Goal: Information Seeking & Learning: Compare options

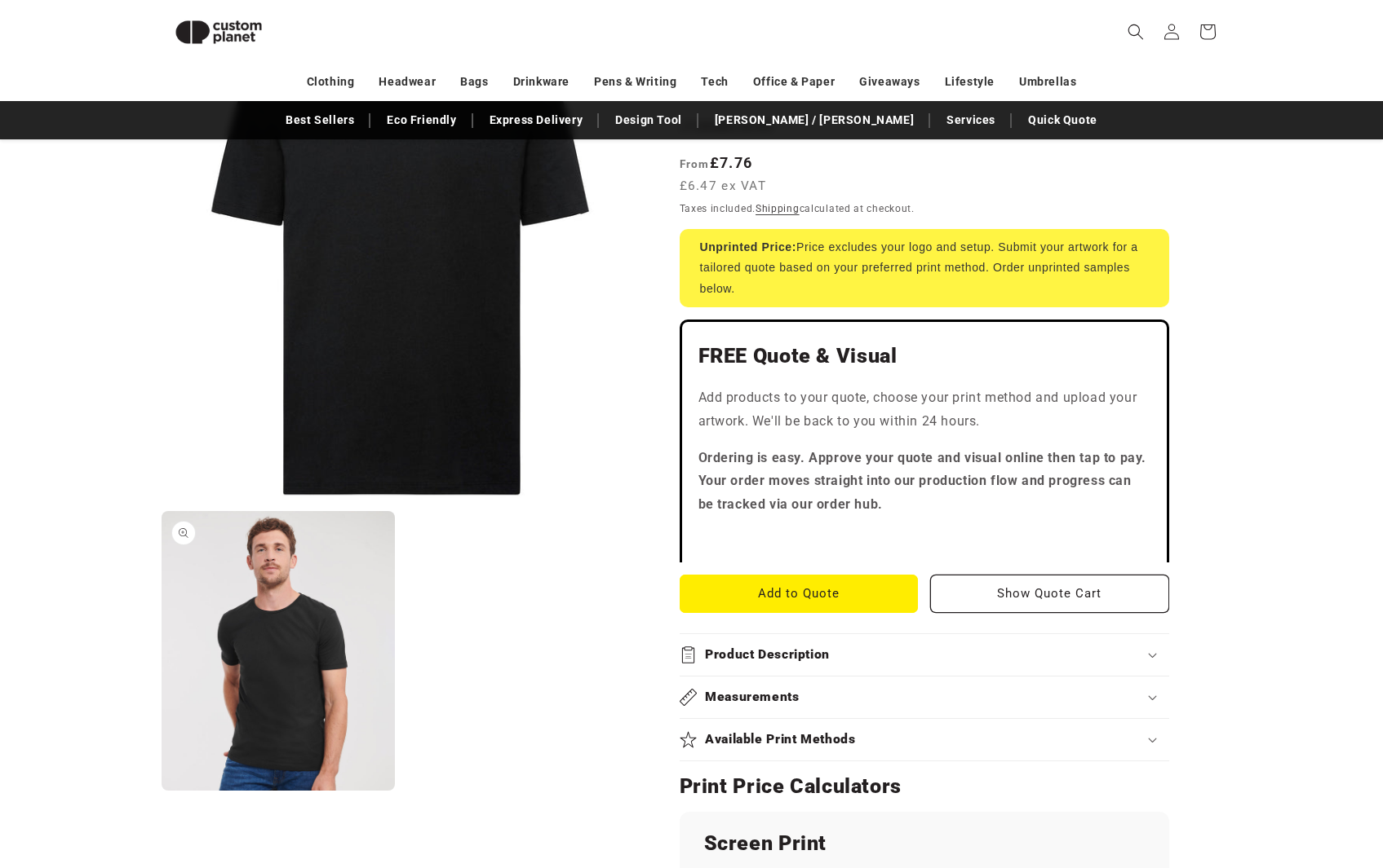
scroll to position [220, 0]
click at [162, 791] on button "Open media 2 in modal" at bounding box center [162, 791] width 0 height 0
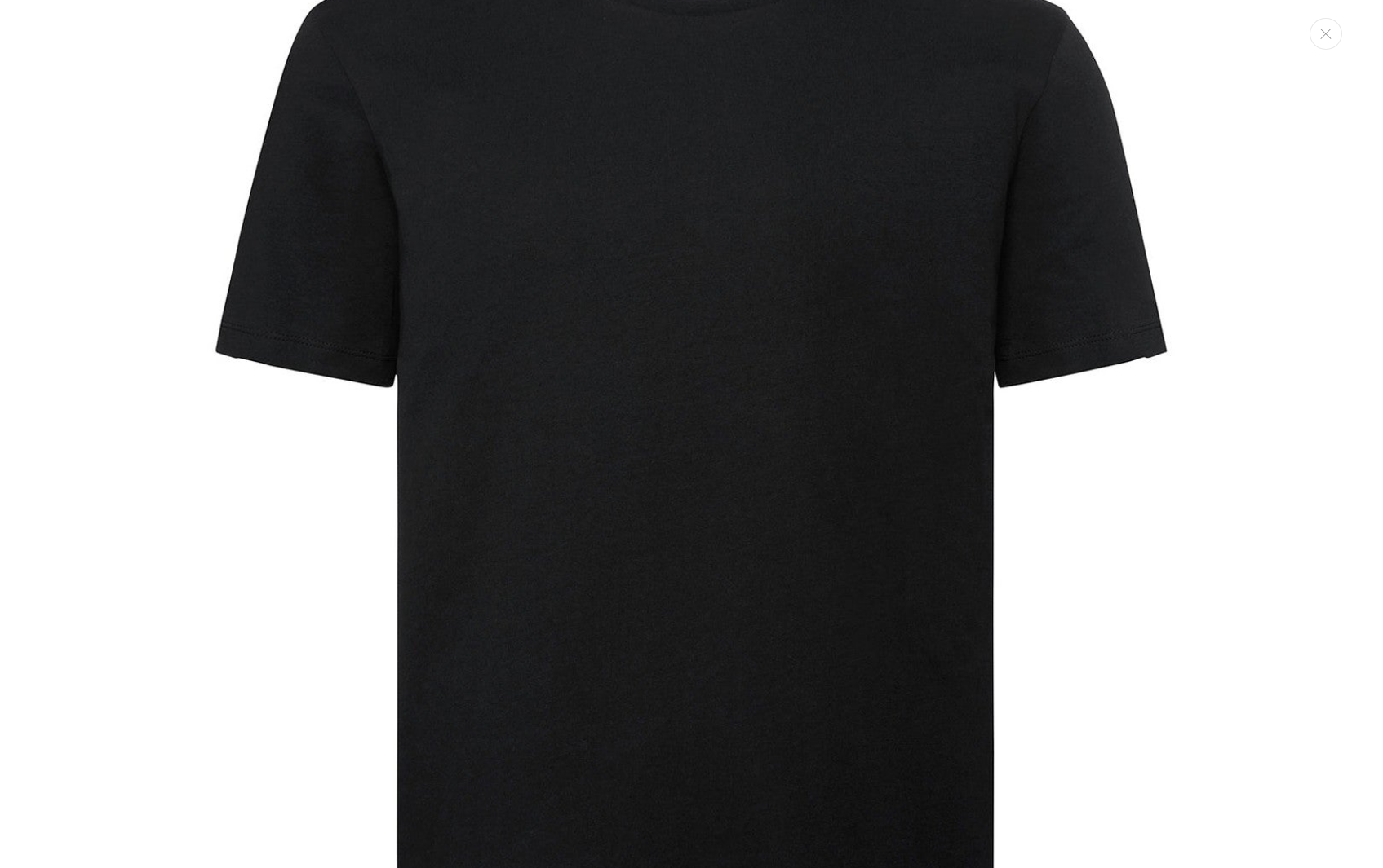
scroll to position [0, 0]
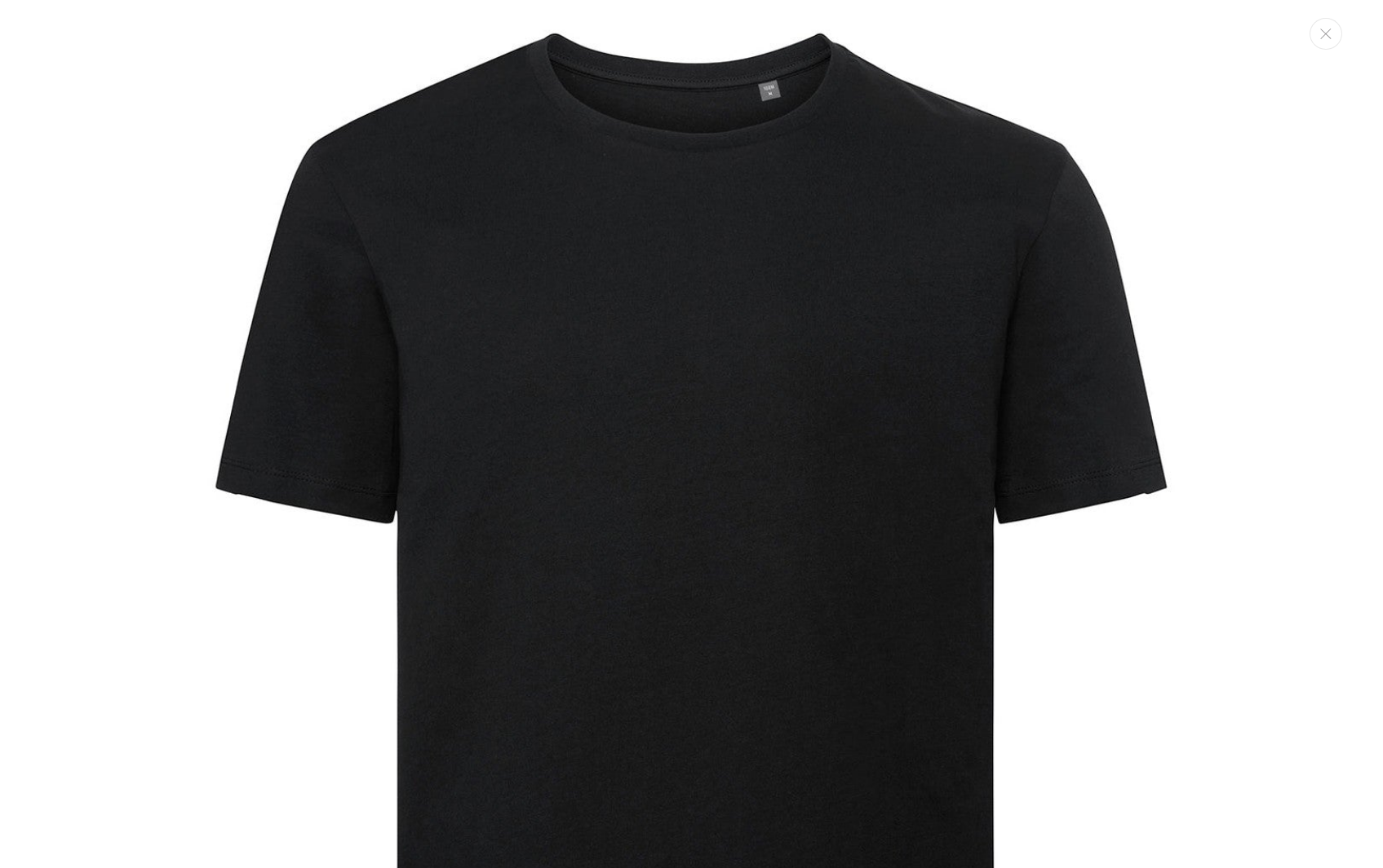
click at [1328, 37] on icon "Close" at bounding box center [1325, 34] width 10 height 10
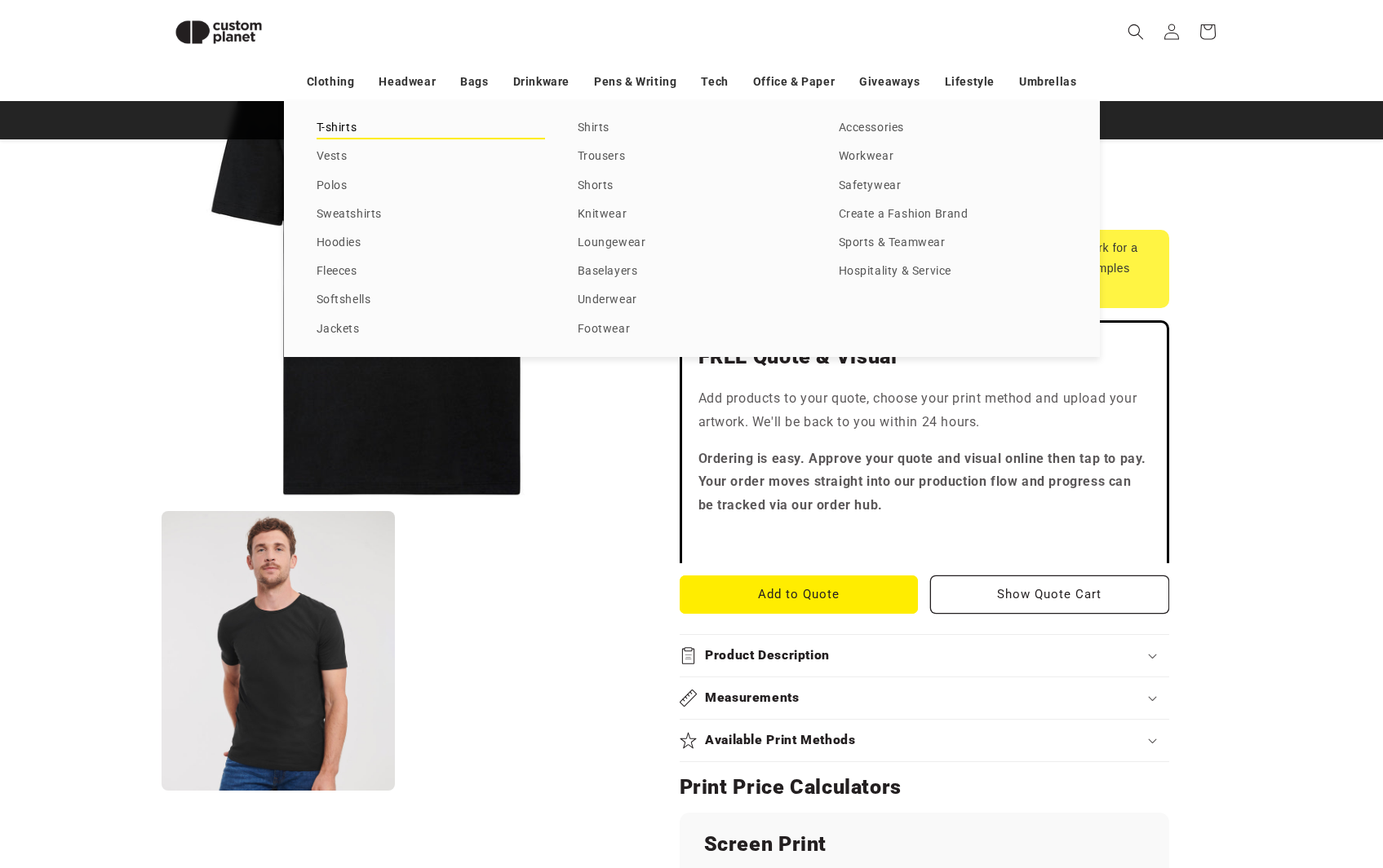
click at [327, 121] on link "T-shirts" at bounding box center [430, 129] width 228 height 22
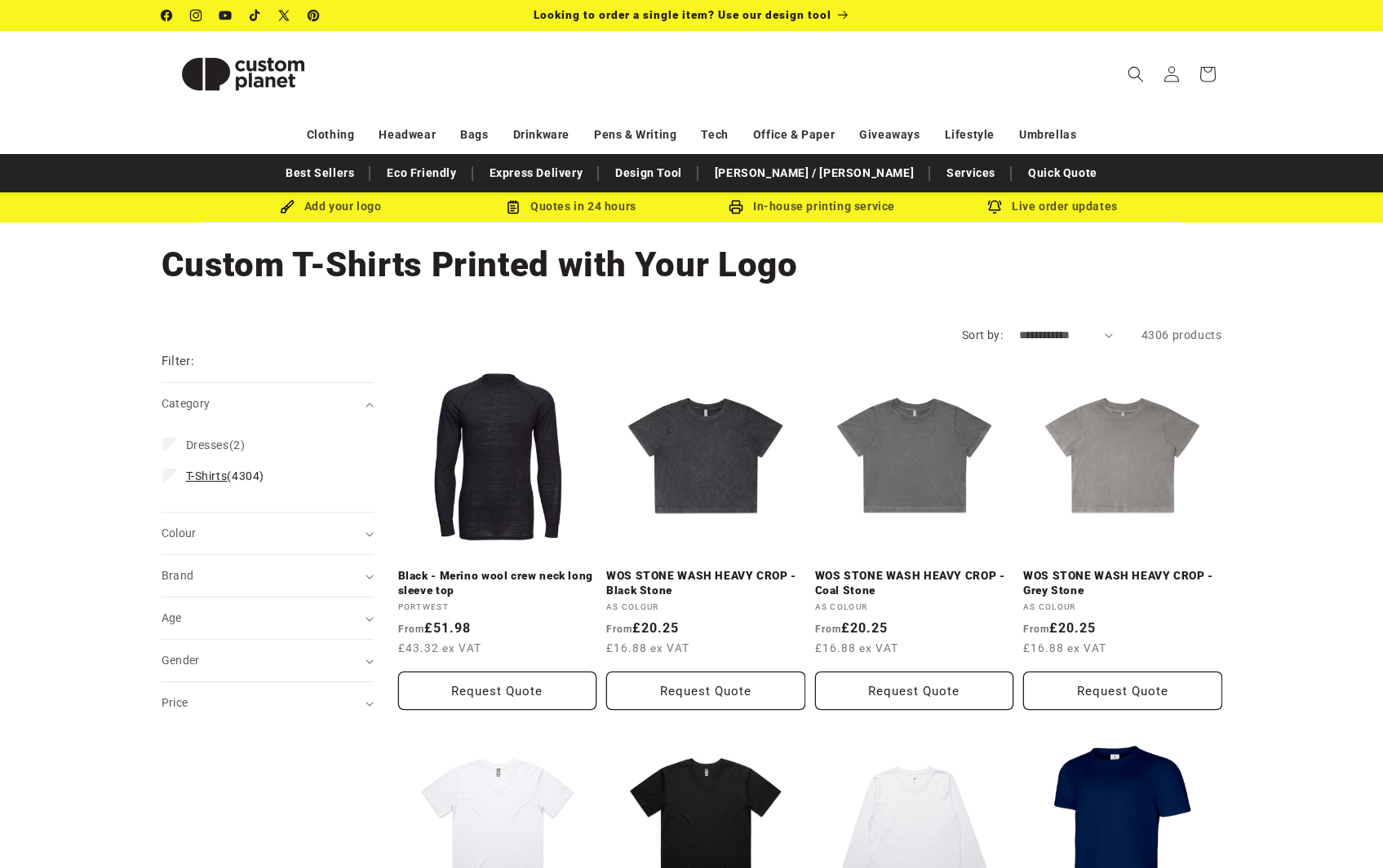
click at [210, 480] on span "T-Shirts" at bounding box center [206, 475] width 42 height 13
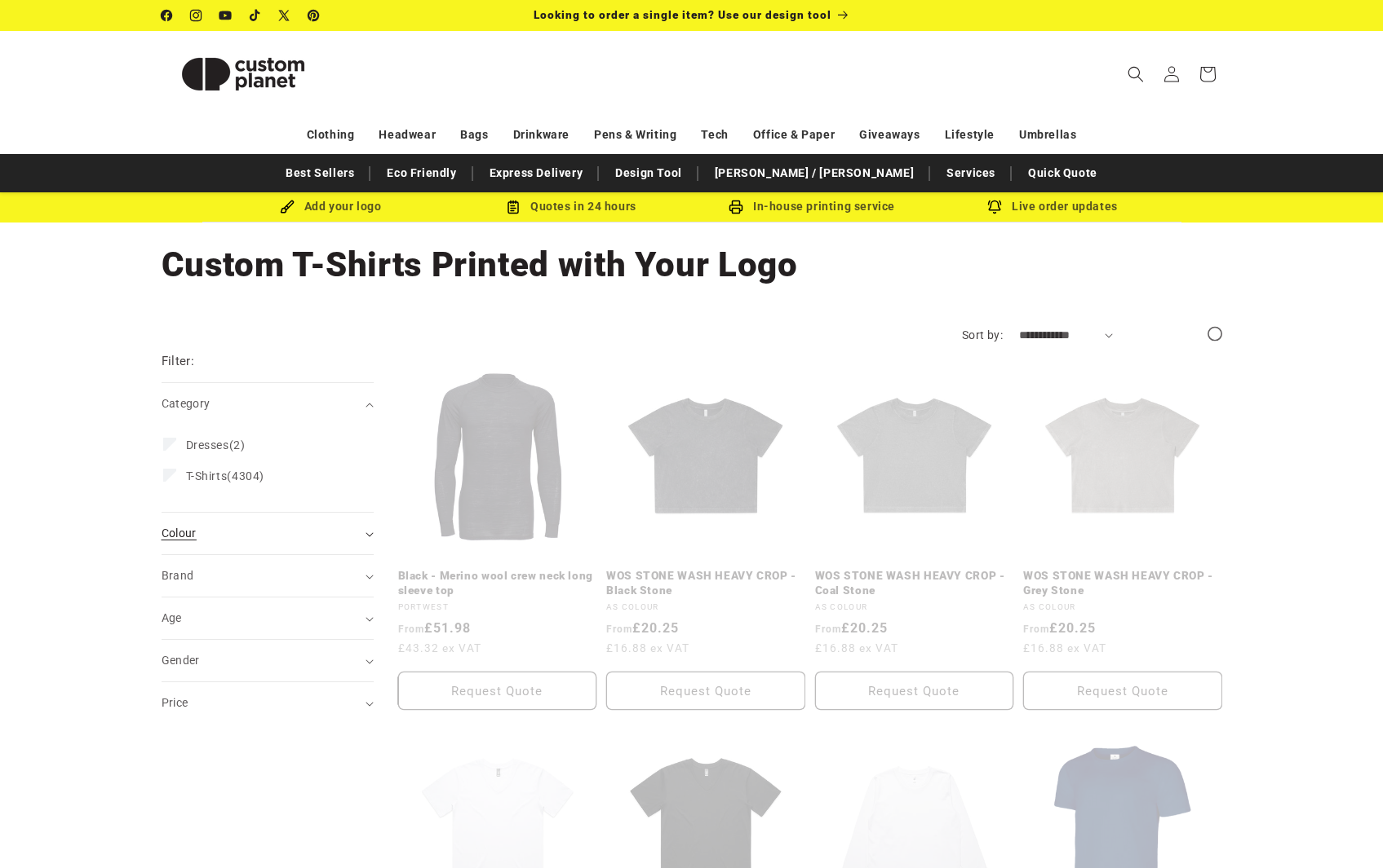
click at [267, 538] on div "Colour (0)" at bounding box center [261, 533] width 199 height 17
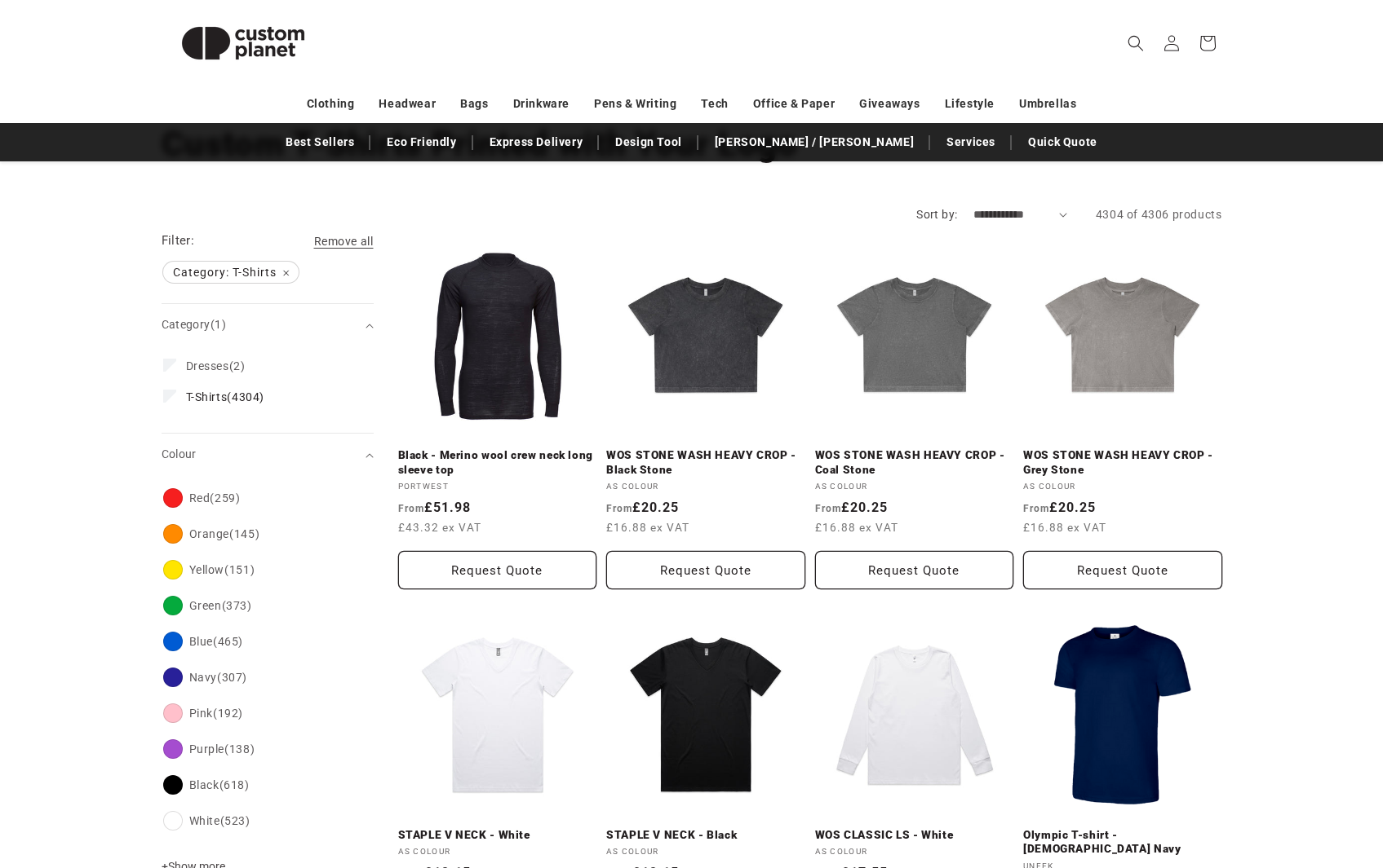
scroll to position [131, 0]
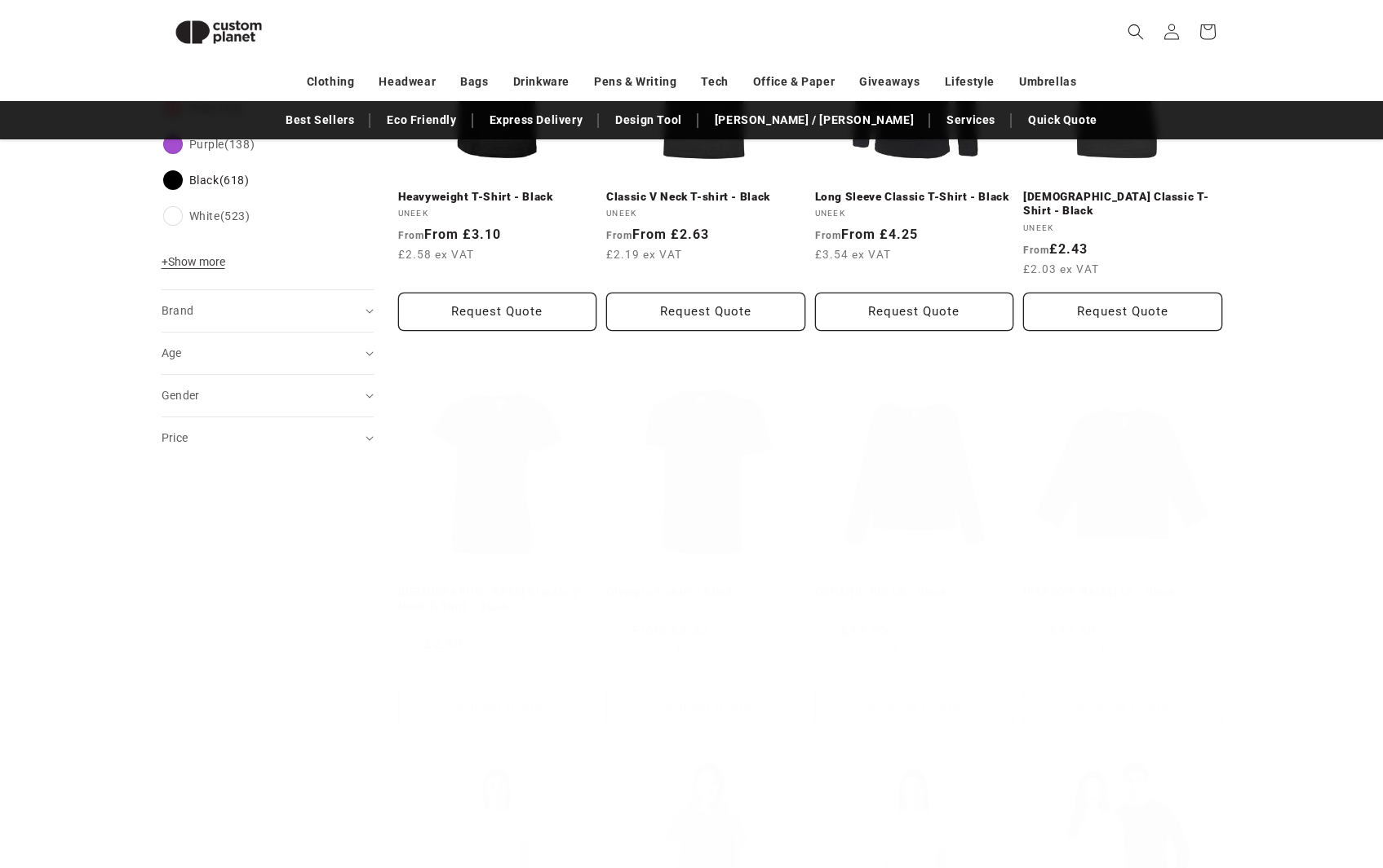
scroll to position [152, 0]
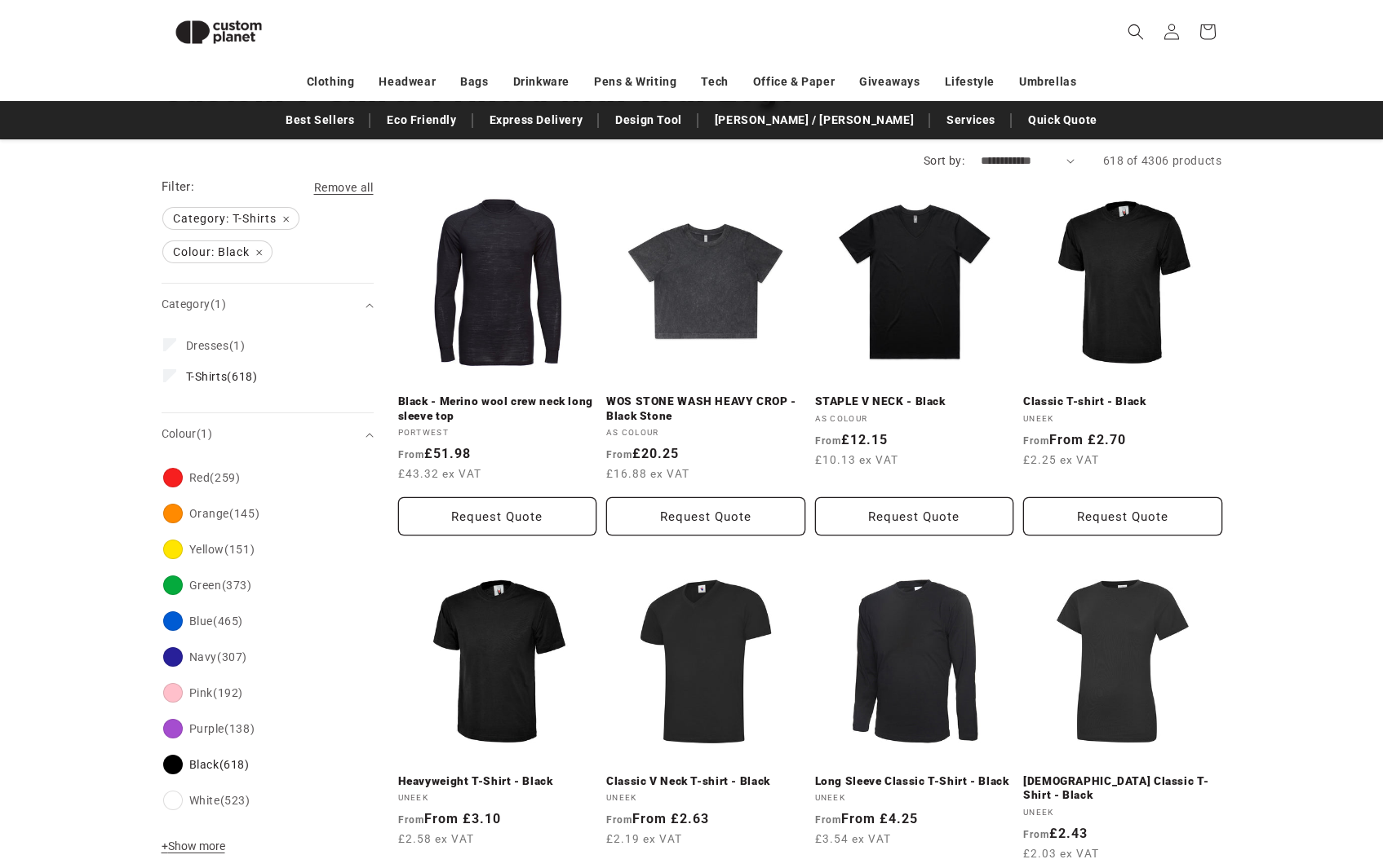
click at [200, 270] on facet-remove "Colour: Black Remove filter" at bounding box center [224, 257] width 124 height 33
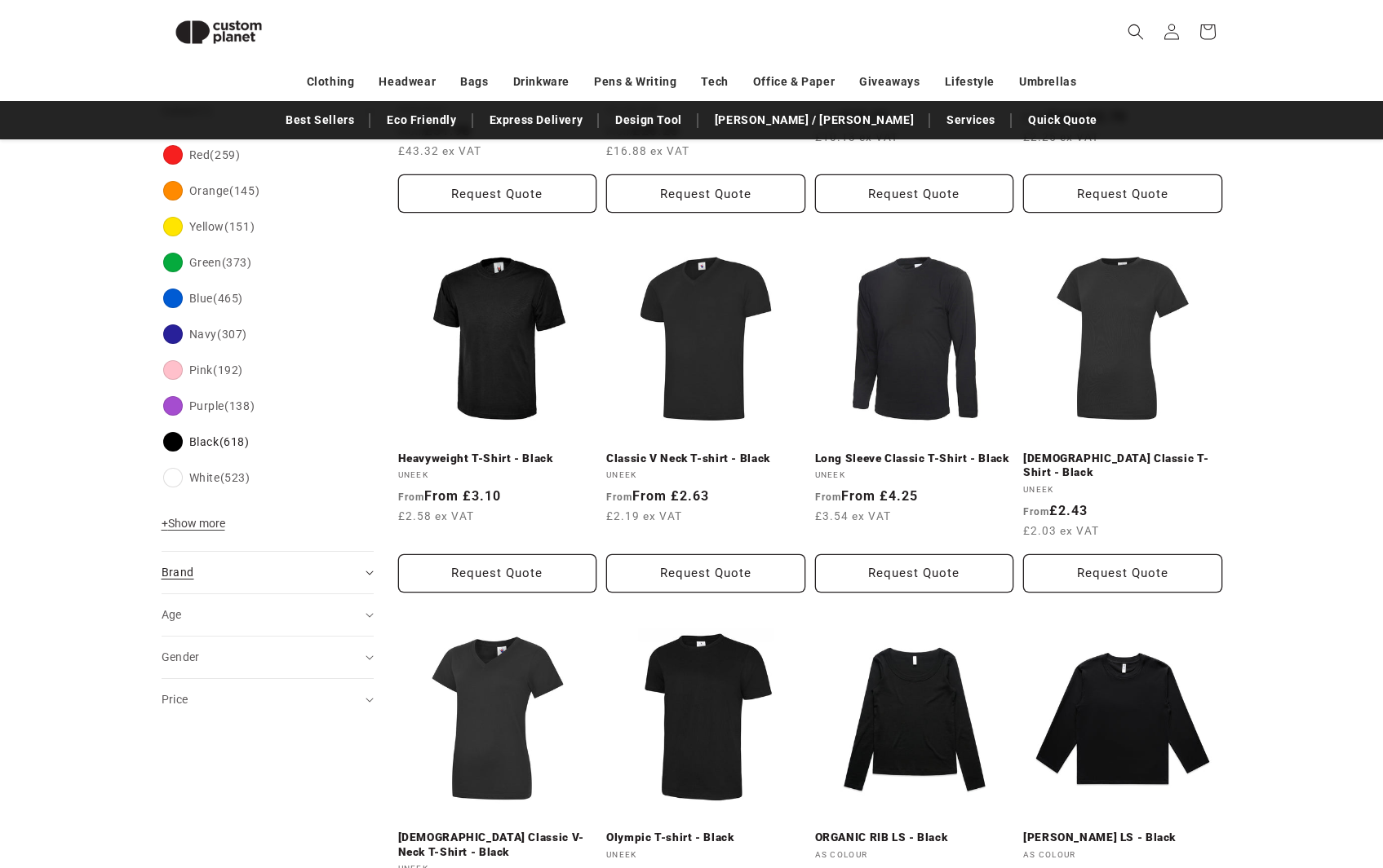
click at [274, 573] on div "Brand (0)" at bounding box center [261, 572] width 199 height 17
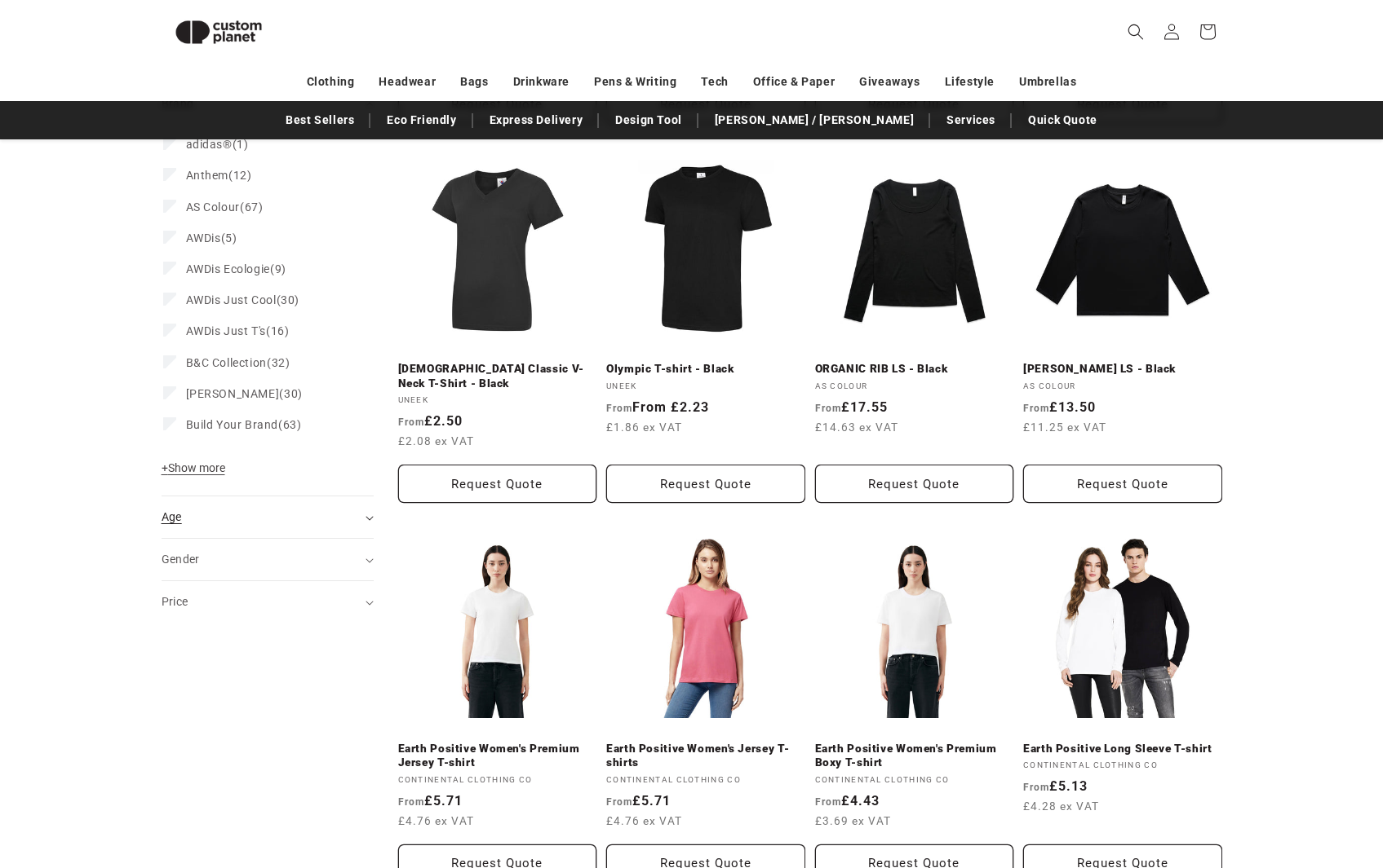
scroll to position [925, 0]
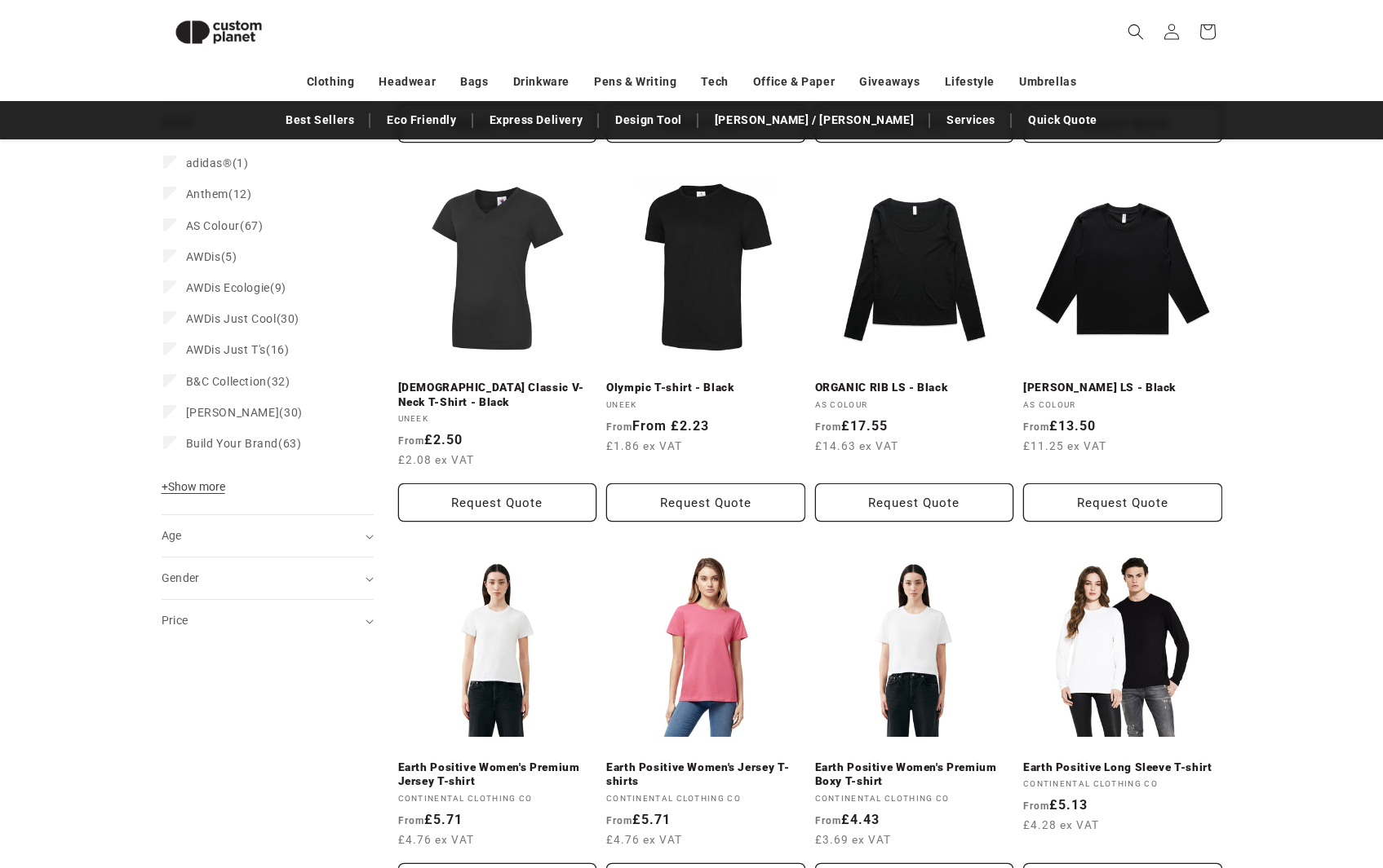
click at [212, 497] on button "+ Show more - Show less" at bounding box center [196, 491] width 68 height 23
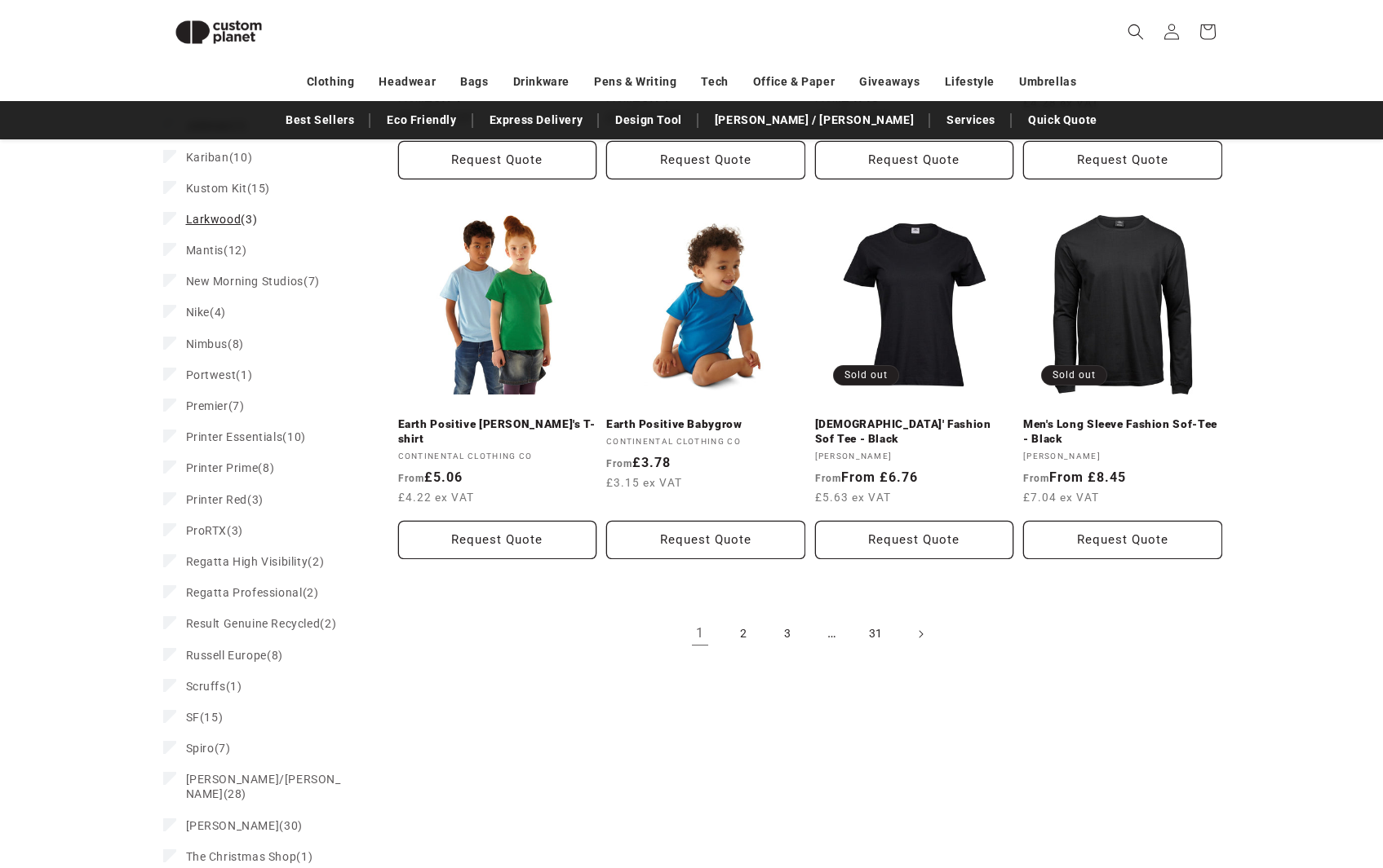
scroll to position [1652, 0]
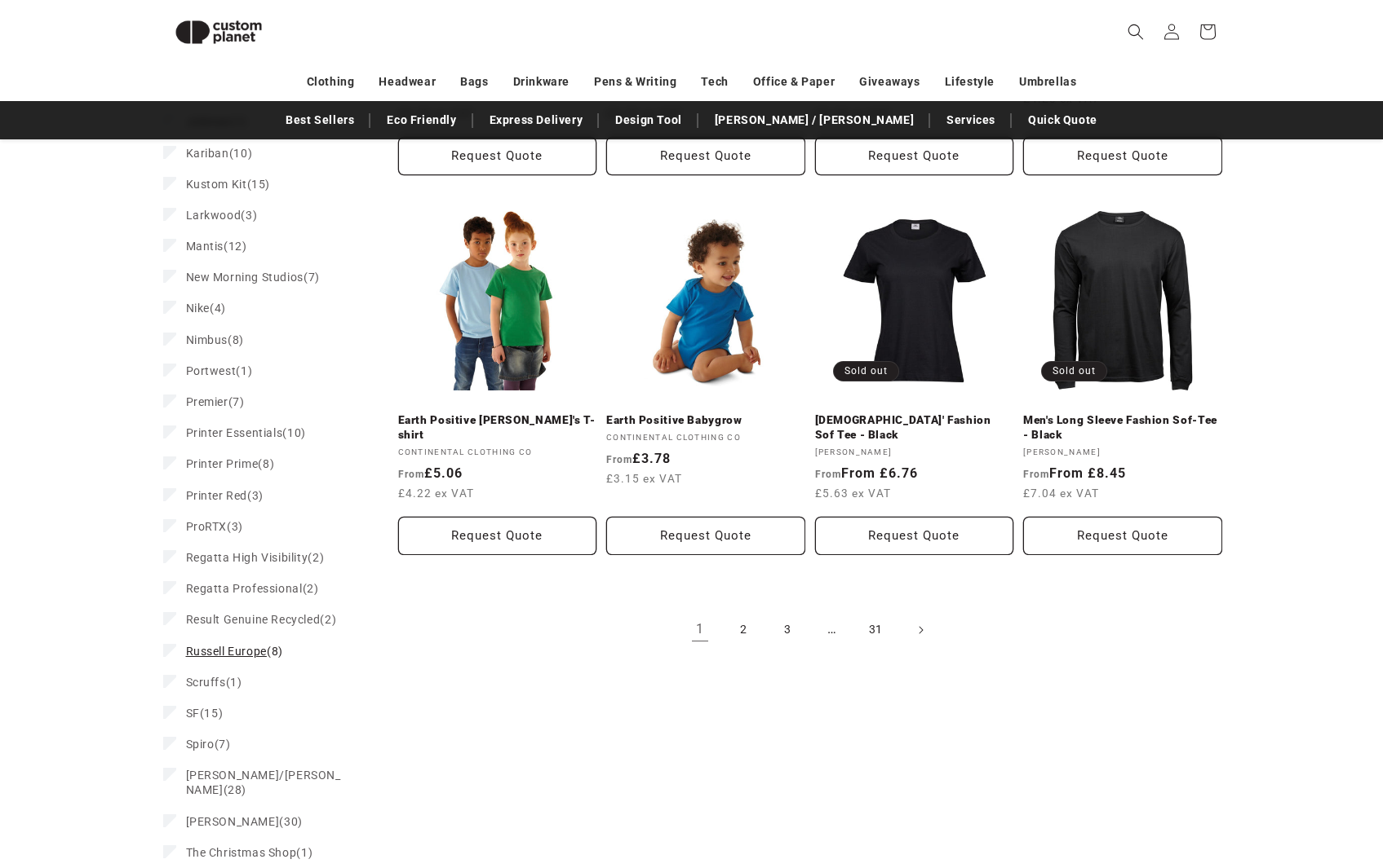
click at [236, 645] on span "Russell Europe" at bounding box center [226, 651] width 81 height 13
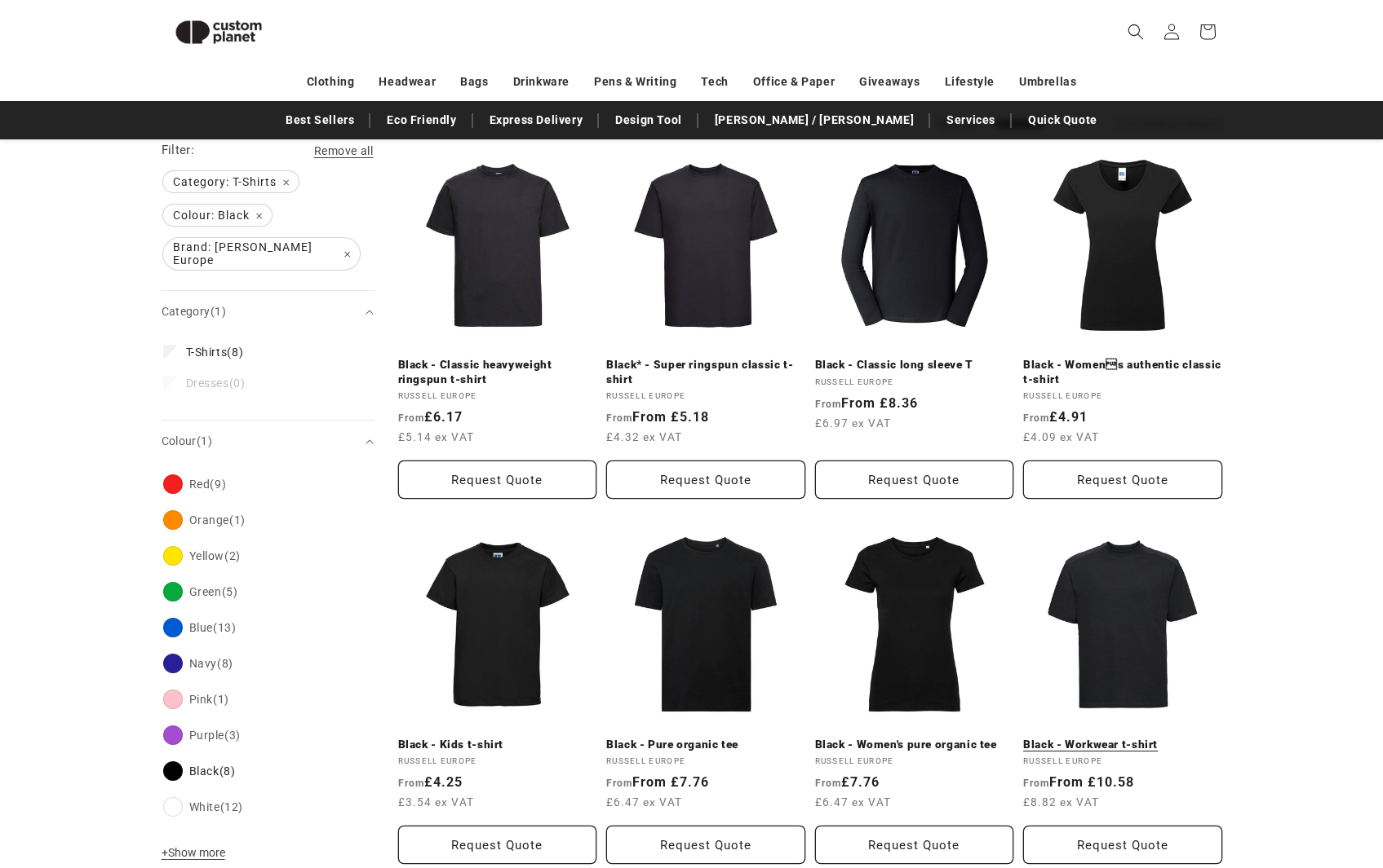
scroll to position [187, 0]
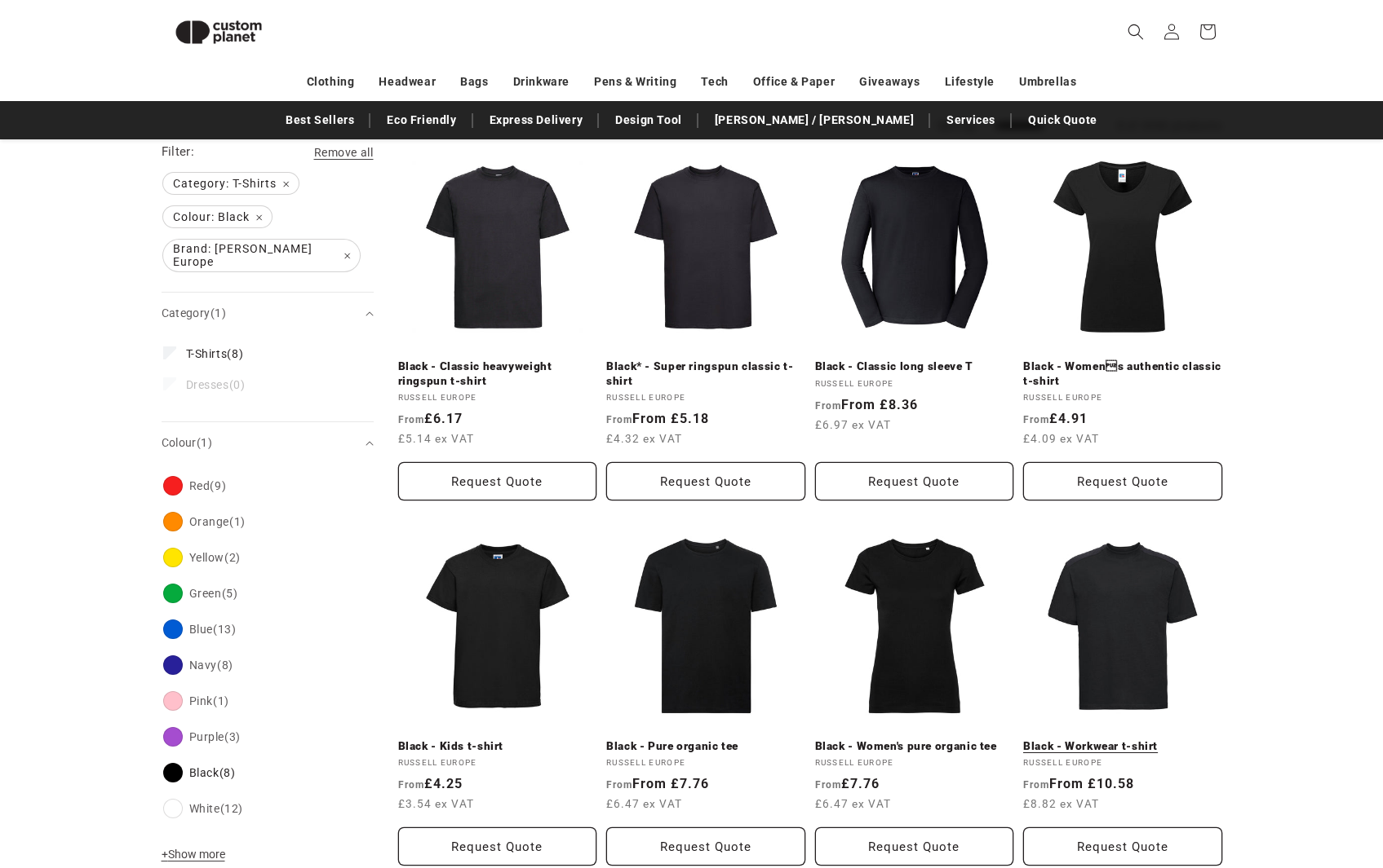
click at [1162, 739] on link "Black - Workwear t-shirt" at bounding box center [1122, 746] width 199 height 14
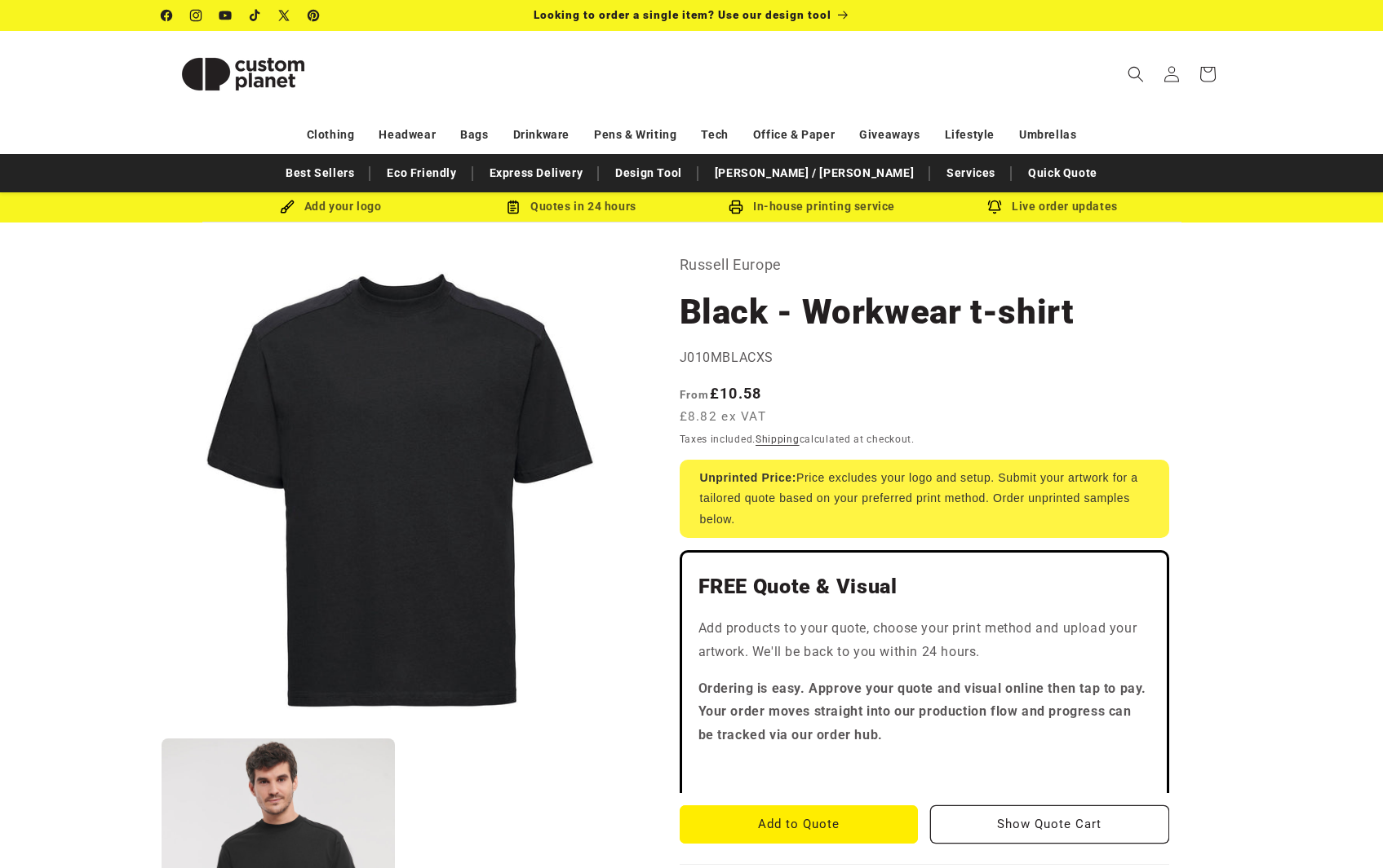
drag, startPoint x: 320, startPoint y: 756, endPoint x: 312, endPoint y: 753, distance: 8.5
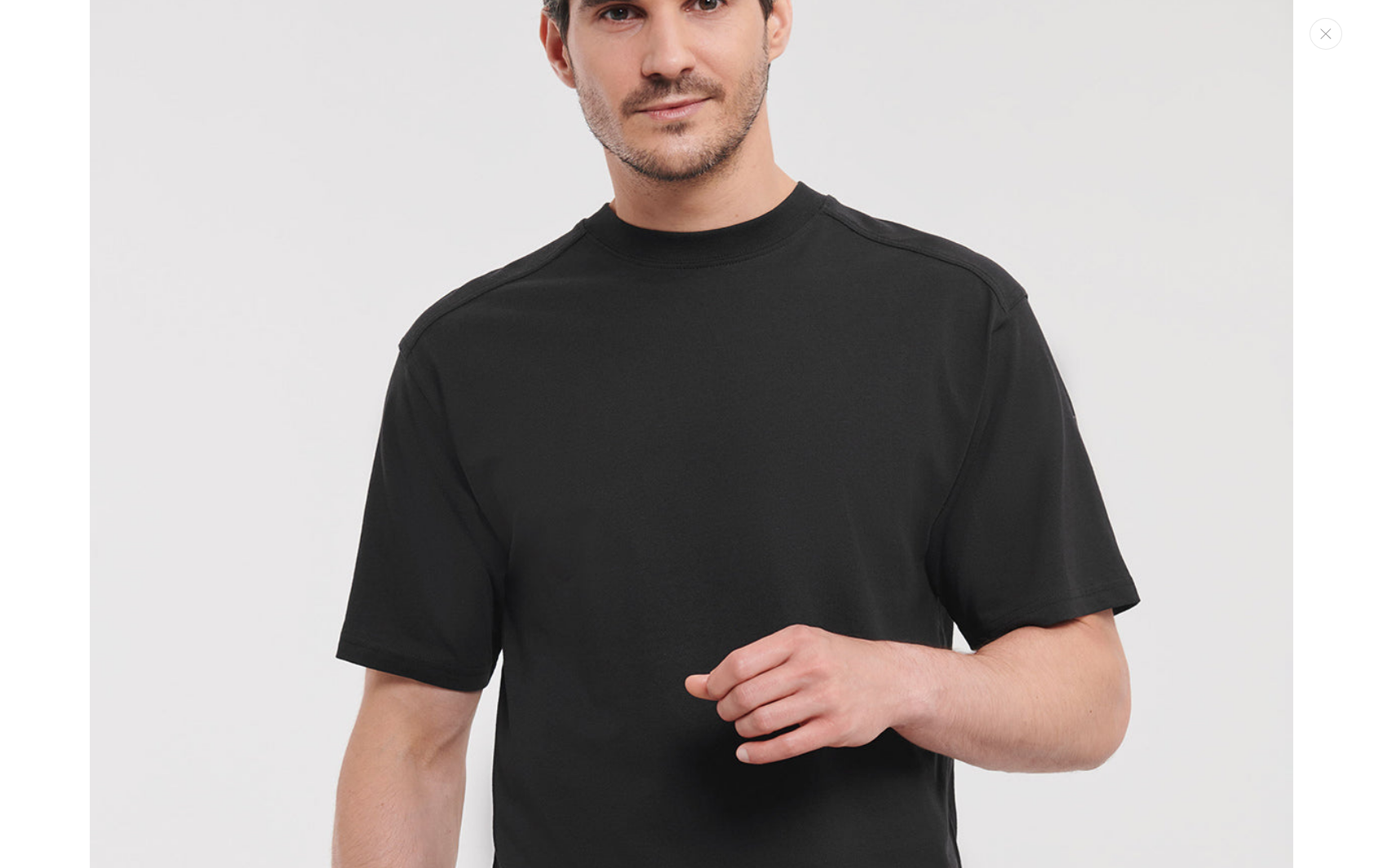
scroll to position [1433, 0]
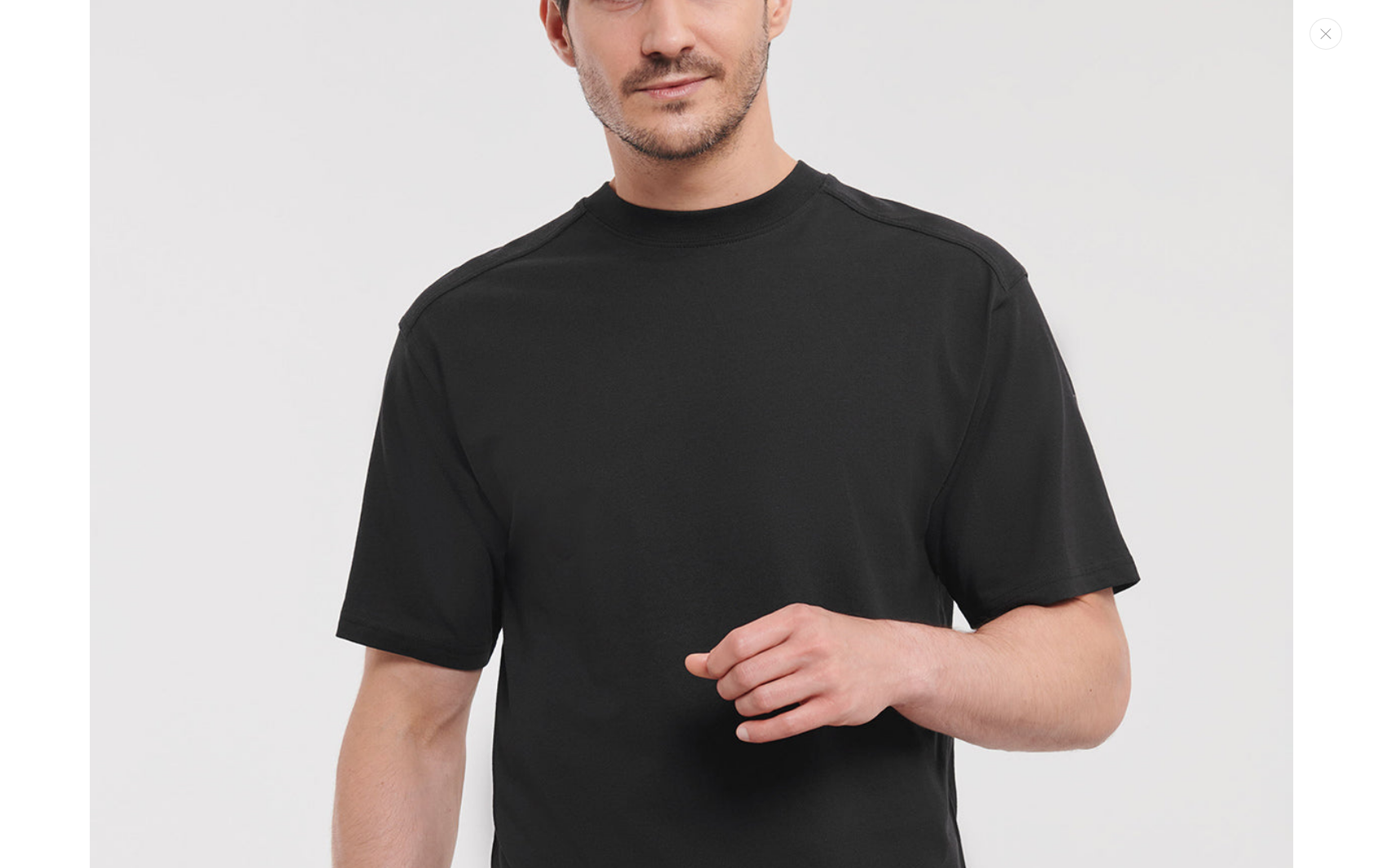
click at [986, 571] on img "Media gallery" at bounding box center [691, 488] width 1203 height 1443
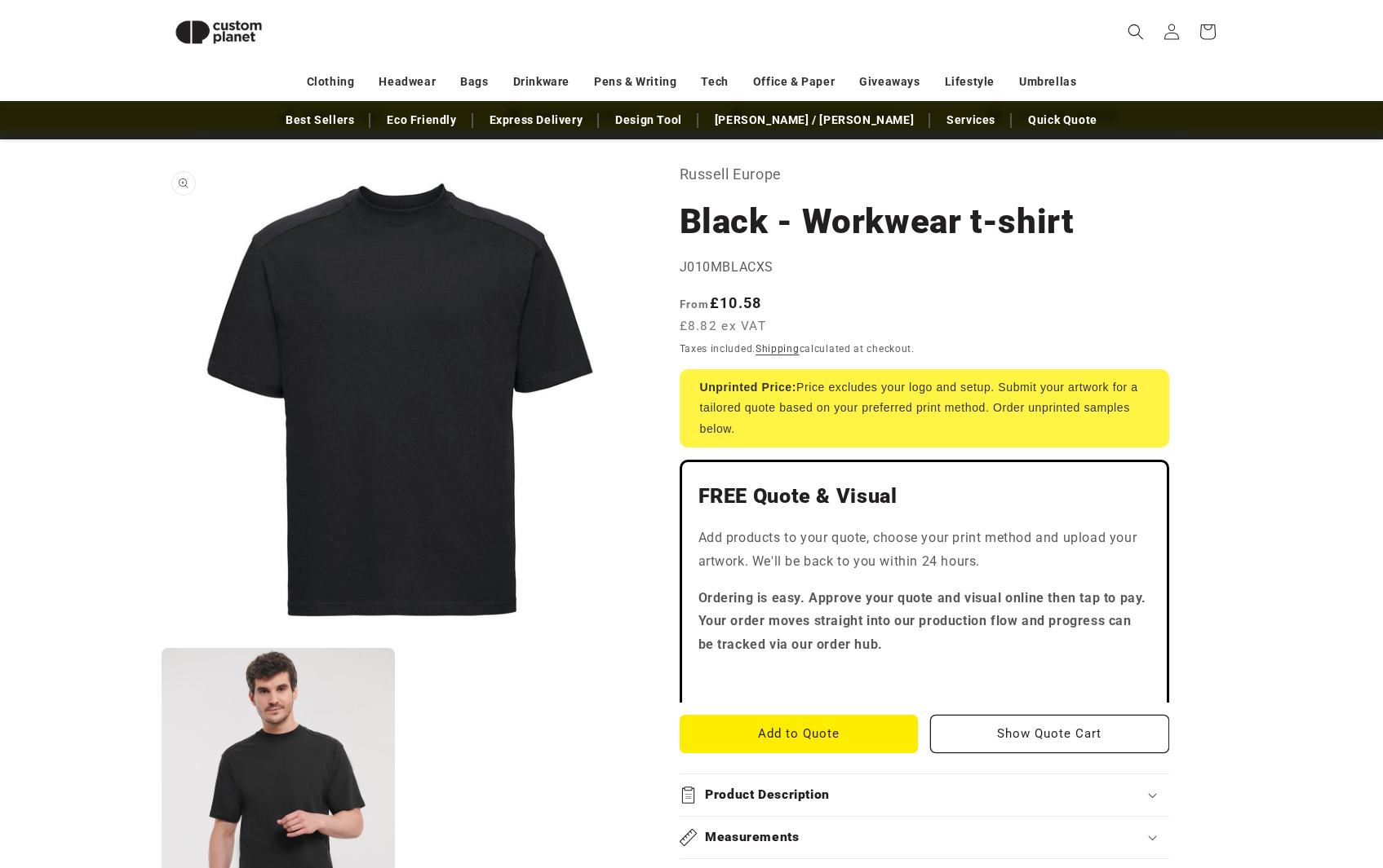
scroll to position [69, 0]
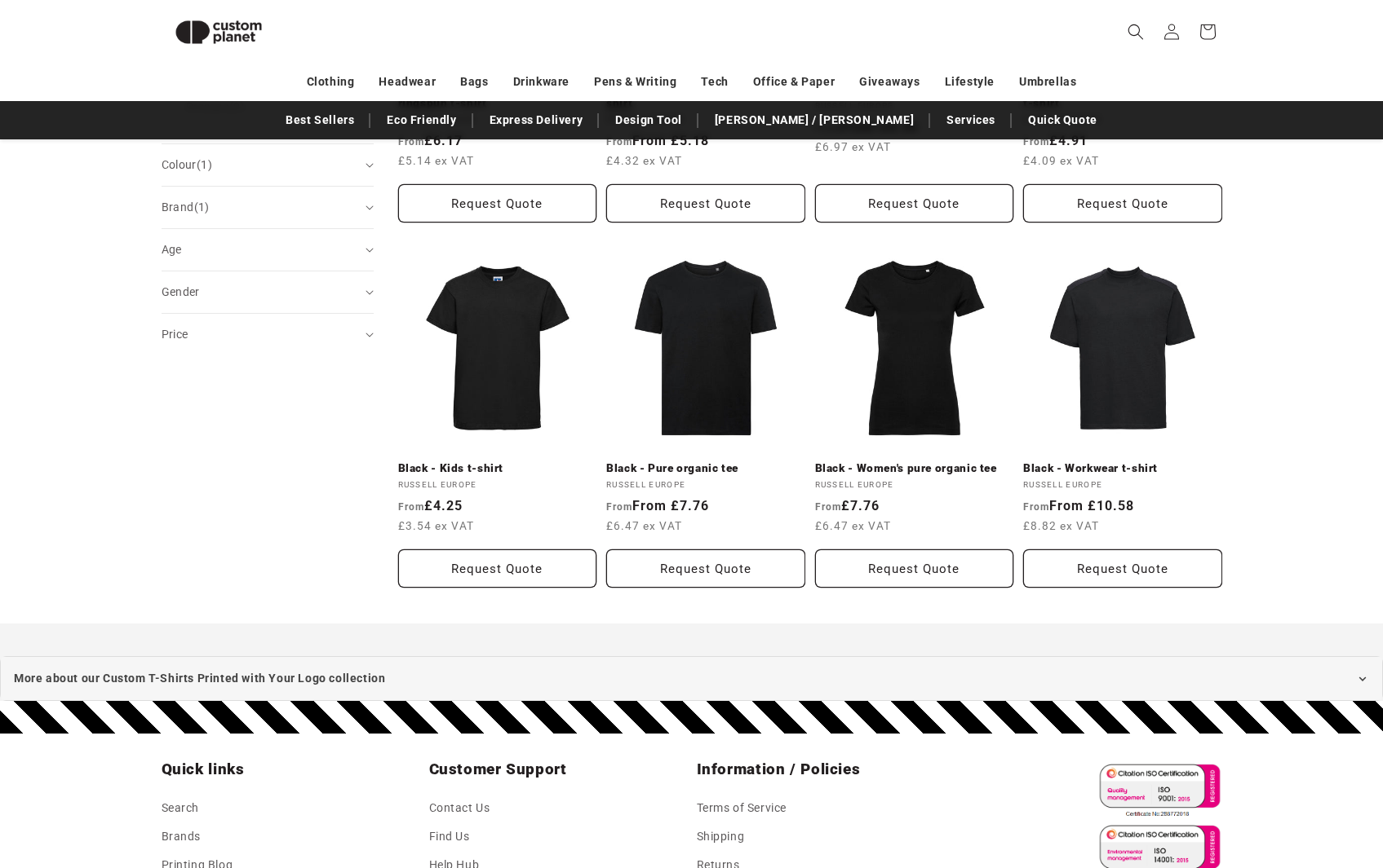
scroll to position [505, 0]
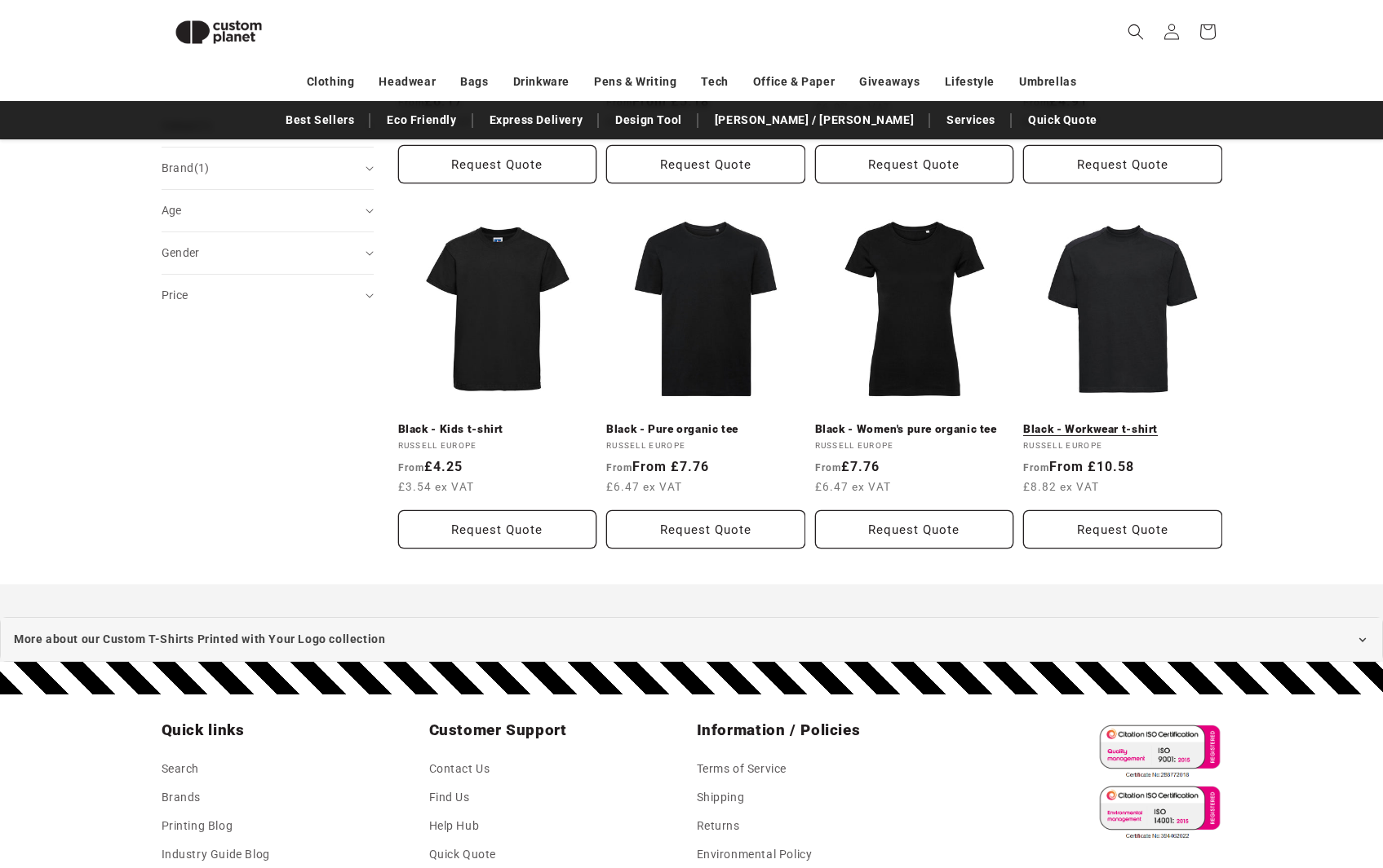
click at [1061, 423] on link "Black - Workwear t-shirt" at bounding box center [1122, 429] width 199 height 14
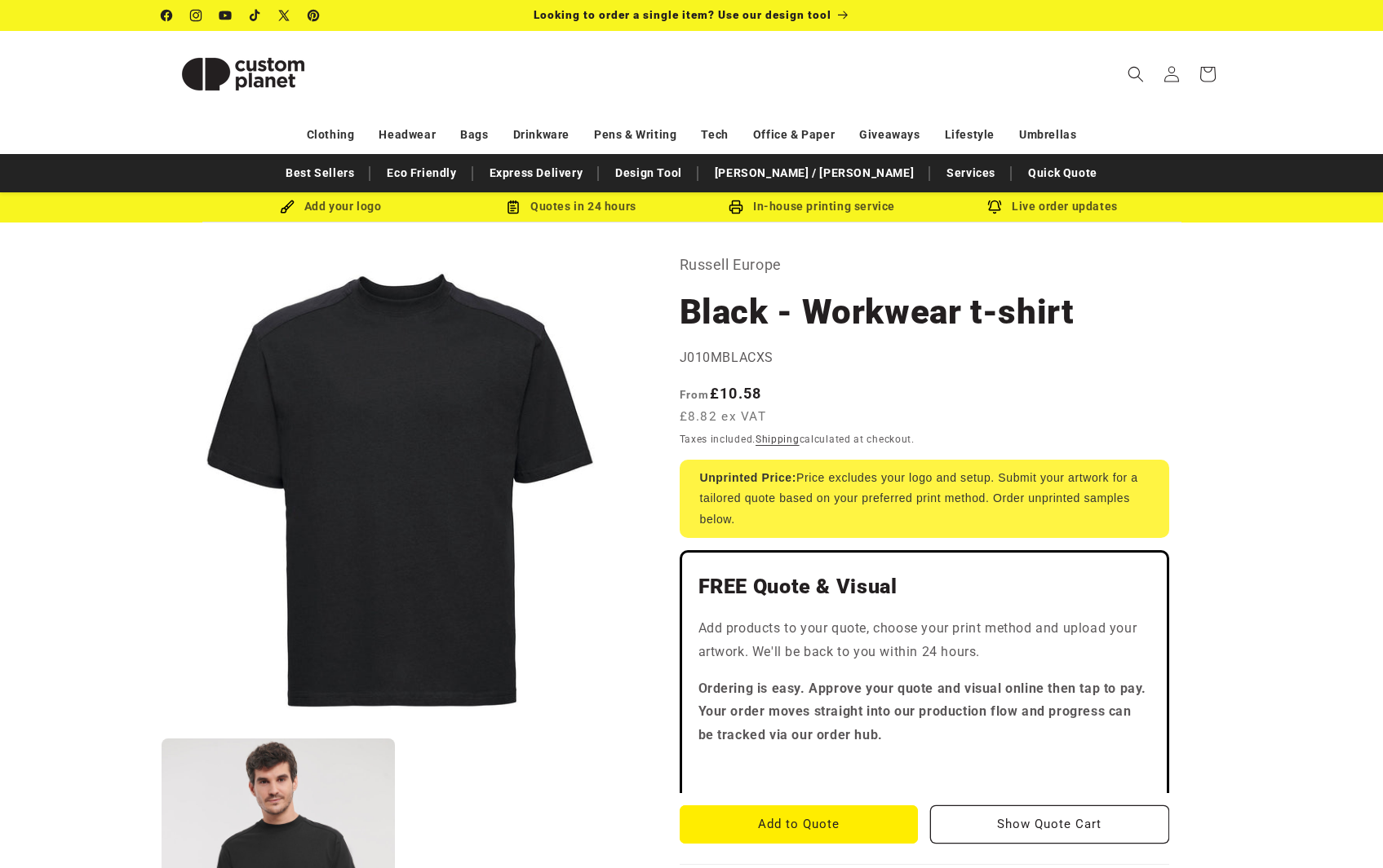
click at [162, 729] on button "Open media 1 in modal" at bounding box center [162, 729] width 0 height 0
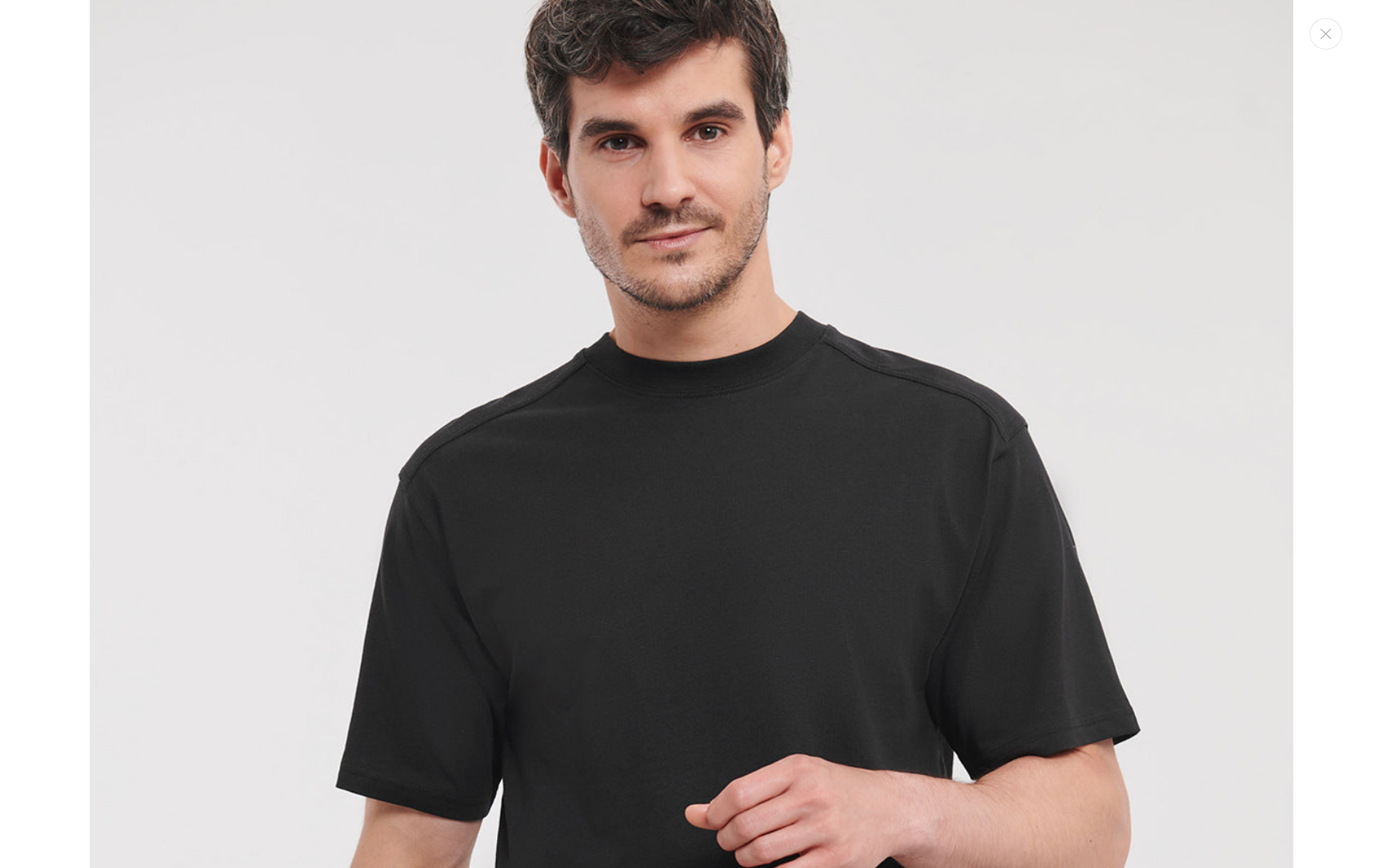
scroll to position [1308, 0]
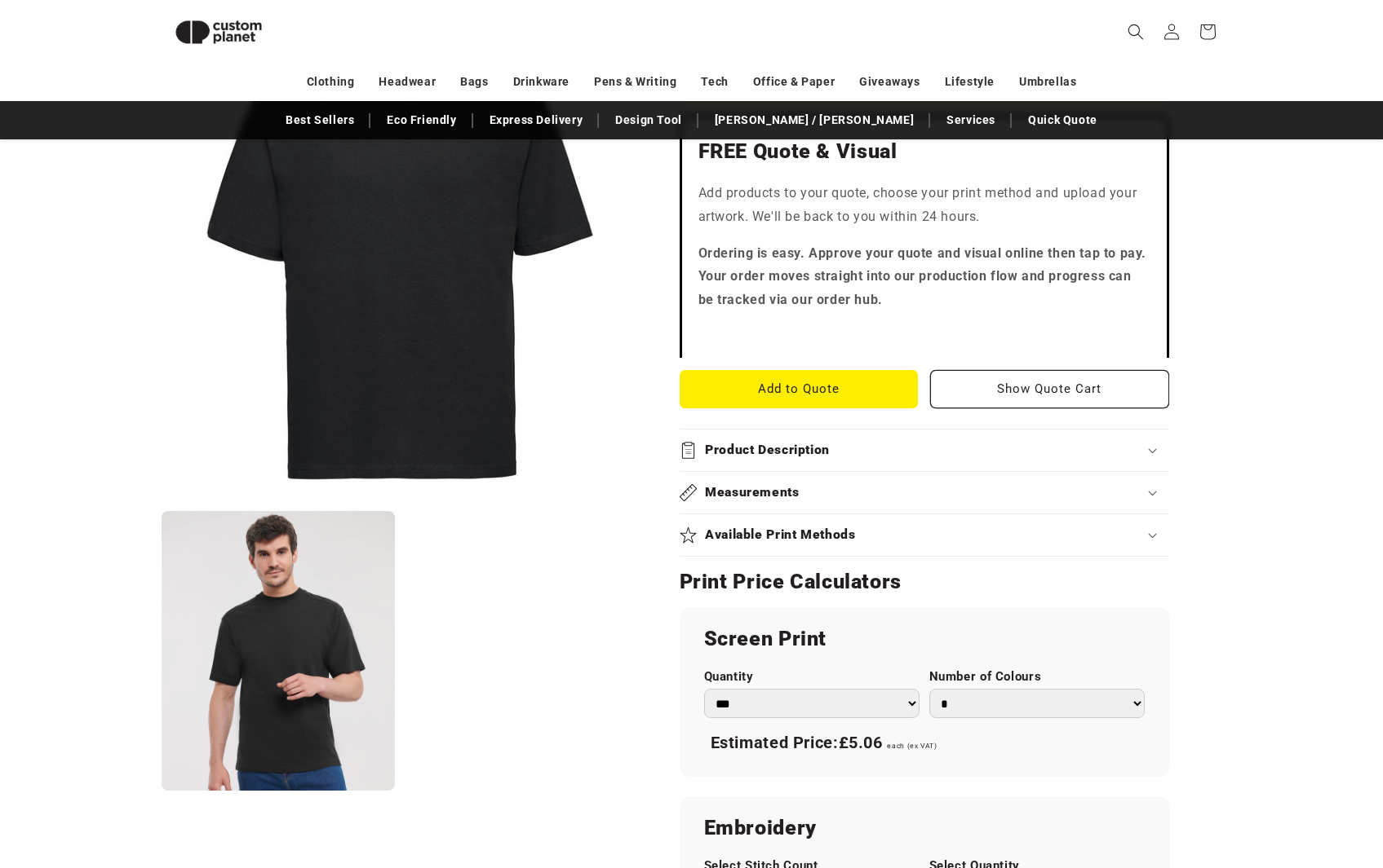
click at [1072, 459] on summary "Product Description" at bounding box center [924, 450] width 489 height 42
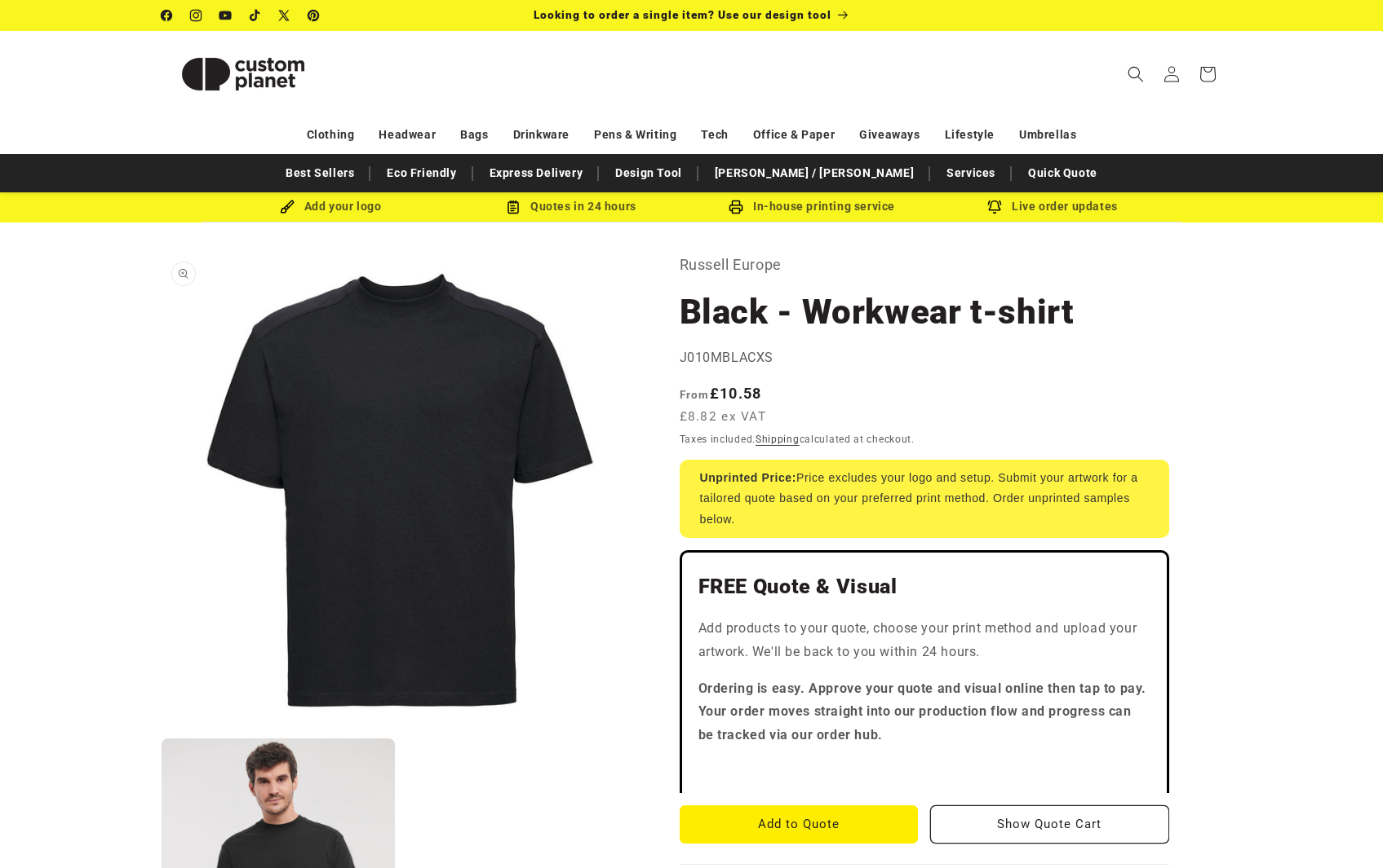
click at [162, 729] on button "Open media 1 in modal" at bounding box center [162, 729] width 0 height 0
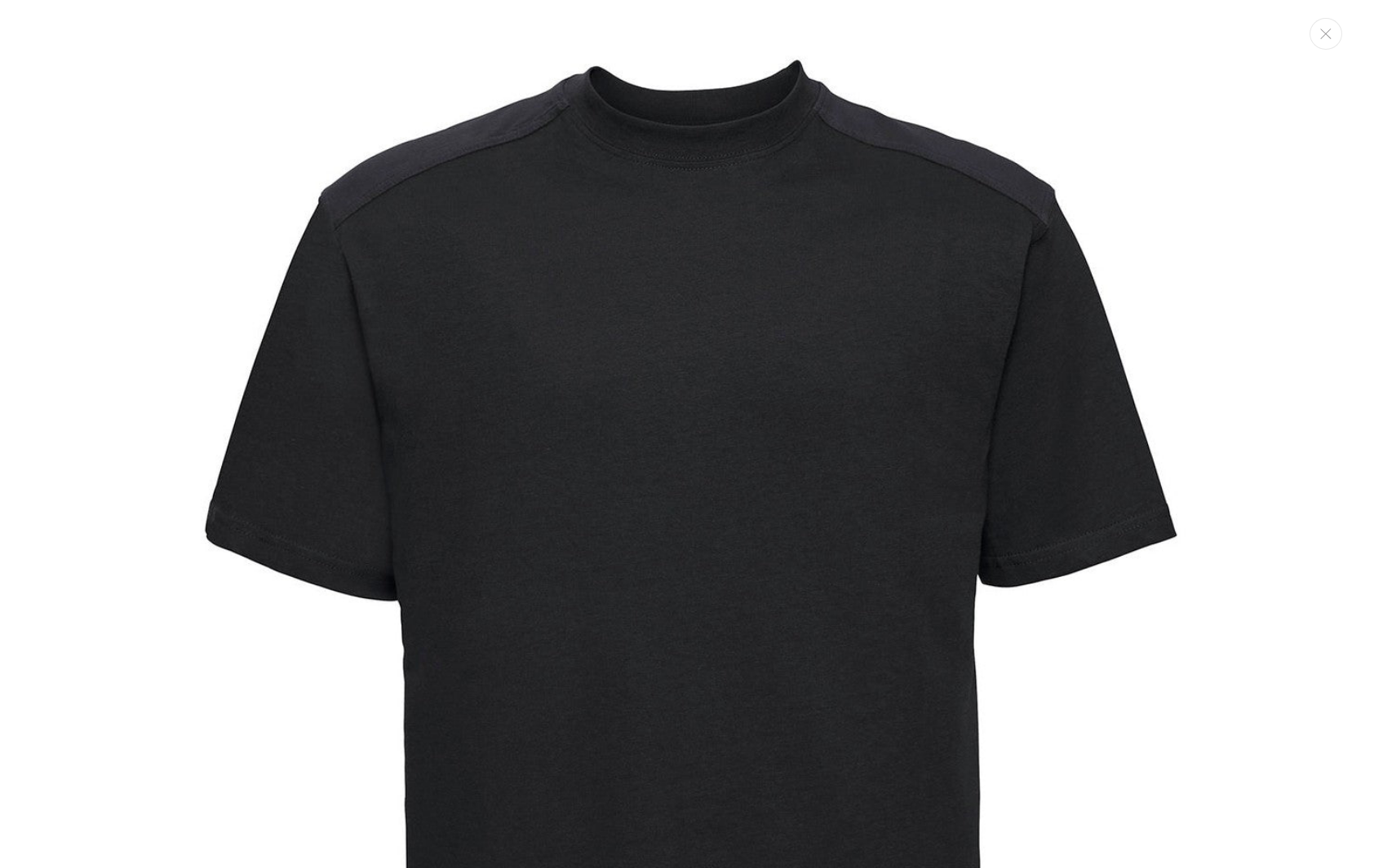
scroll to position [10, 0]
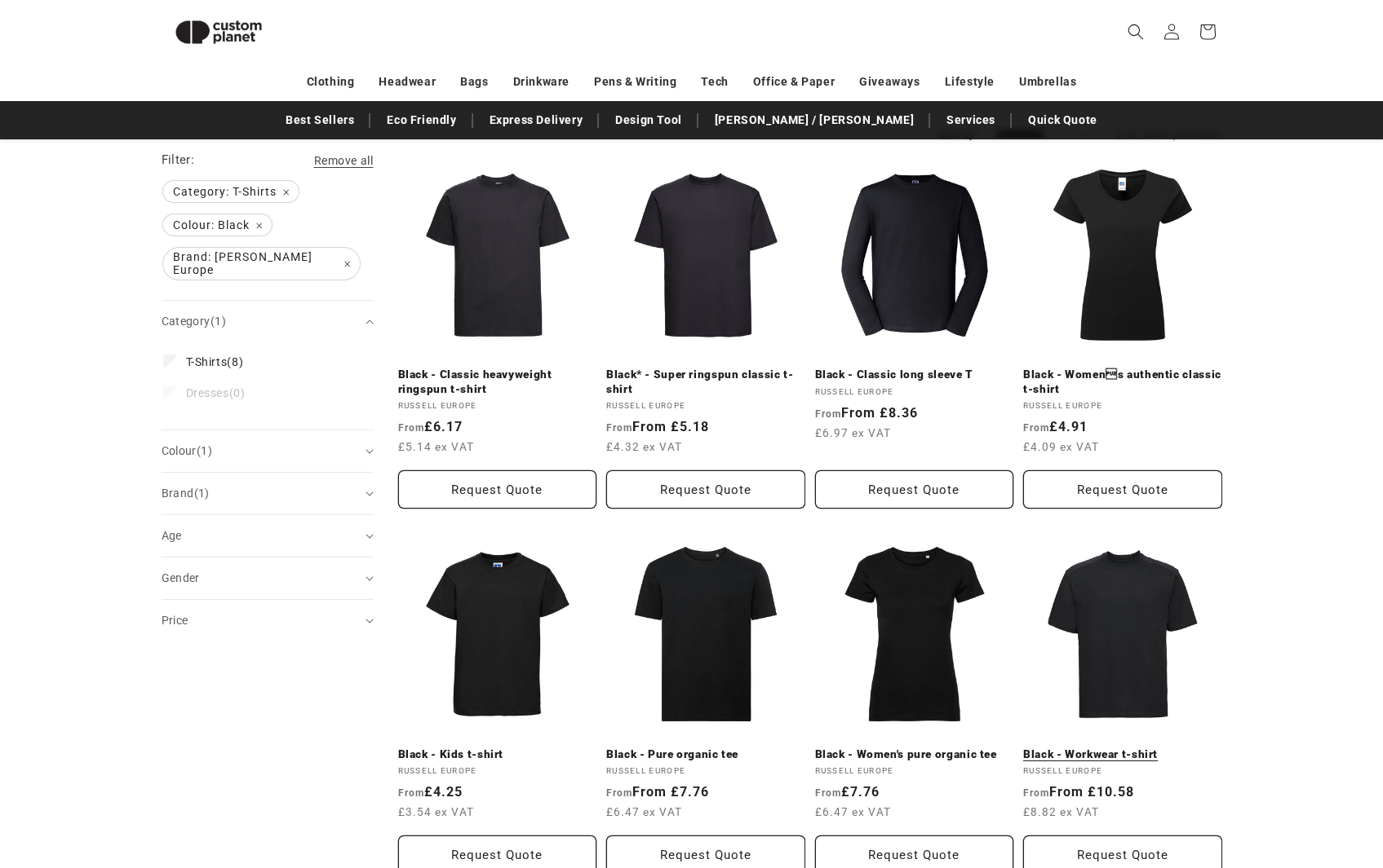
scroll to position [175, 0]
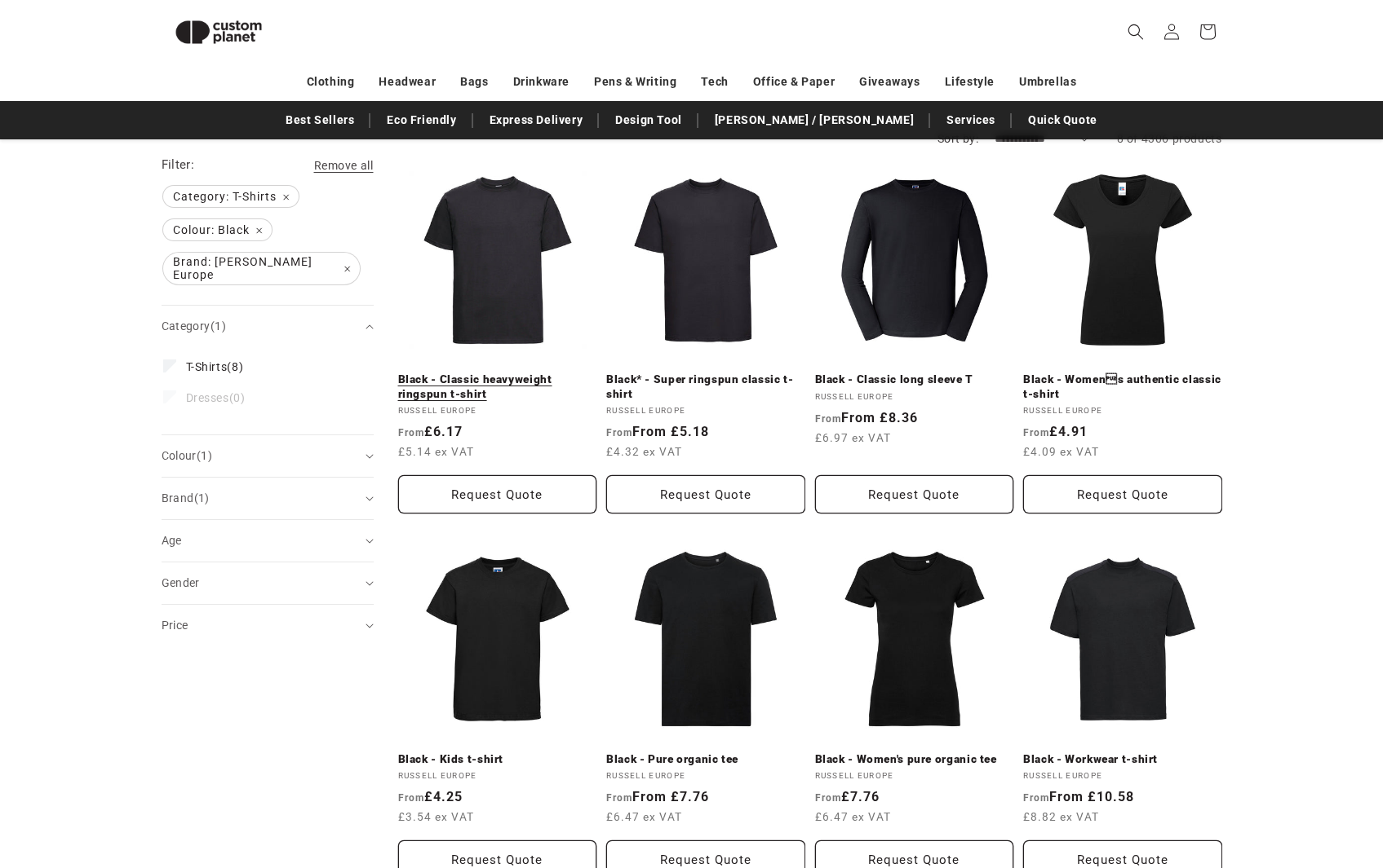
click at [509, 372] on link "Black - Classic heavyweight ringspun t-shirt" at bounding box center [498, 387] width 199 height 29
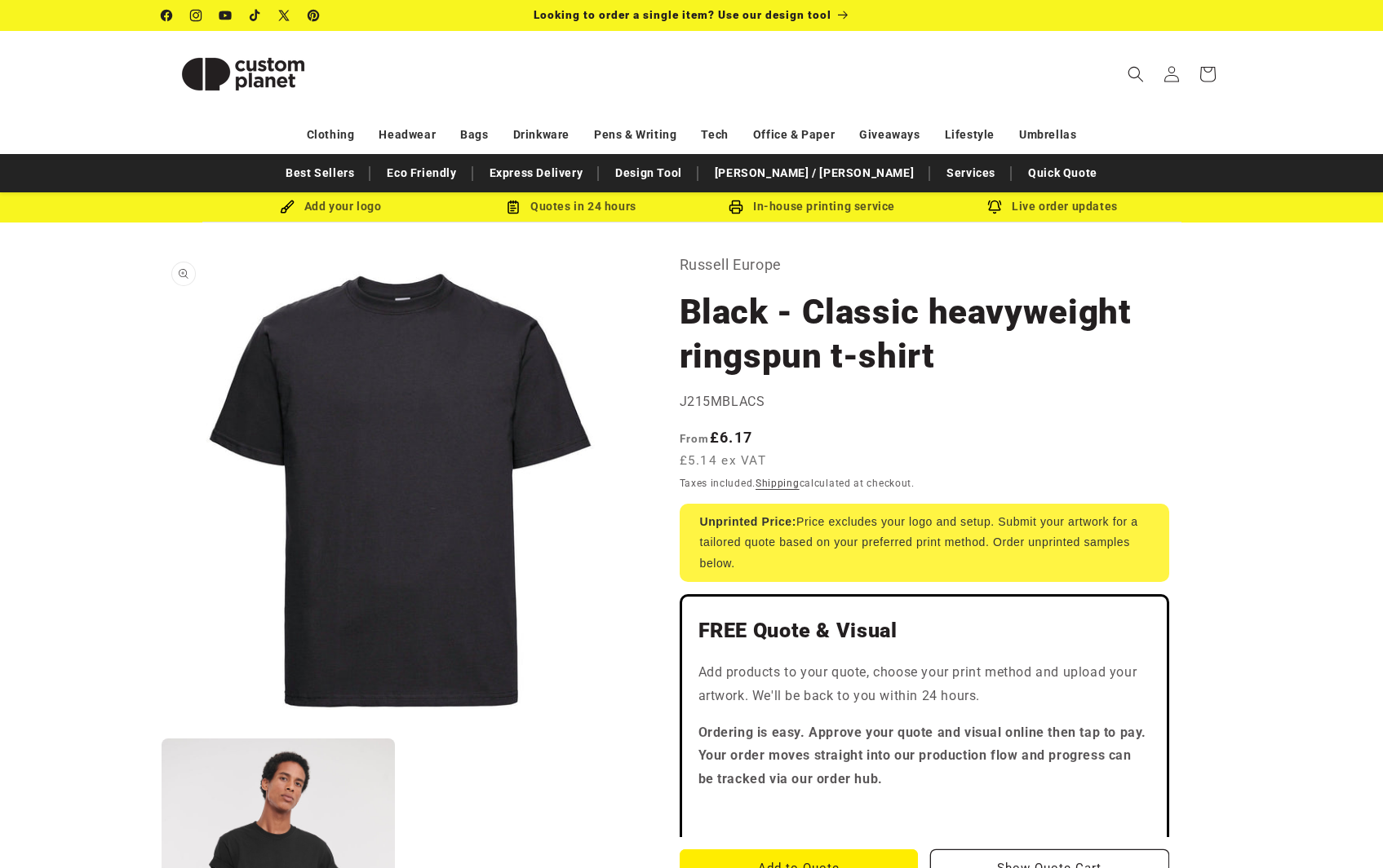
click at [162, 729] on button "Open media 1 in modal" at bounding box center [162, 729] width 0 height 0
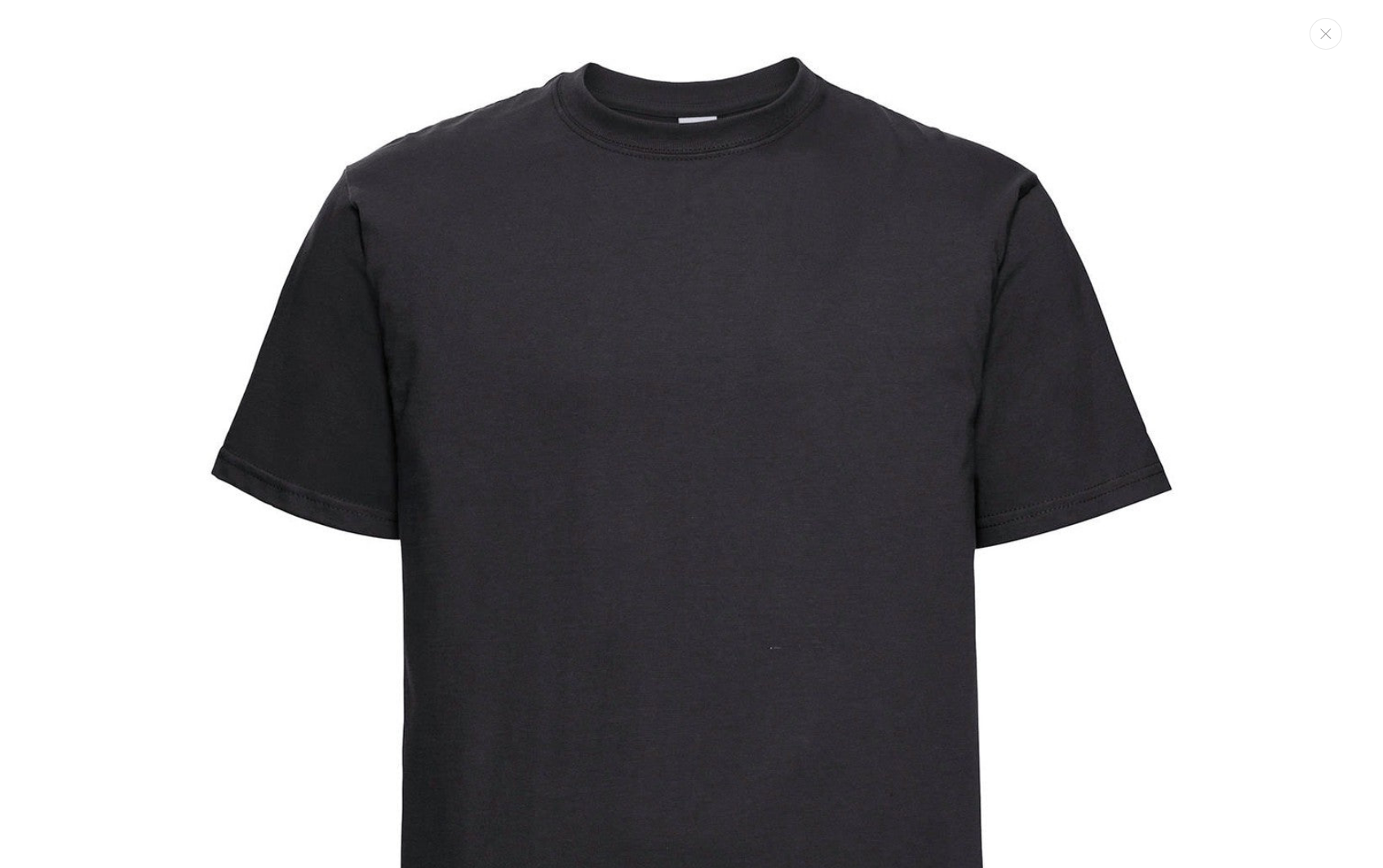
click at [1151, 312] on img "Media gallery" at bounding box center [691, 602] width 1203 height 1203
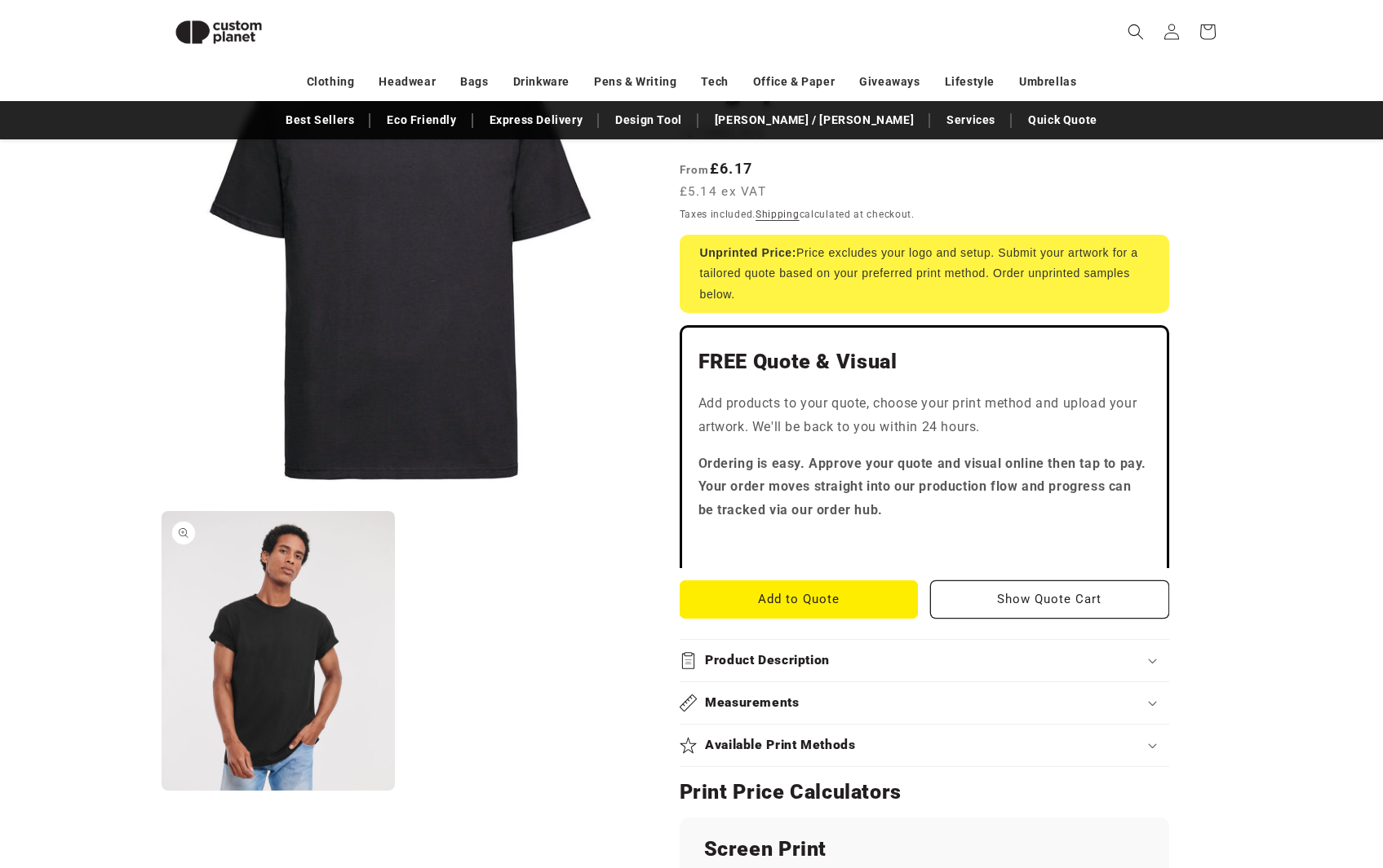
scroll to position [257, 0]
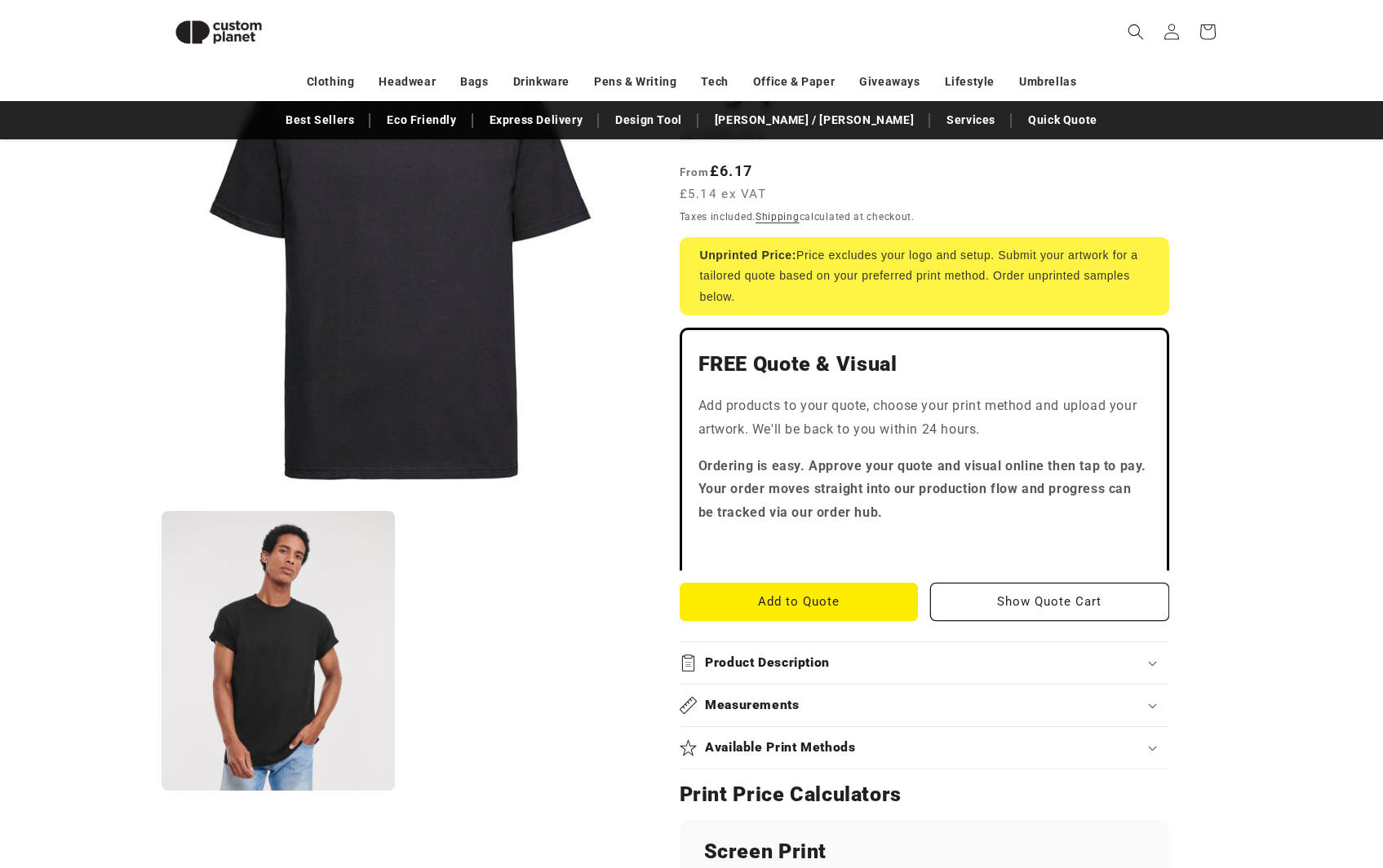
click at [162, 791] on button "Open media 2 in modal" at bounding box center [162, 791] width 0 height 0
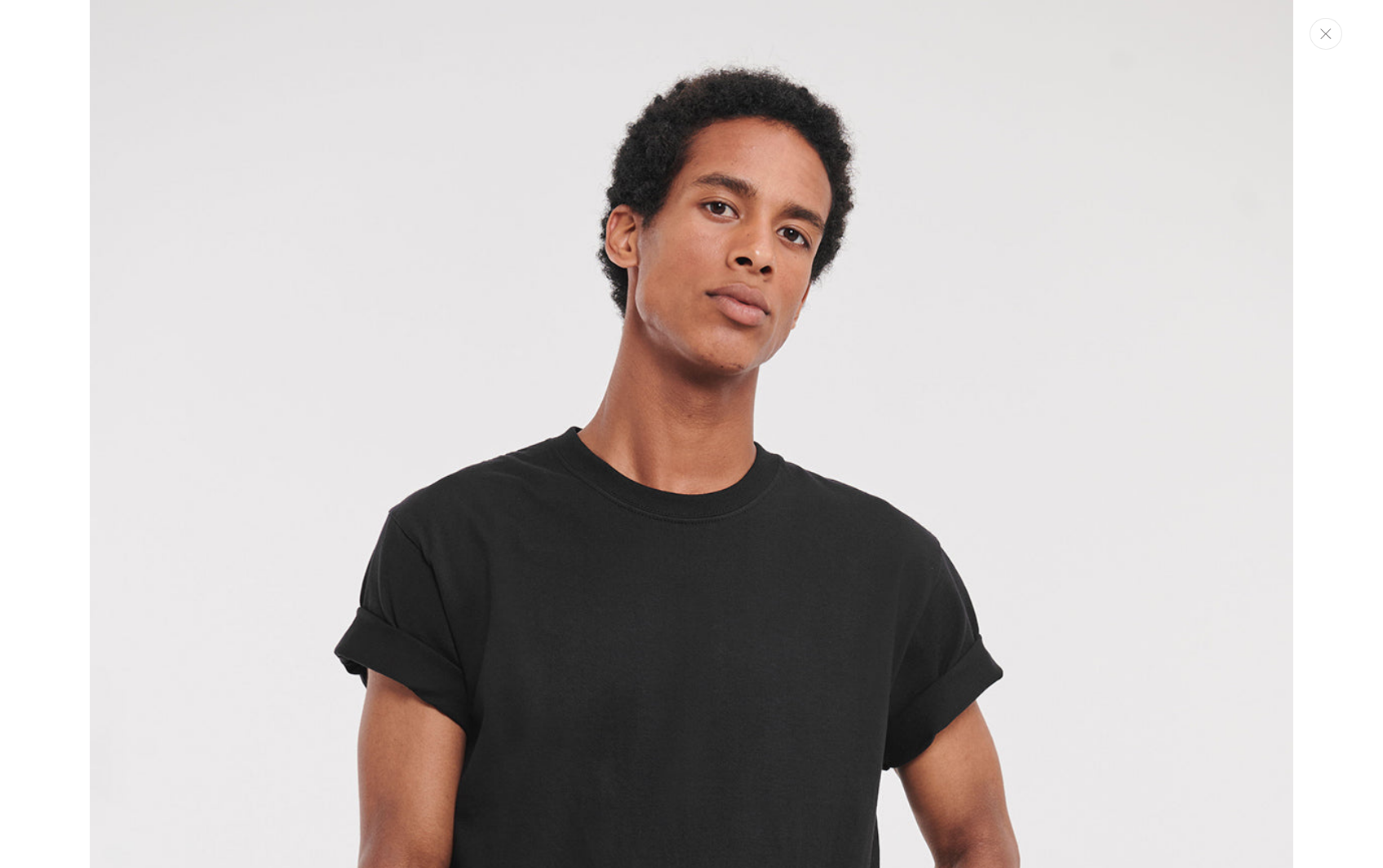
click at [1321, 34] on icon "Close" at bounding box center [1325, 34] width 11 height 10
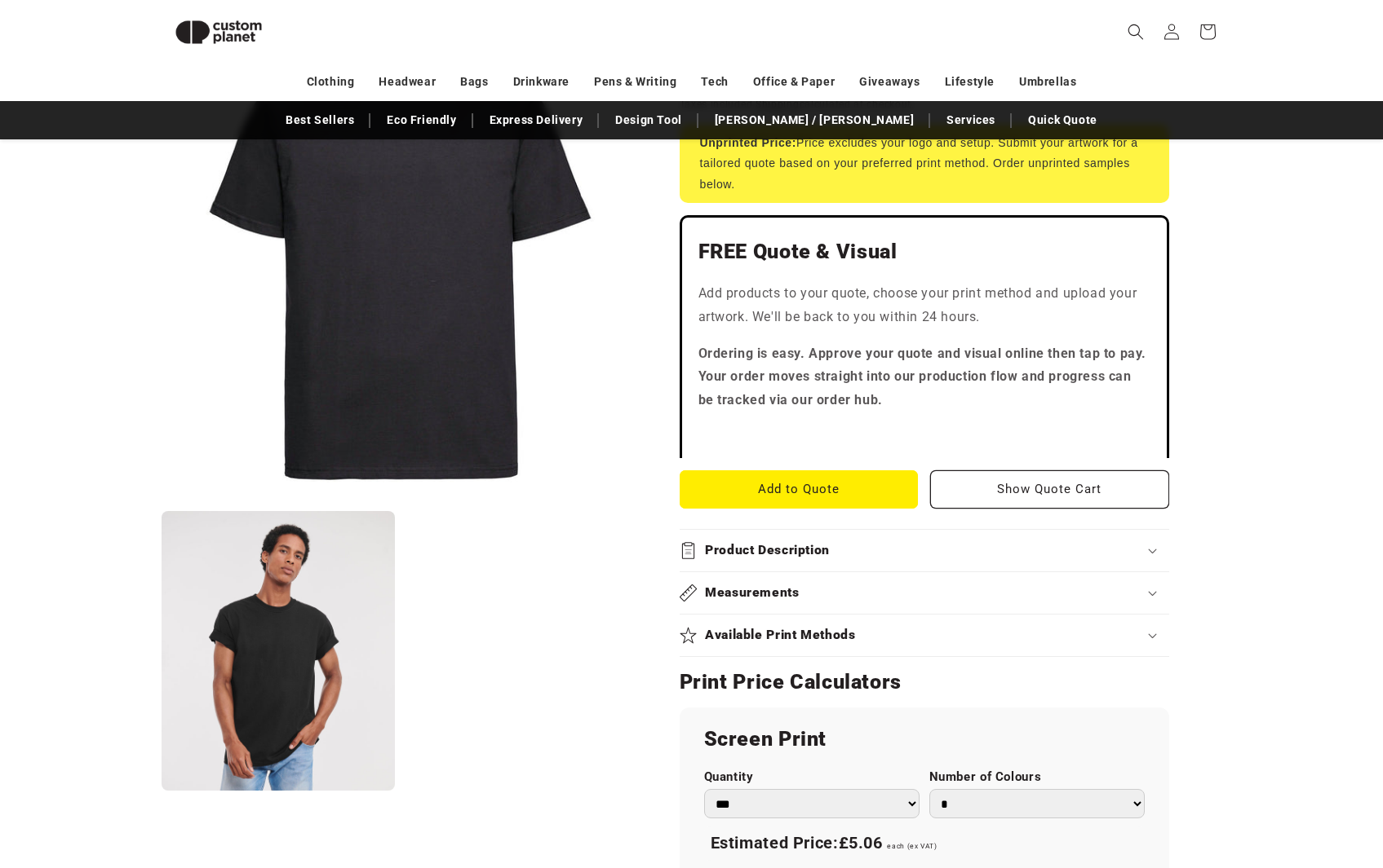
scroll to position [398, 0]
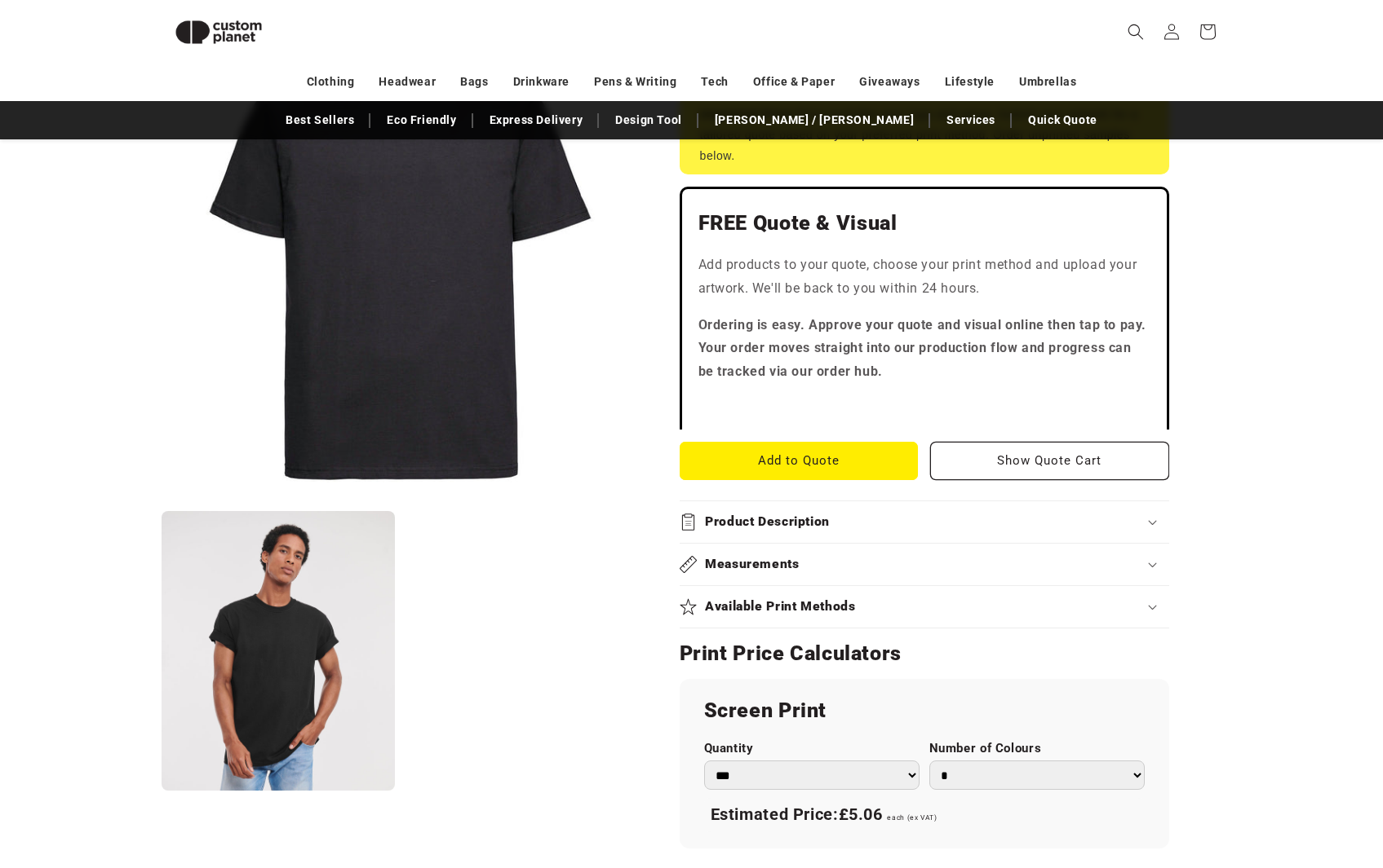
click at [988, 530] on div "Product Description" at bounding box center [924, 522] width 489 height 17
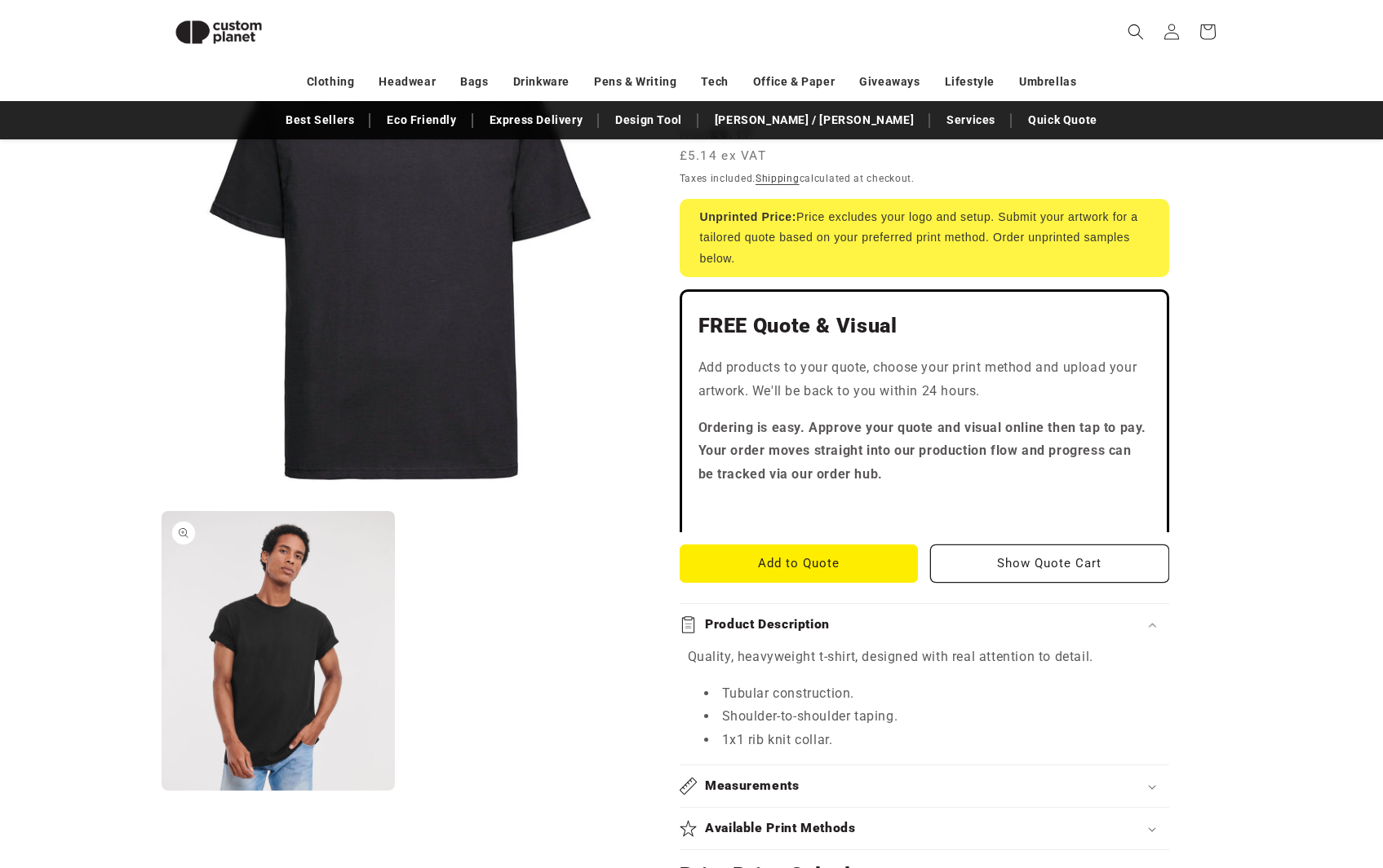
scroll to position [279, 0]
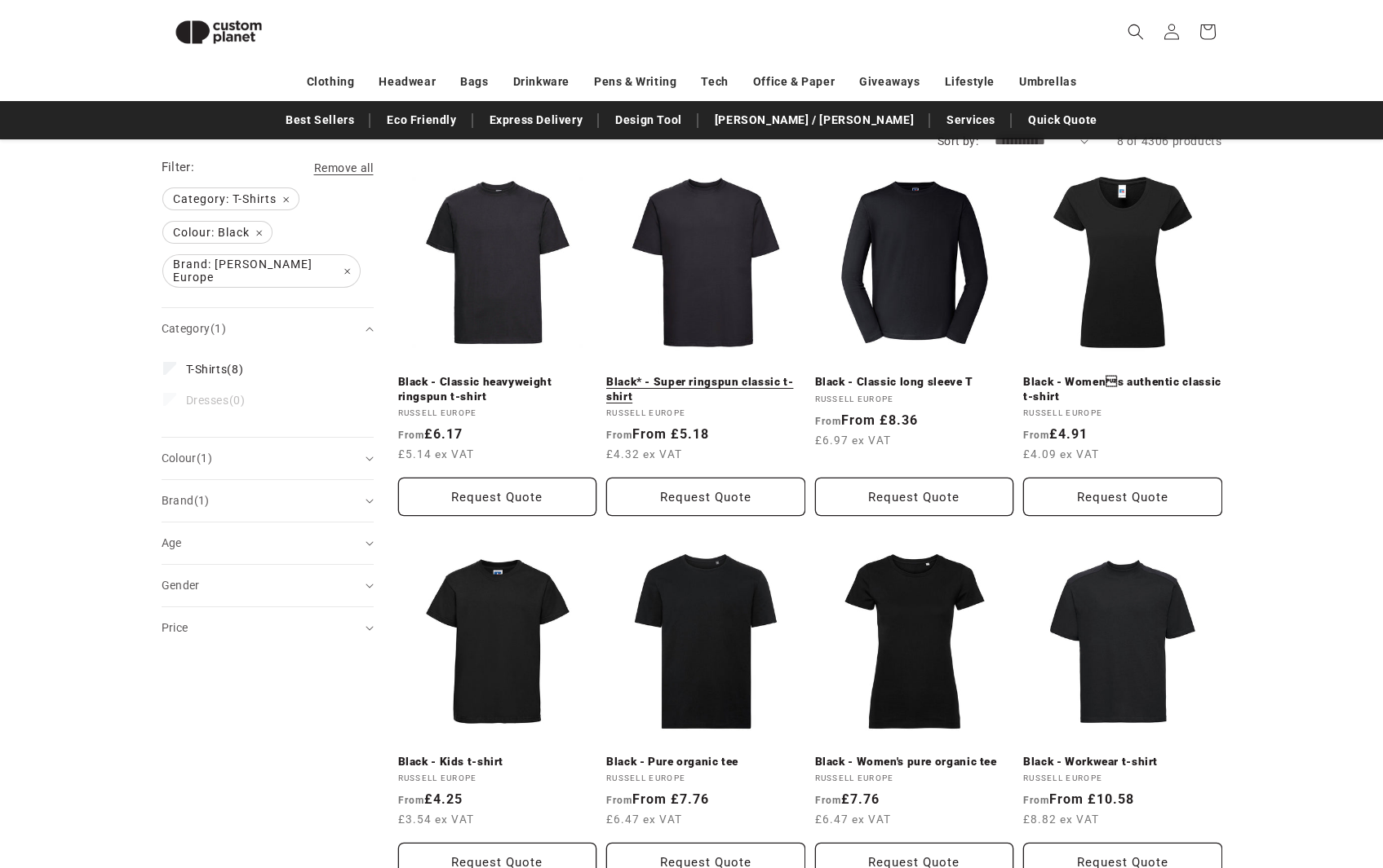
scroll to position [171, 0]
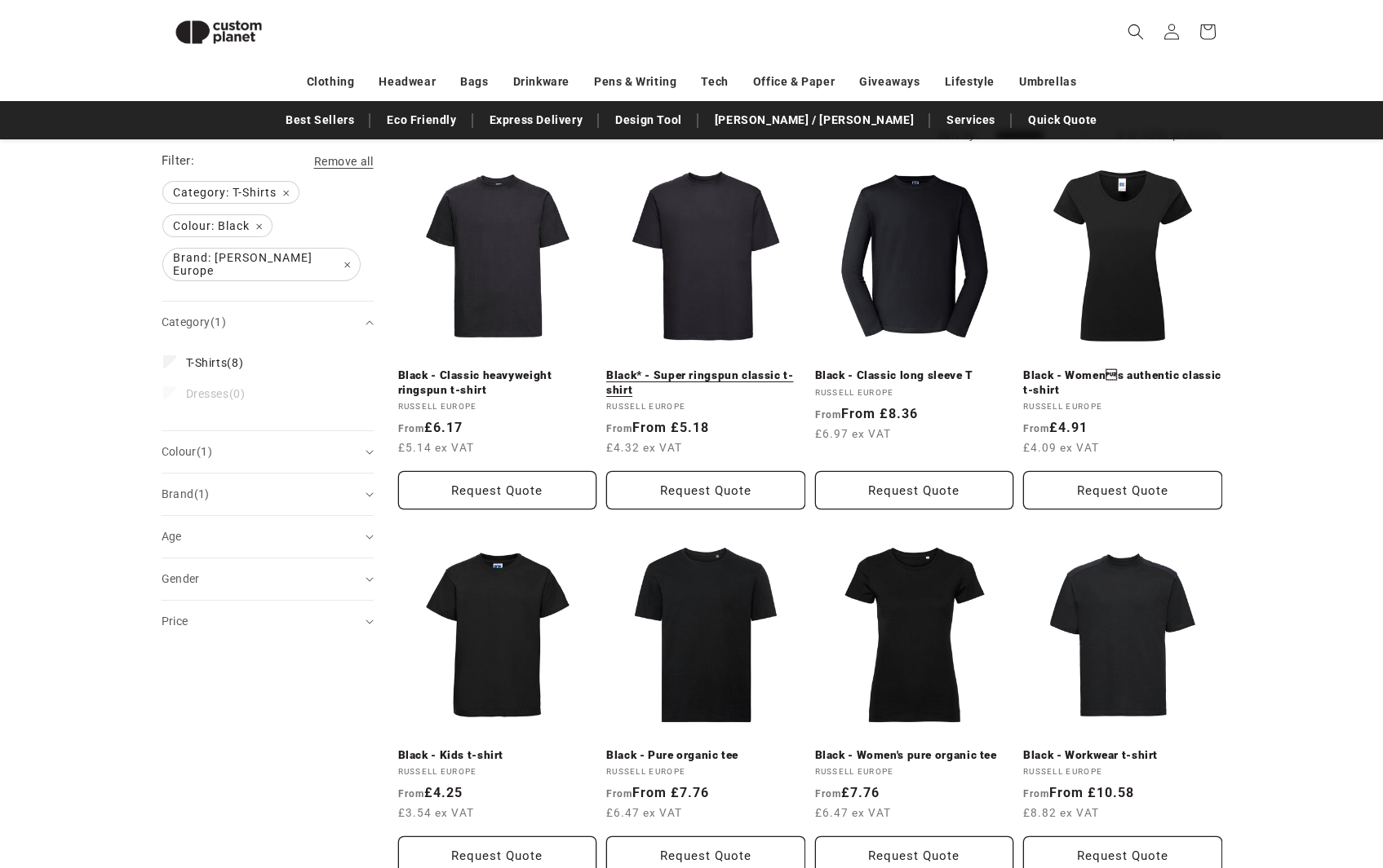
click at [738, 369] on link "Black* - Super ringspun classic t-shirt" at bounding box center [706, 383] width 199 height 29
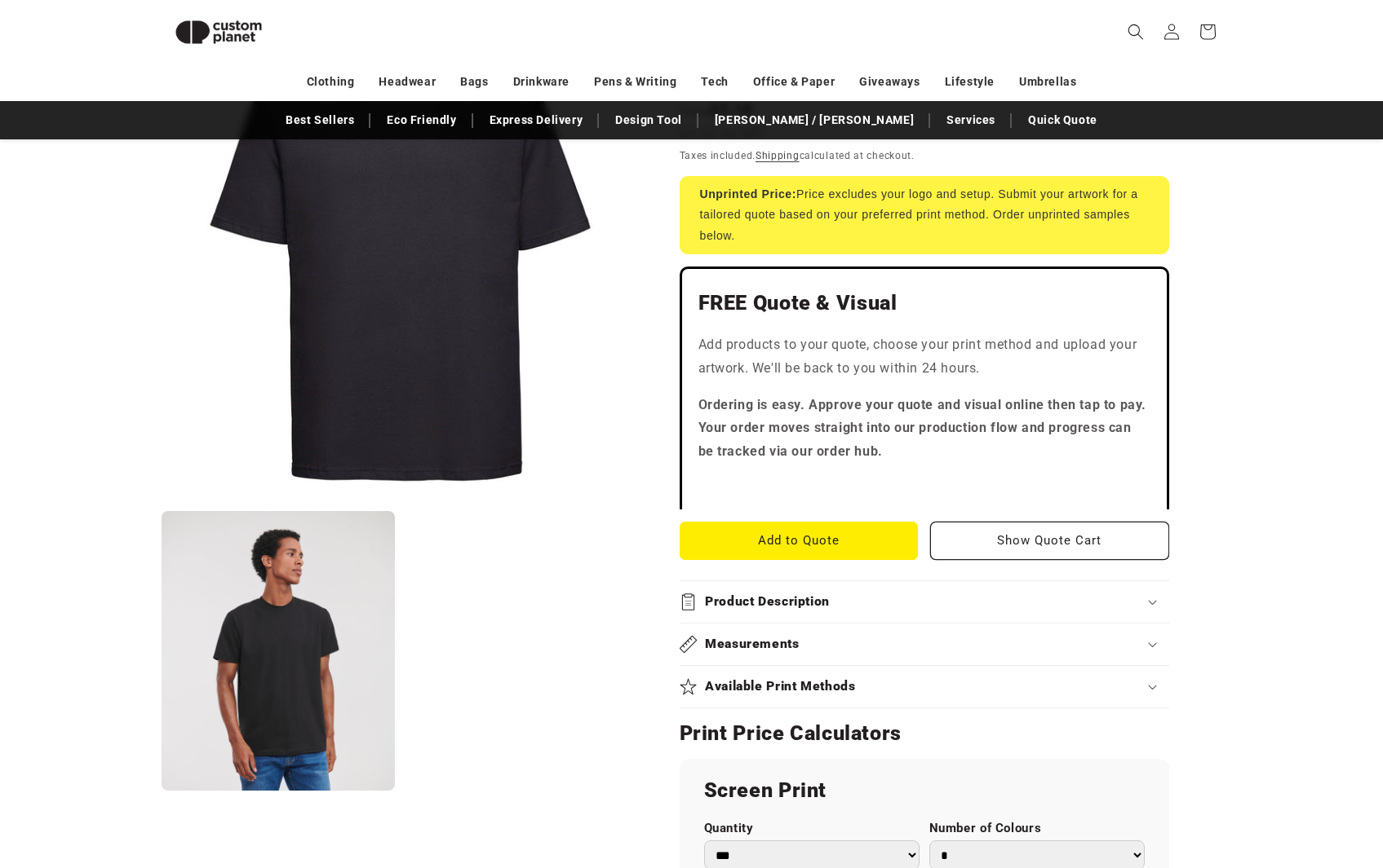
scroll to position [320, 0]
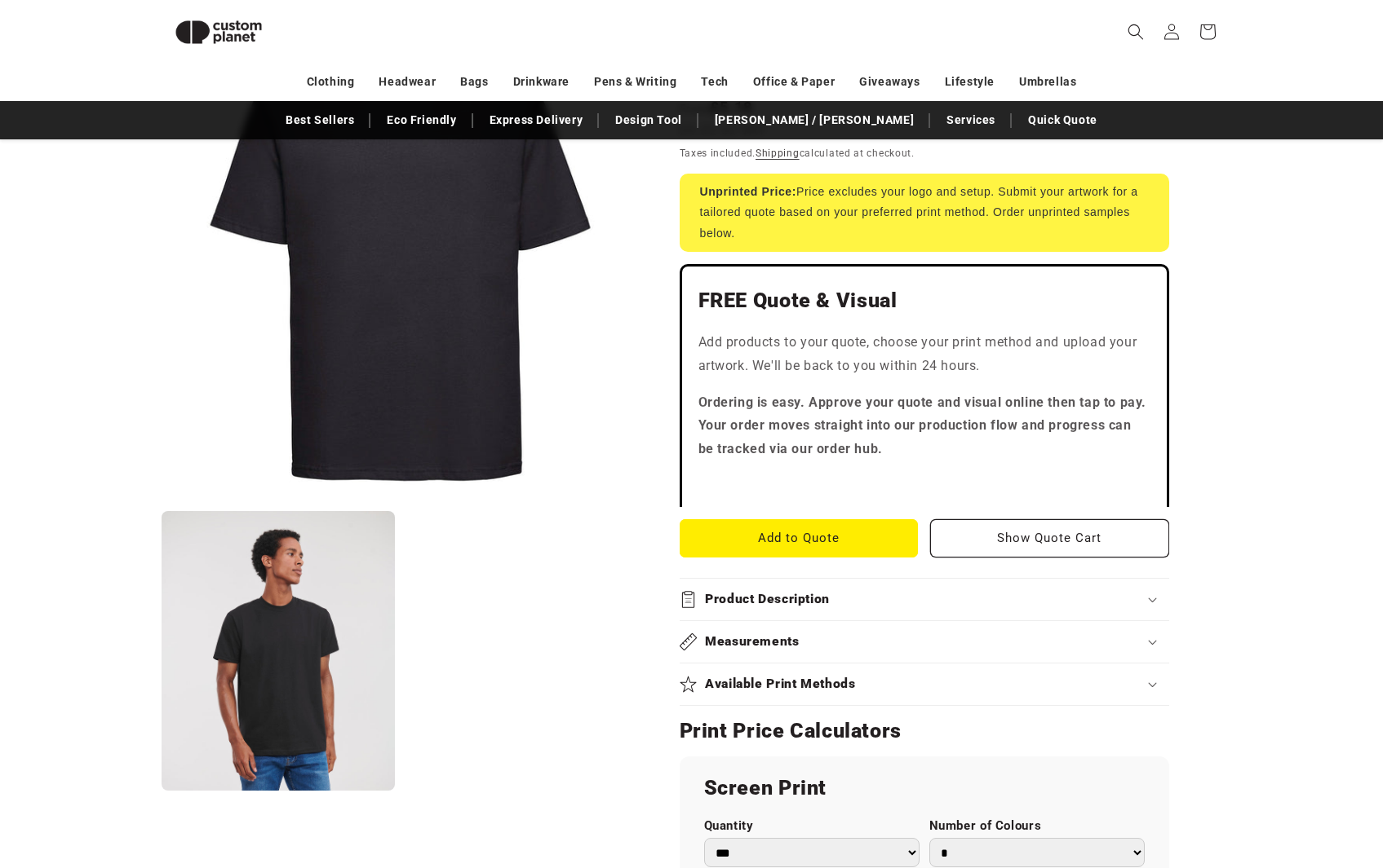
click at [805, 589] on summary "Product Description" at bounding box center [924, 600] width 489 height 42
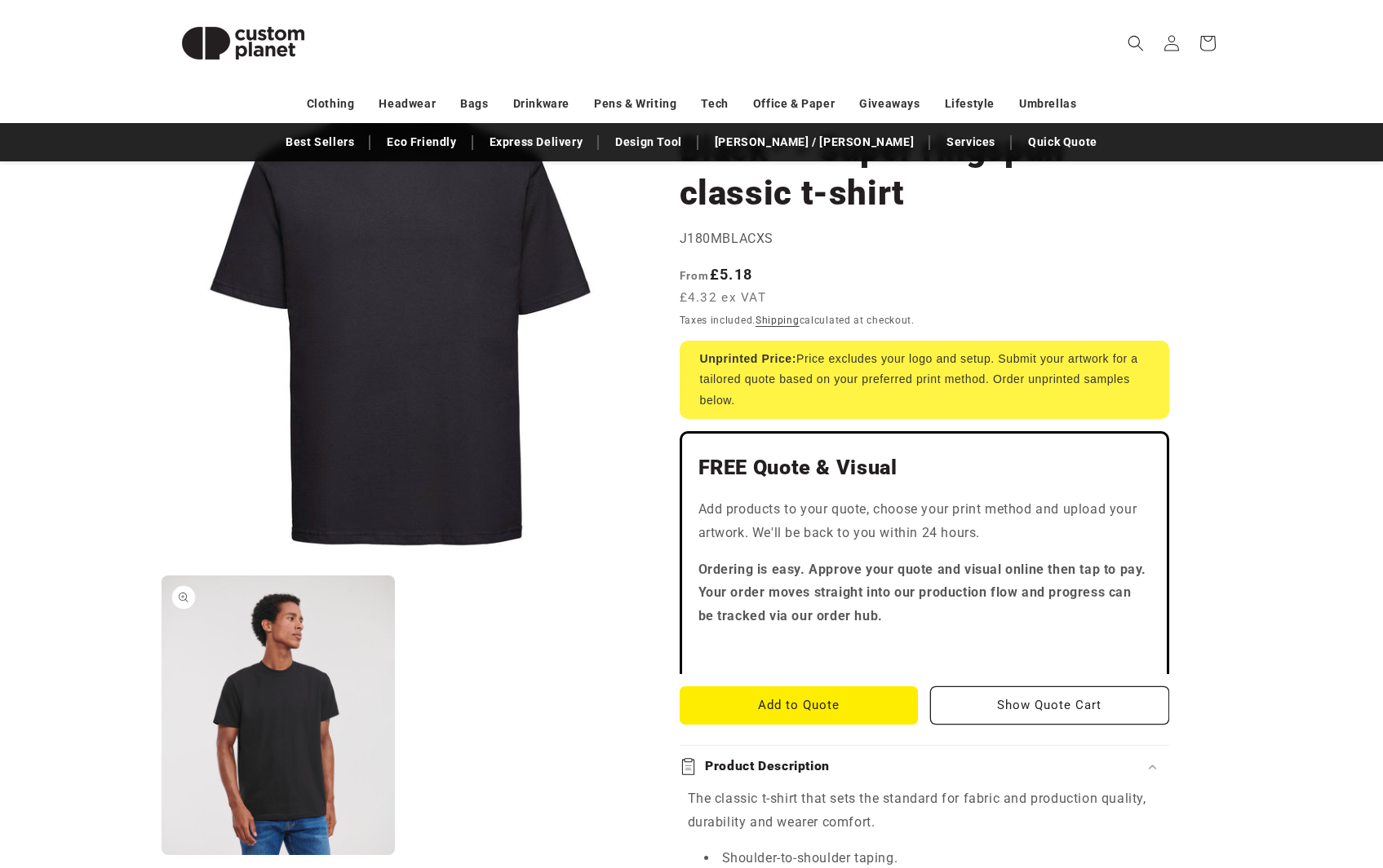
scroll to position [167, 0]
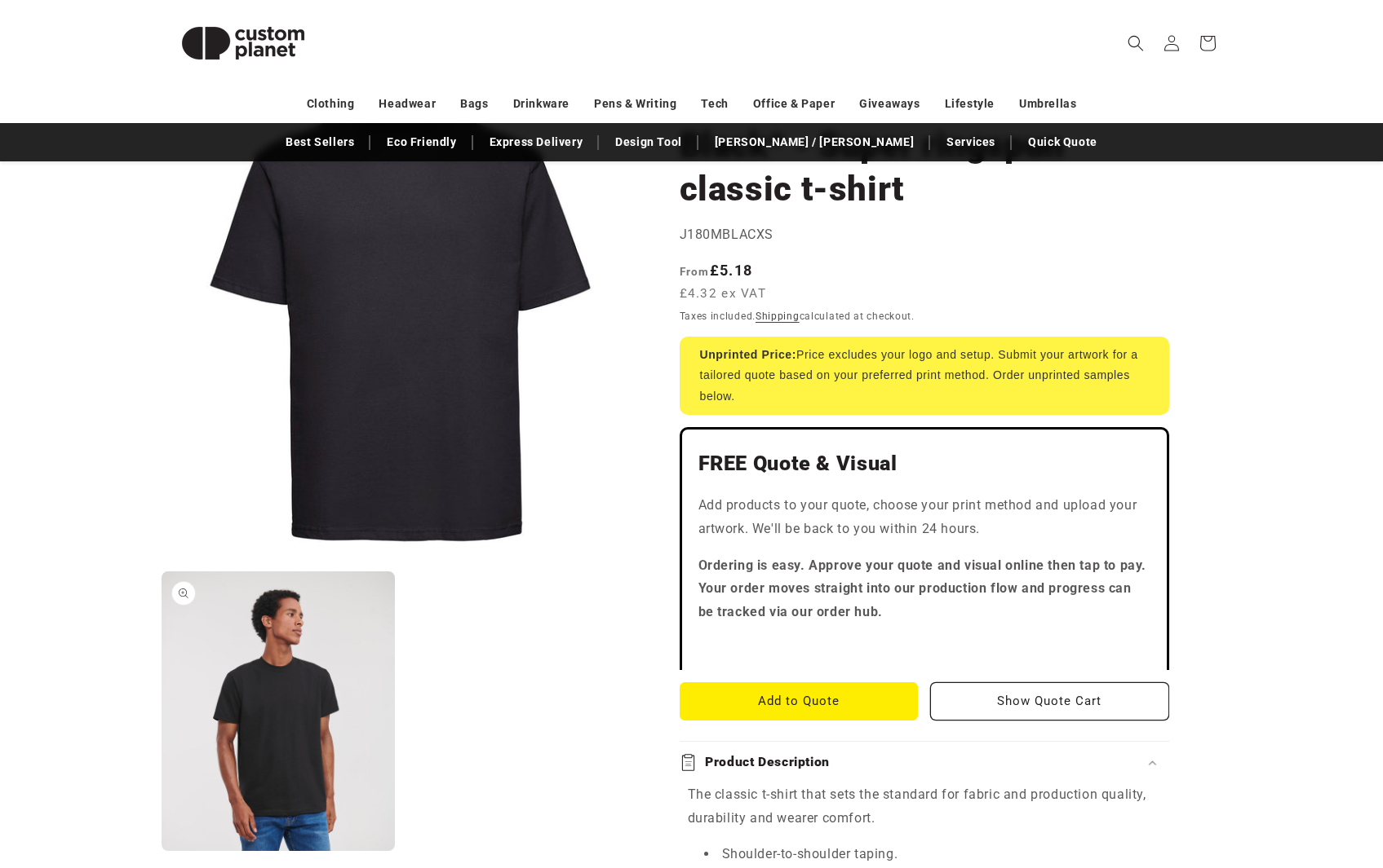
click at [162, 851] on button "Open media 2 in modal" at bounding box center [162, 851] width 0 height 0
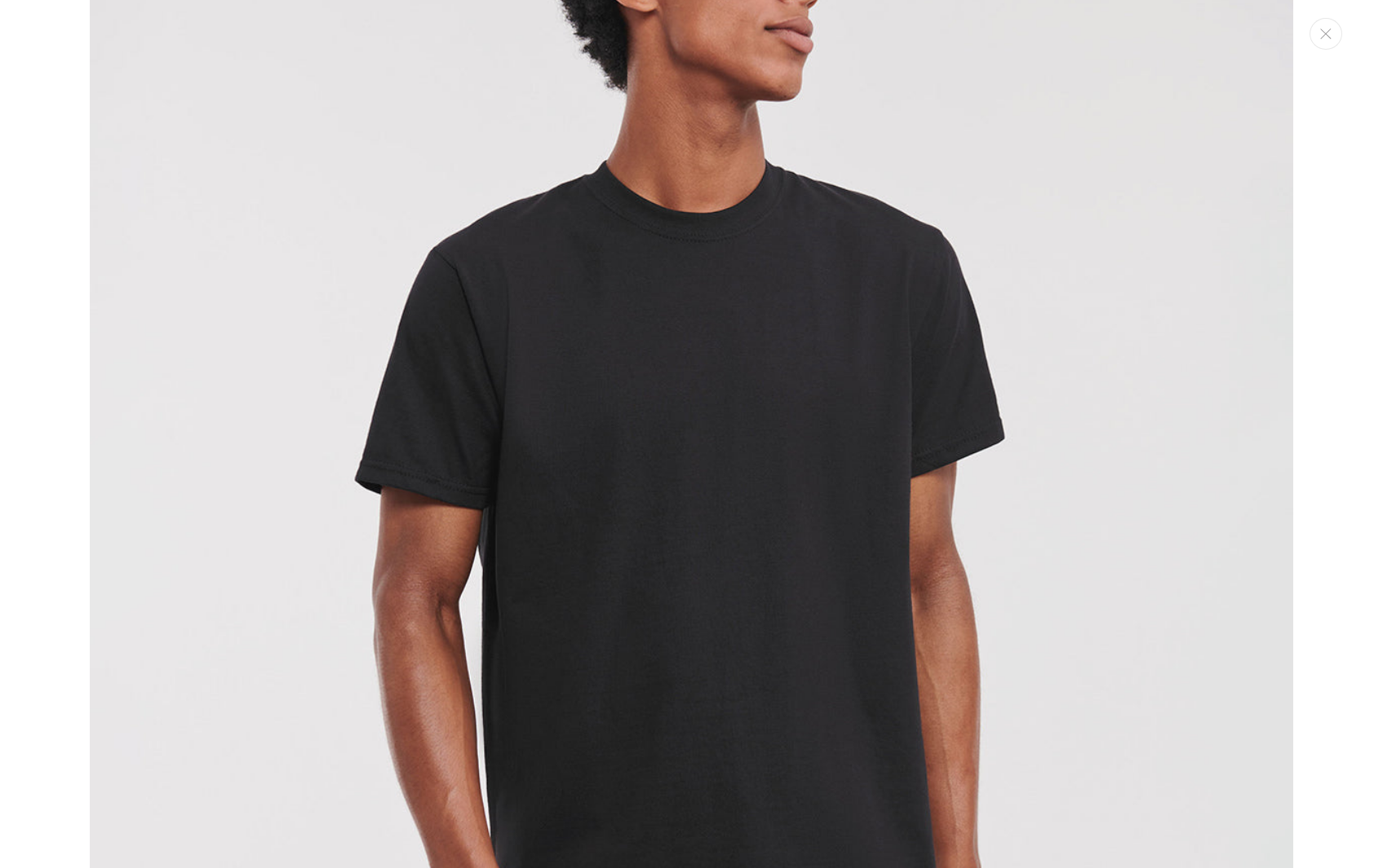
scroll to position [1519, 0]
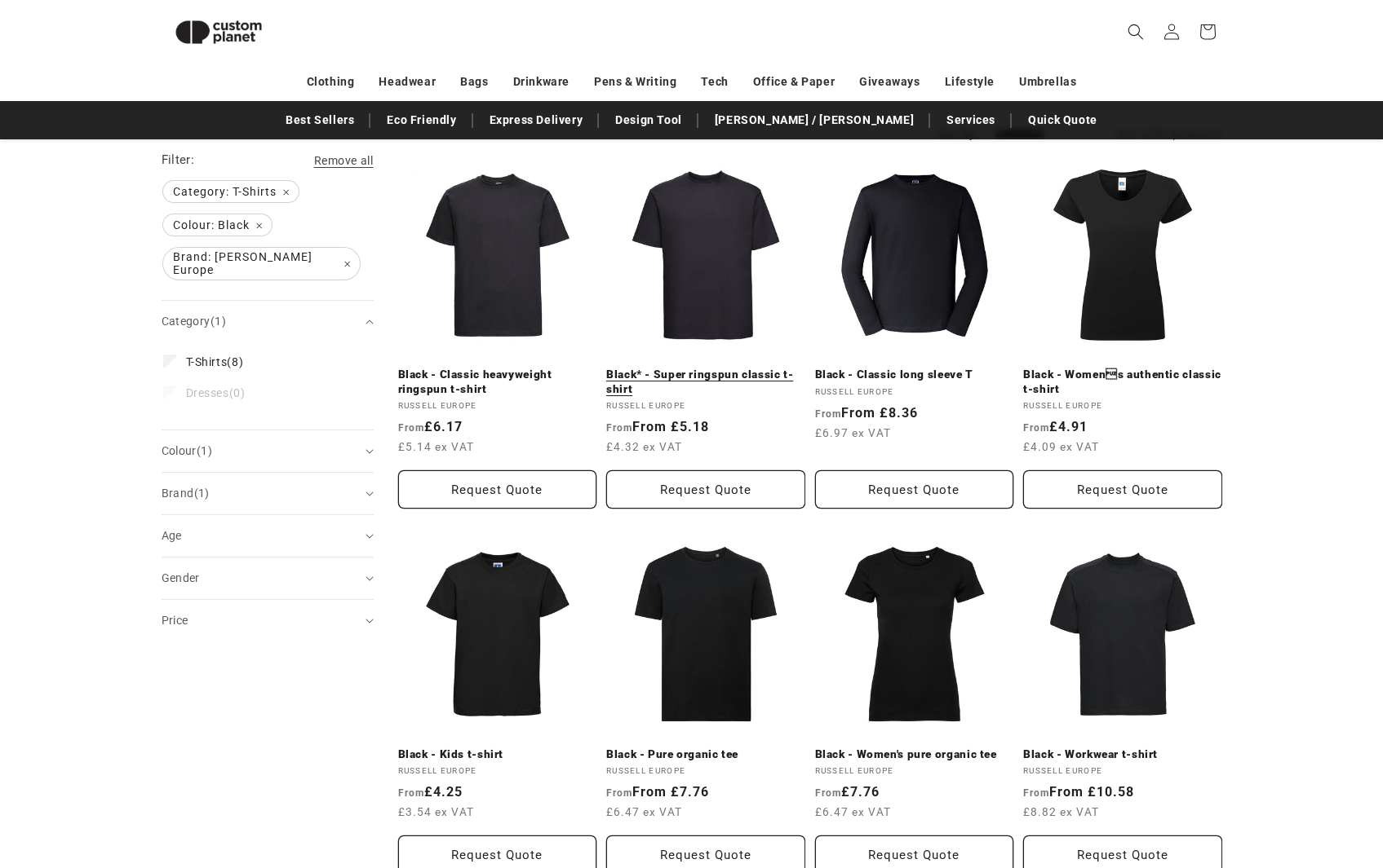
scroll to position [171, 0]
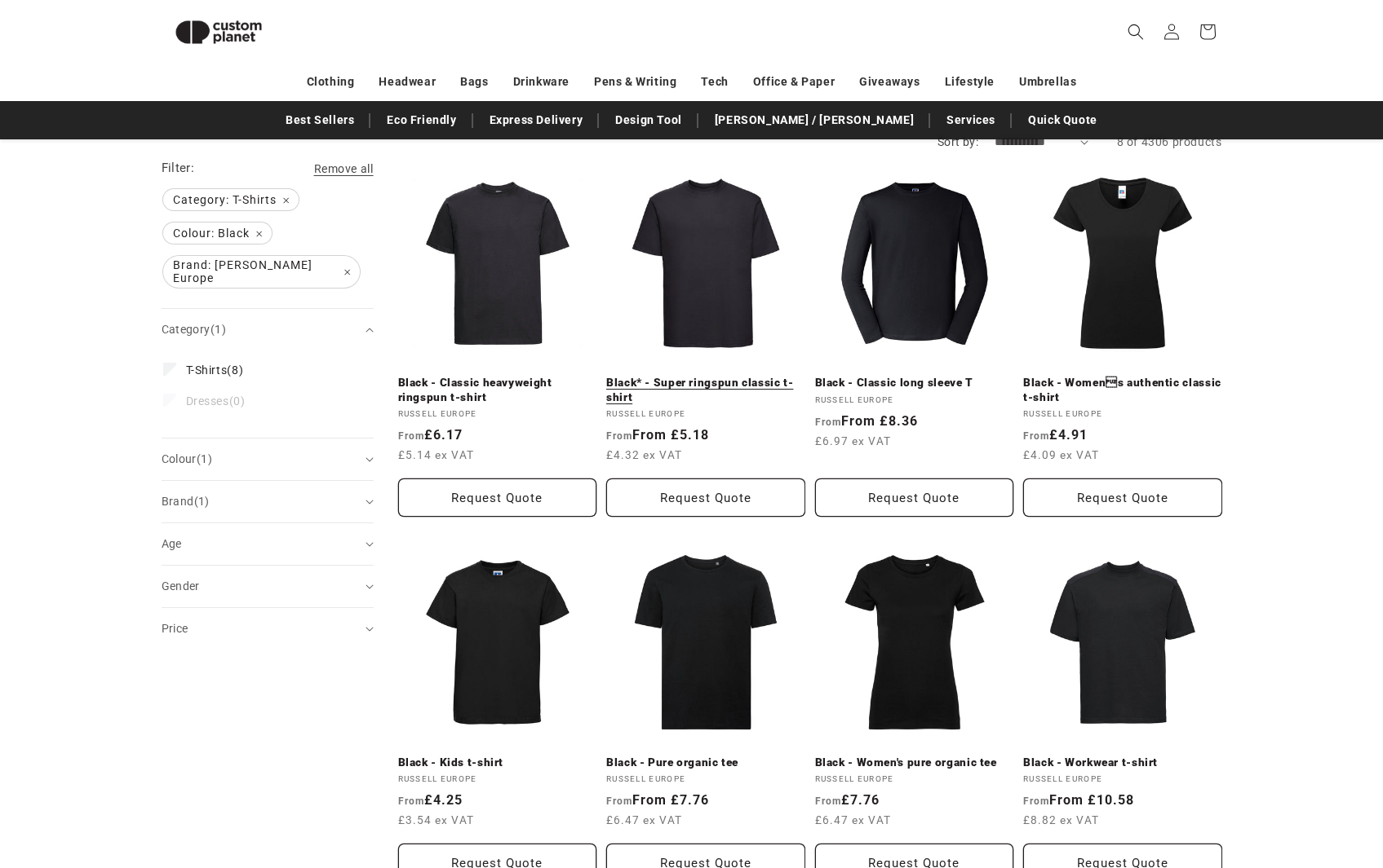
click at [720, 376] on link "Black* - Super ringspun classic t-shirt" at bounding box center [706, 390] width 199 height 29
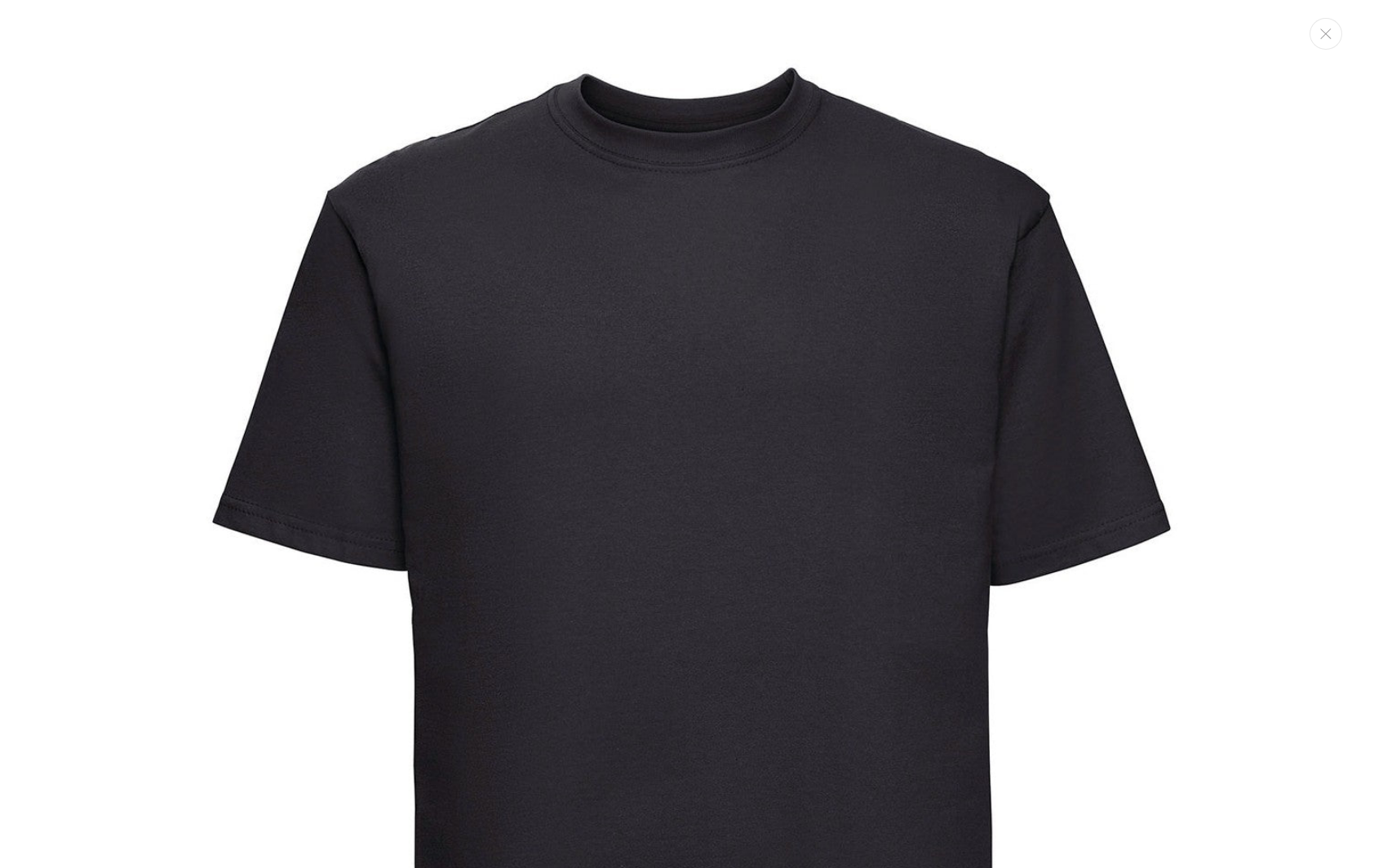
scroll to position [1231, 0]
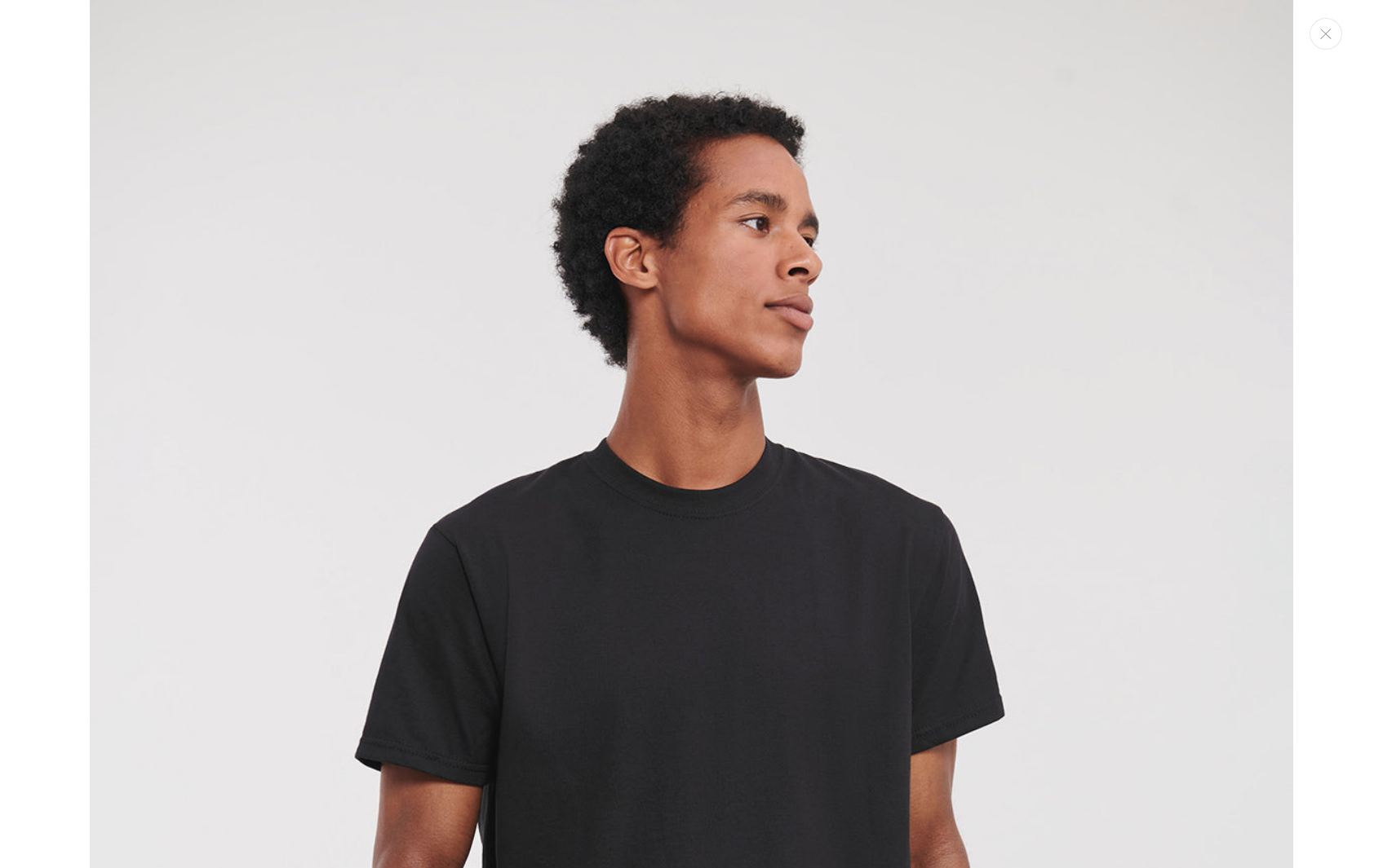
click at [829, 594] on img "Media gallery" at bounding box center [691, 721] width 1203 height 1443
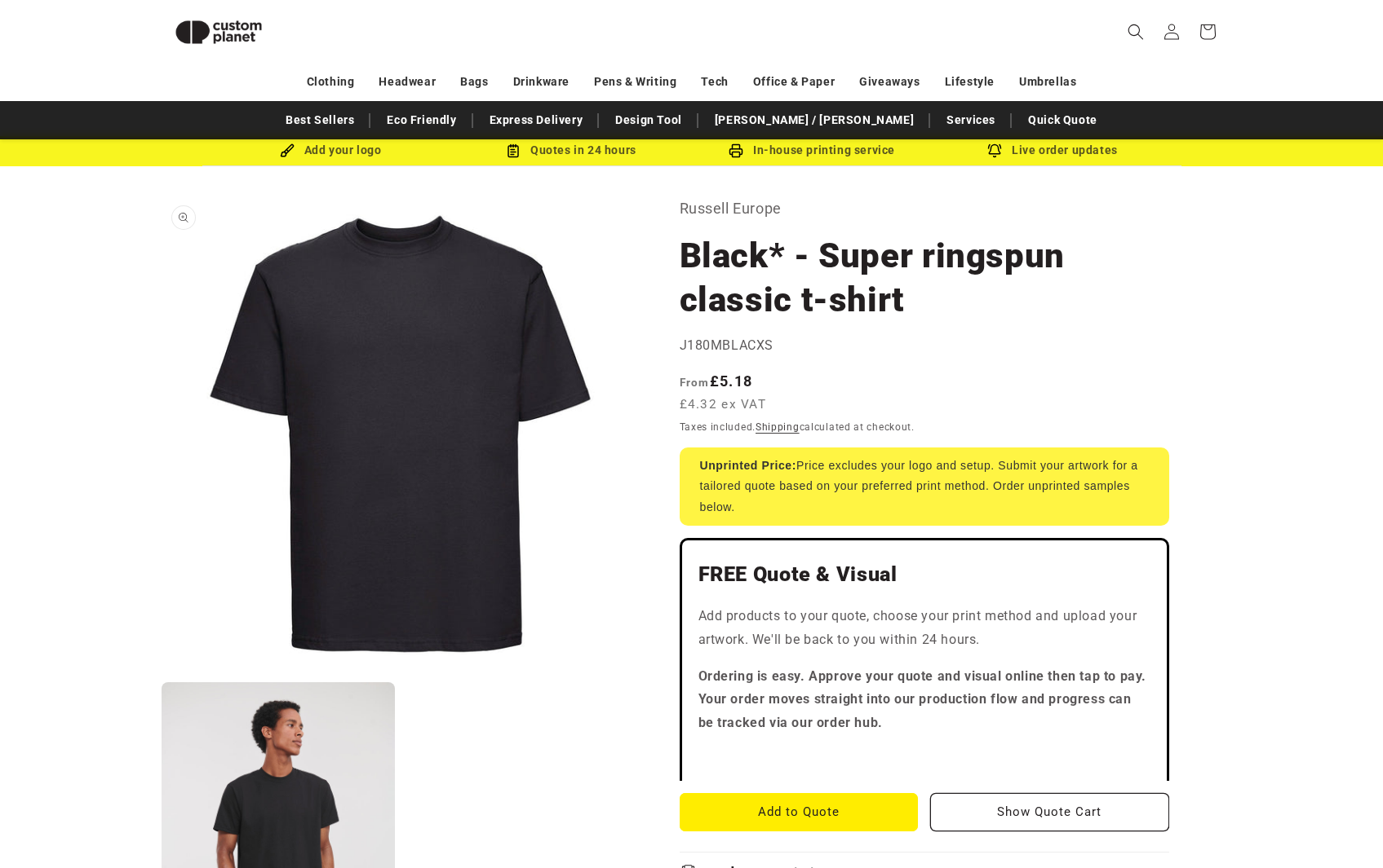
scroll to position [0, 0]
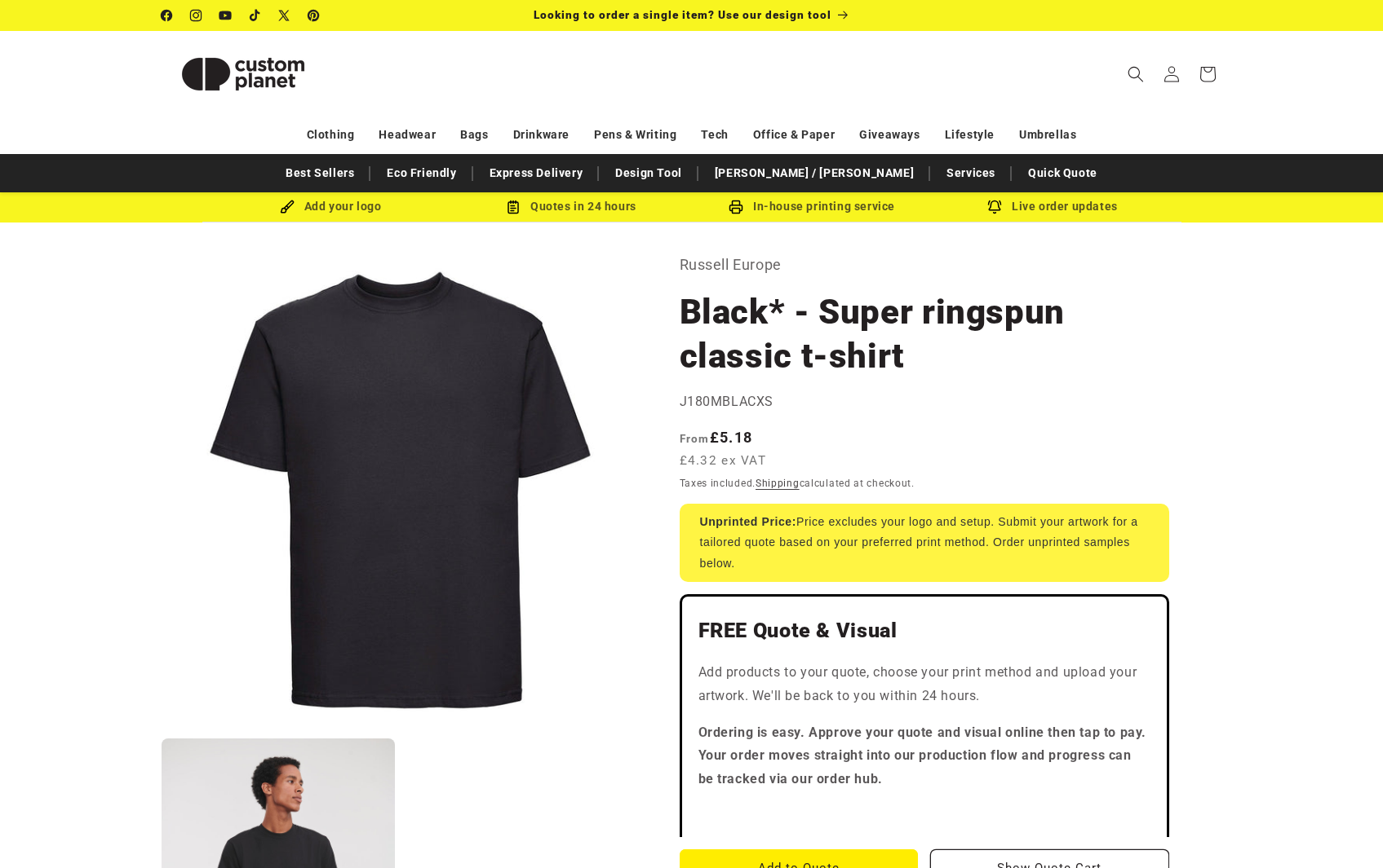
drag, startPoint x: 768, startPoint y: 309, endPoint x: 589, endPoint y: 235, distance: 193.7
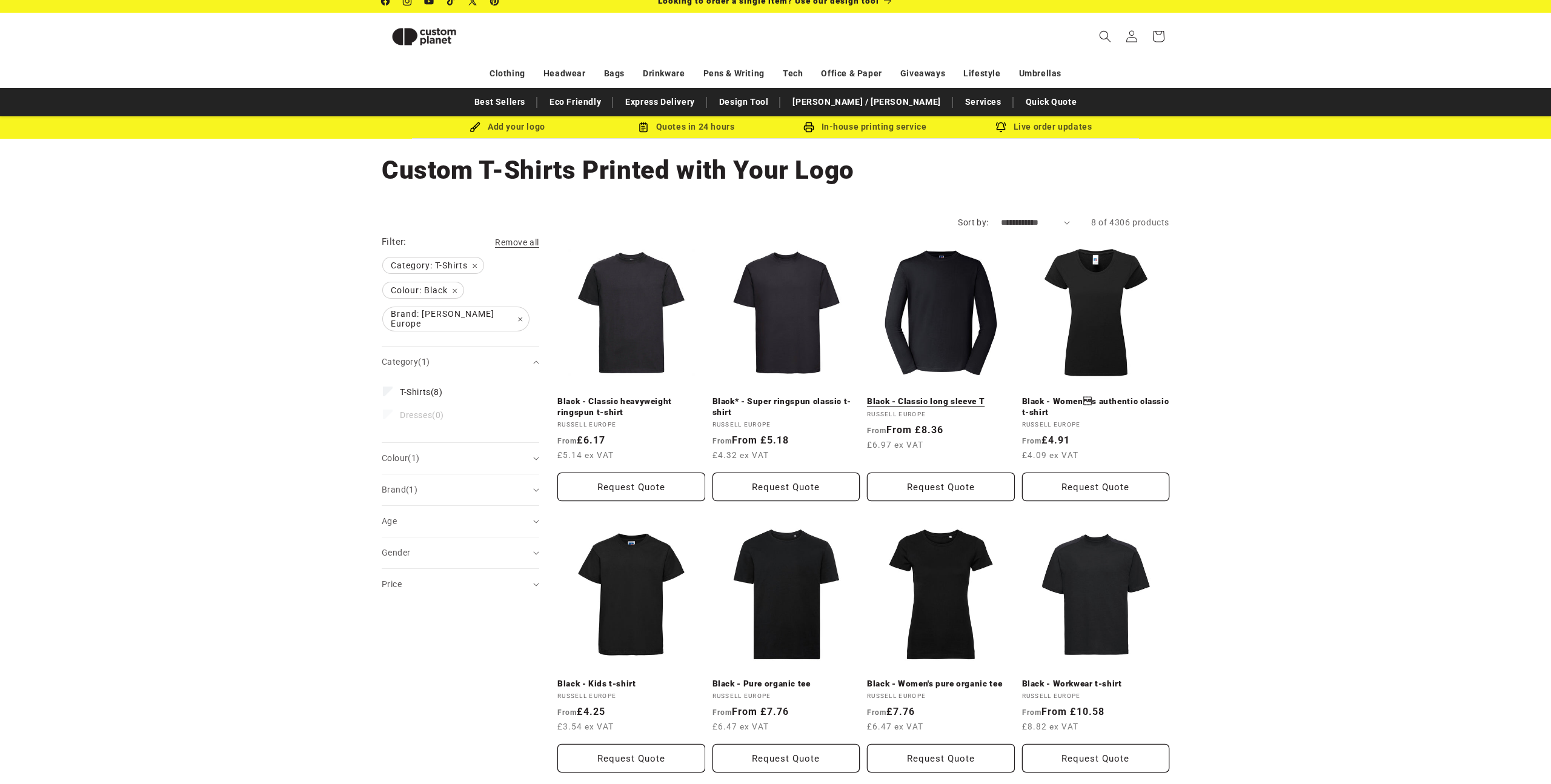
scroll to position [22, 0]
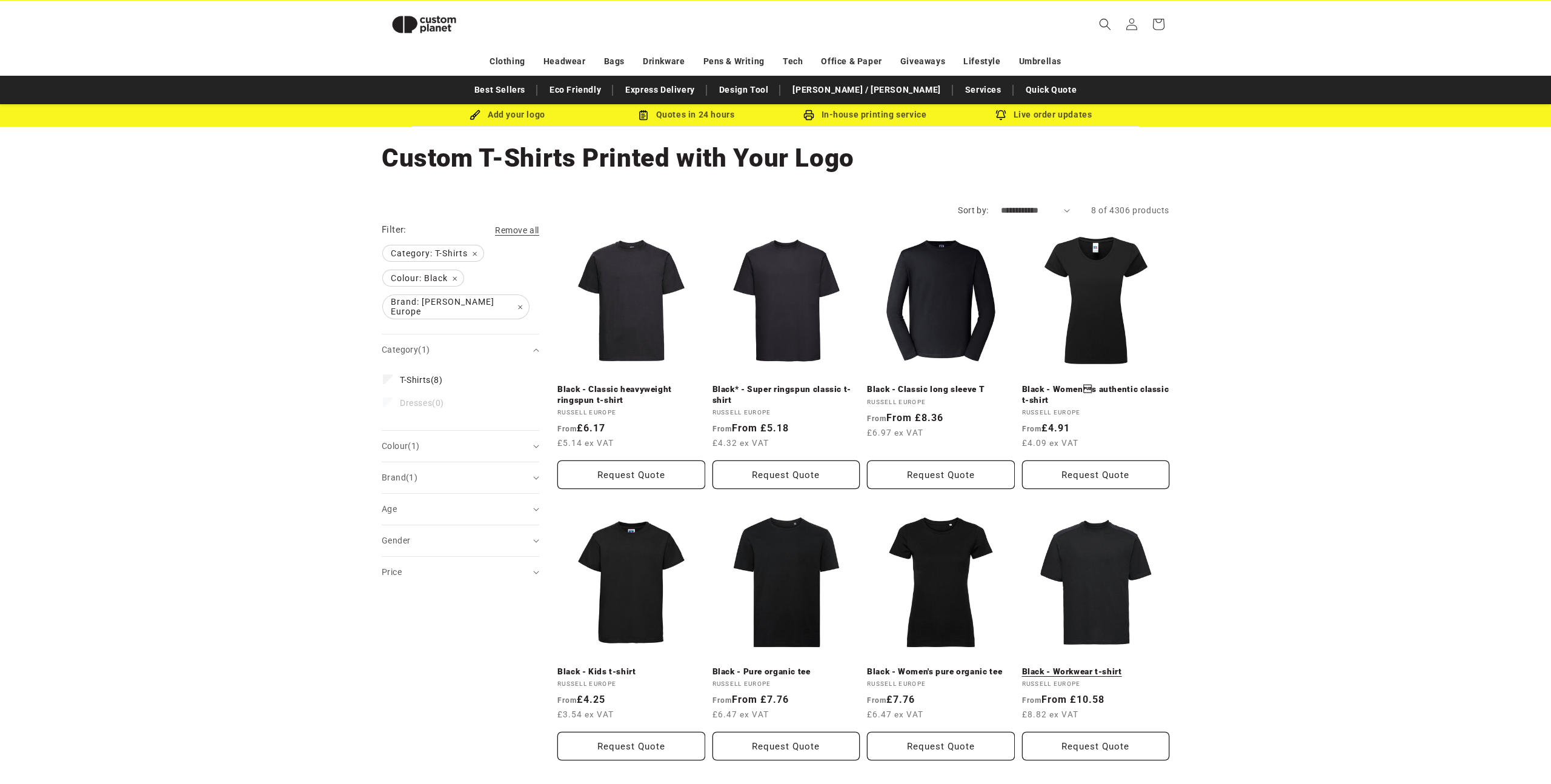
click at [1026, 645] on link "Black - Workwear t-shirt" at bounding box center [1096, 671] width 148 height 11
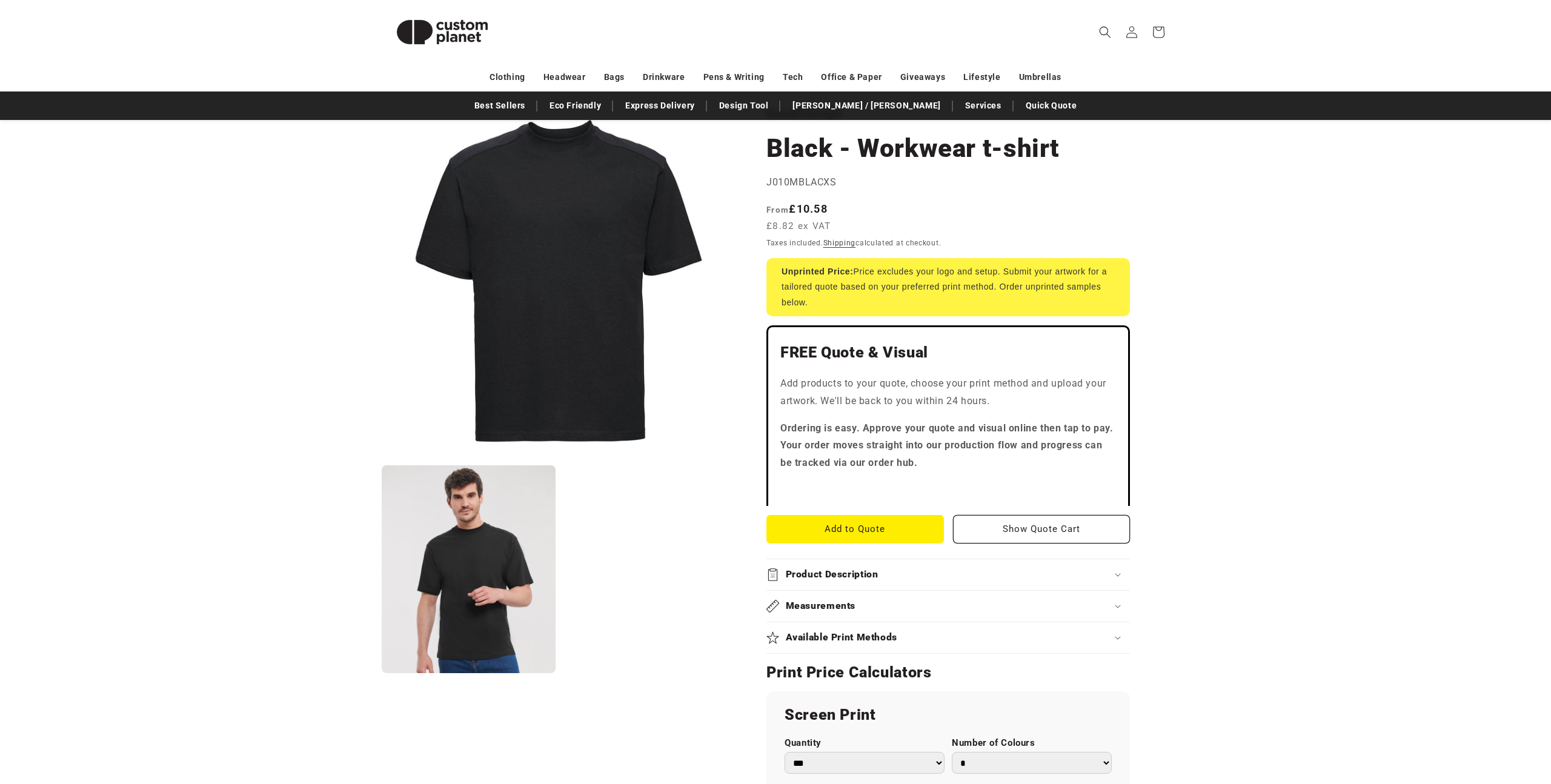
scroll to position [95, 0]
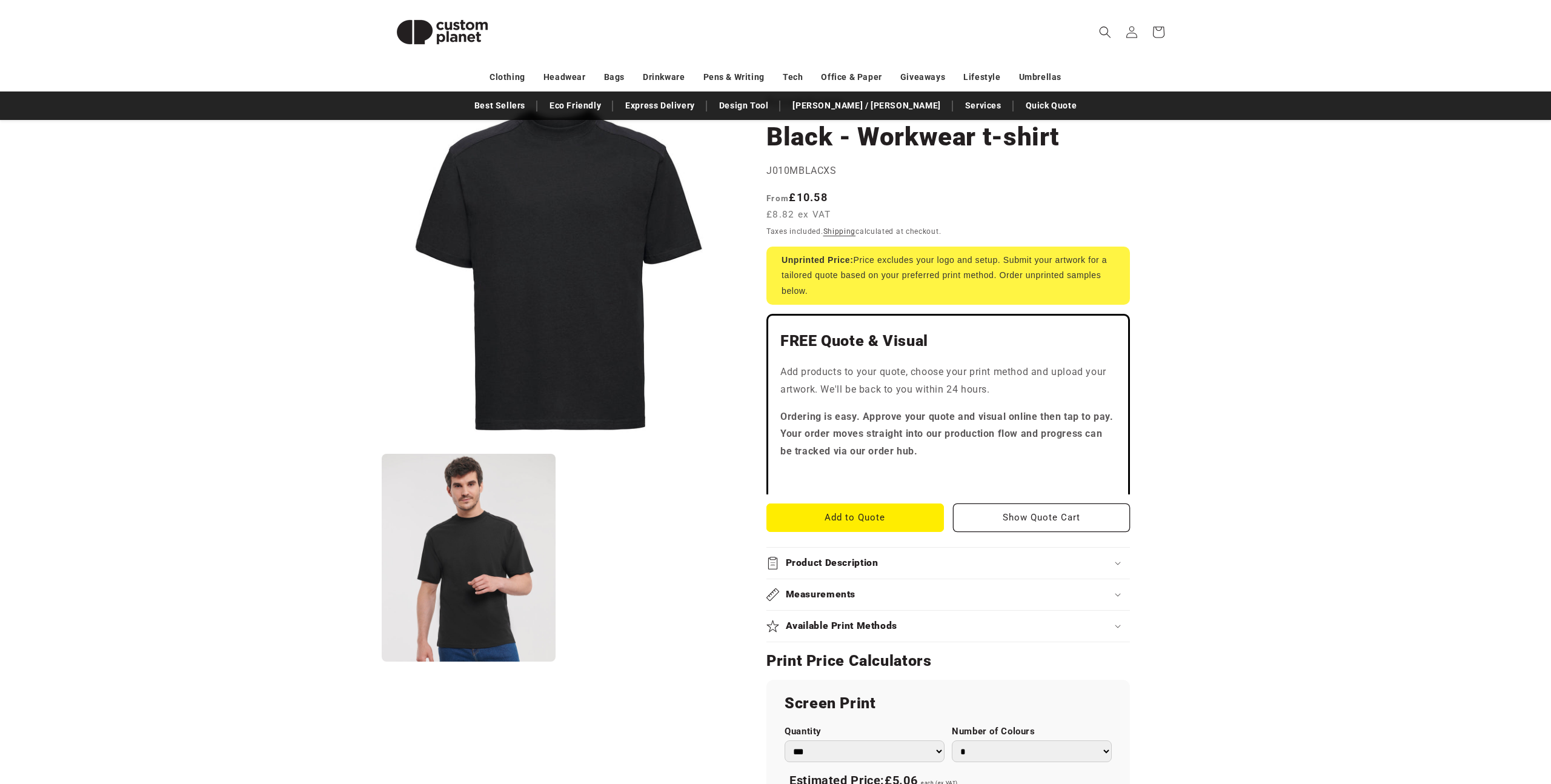
click at [1002, 551] on summary "Product Description" at bounding box center [948, 563] width 363 height 31
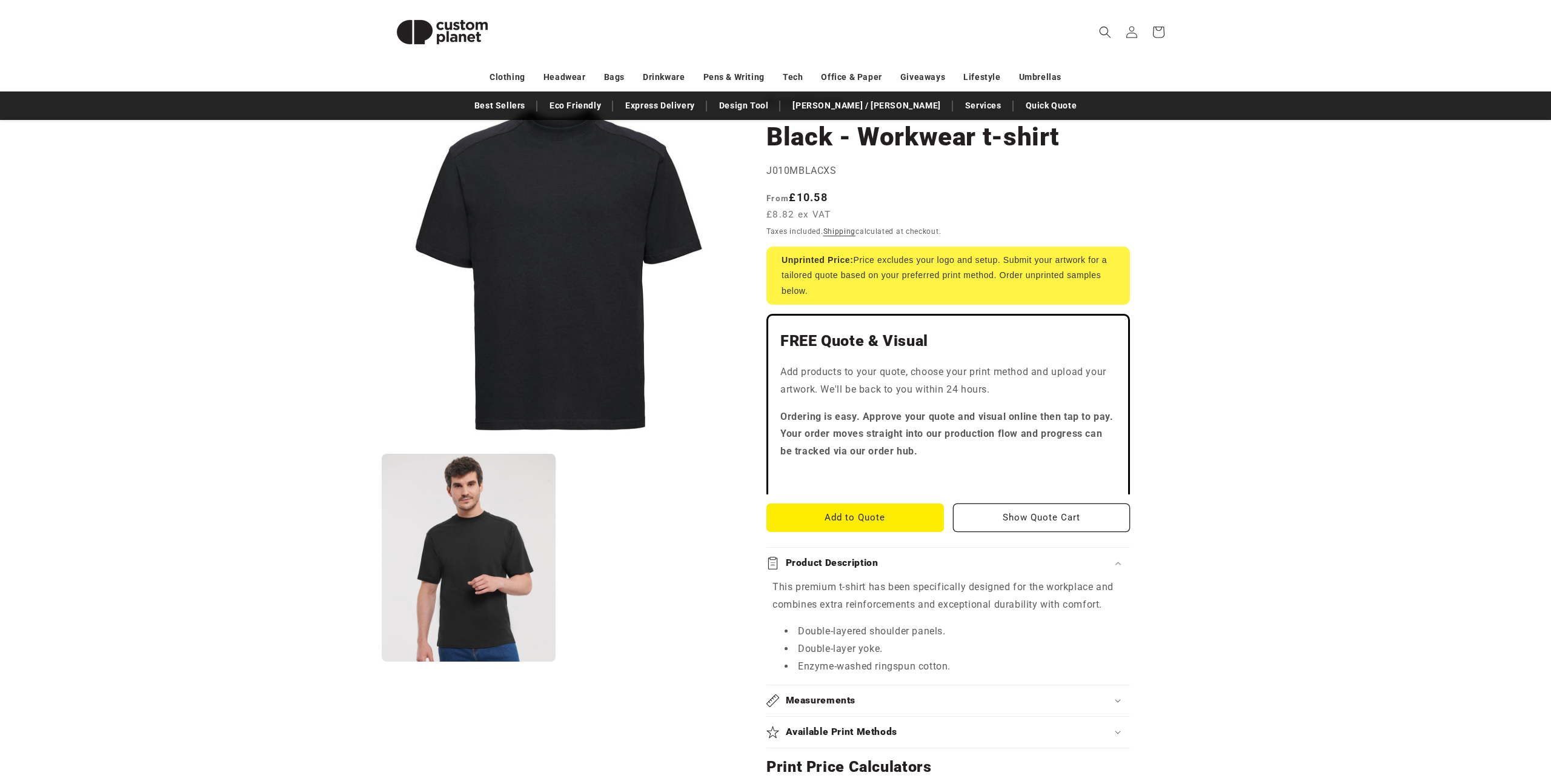
click at [989, 565] on div "Product Description" at bounding box center [948, 563] width 363 height 13
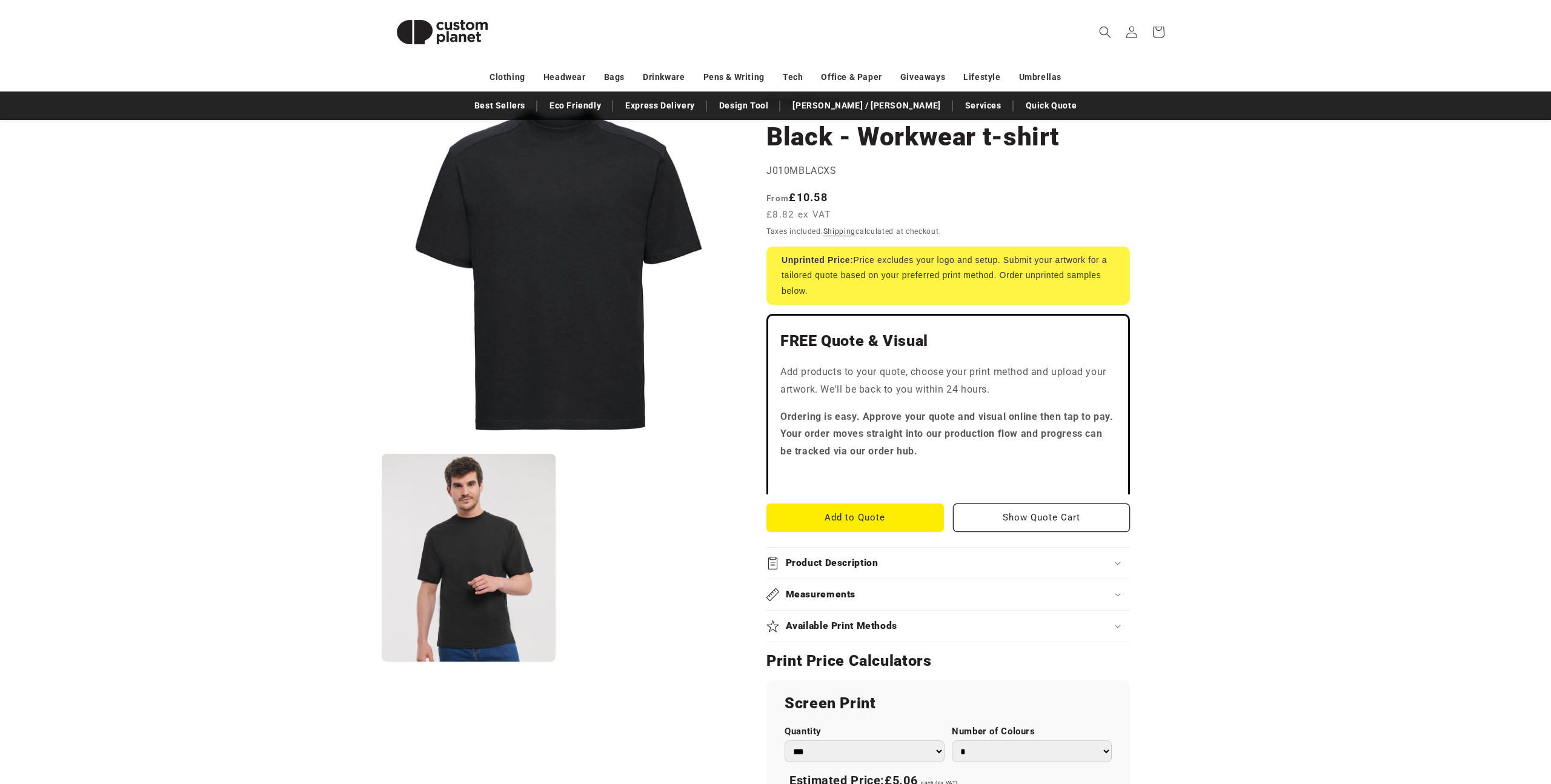
click at [942, 599] on div "Measurements" at bounding box center [948, 594] width 363 height 13
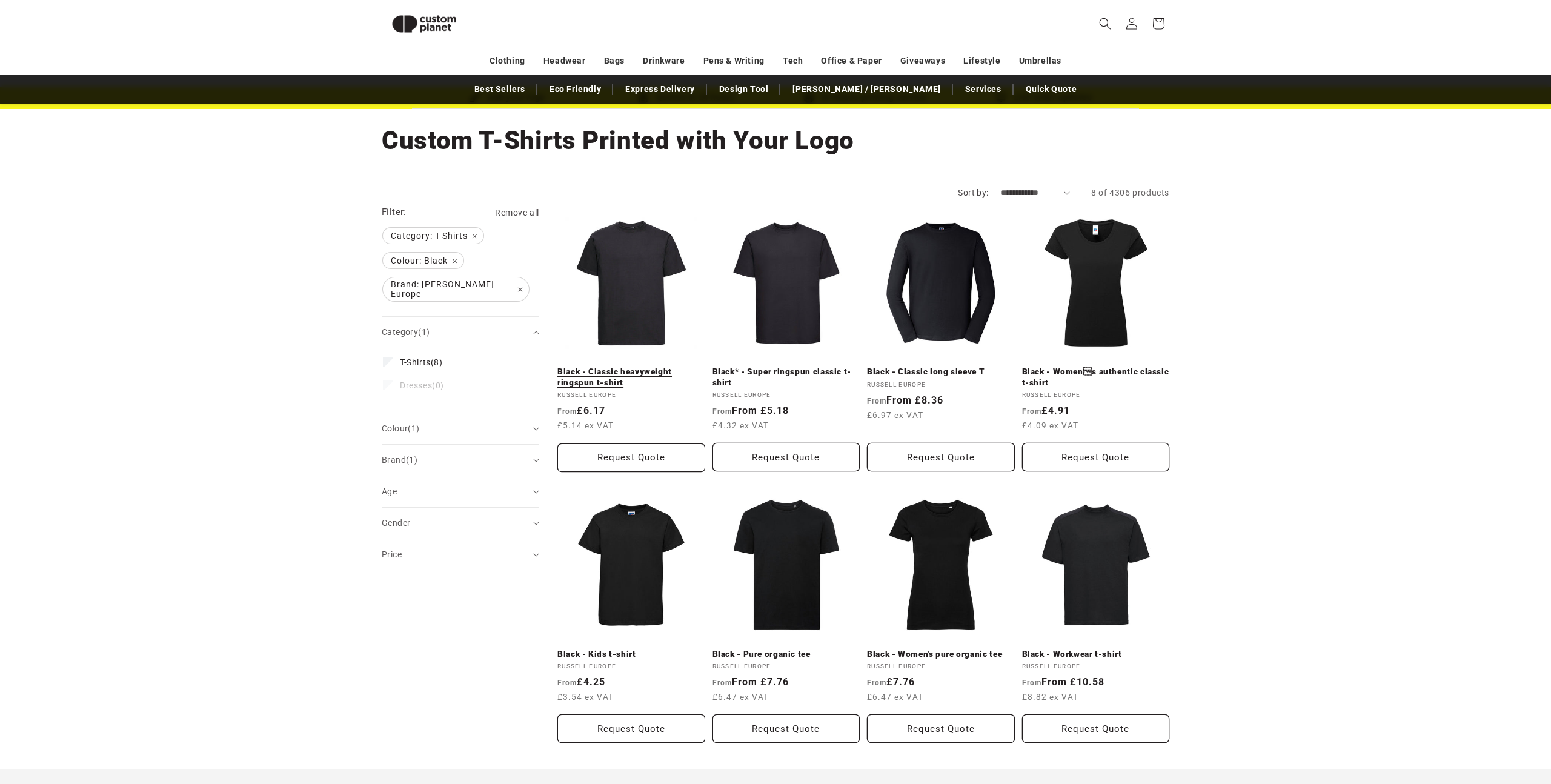
scroll to position [37, 0]
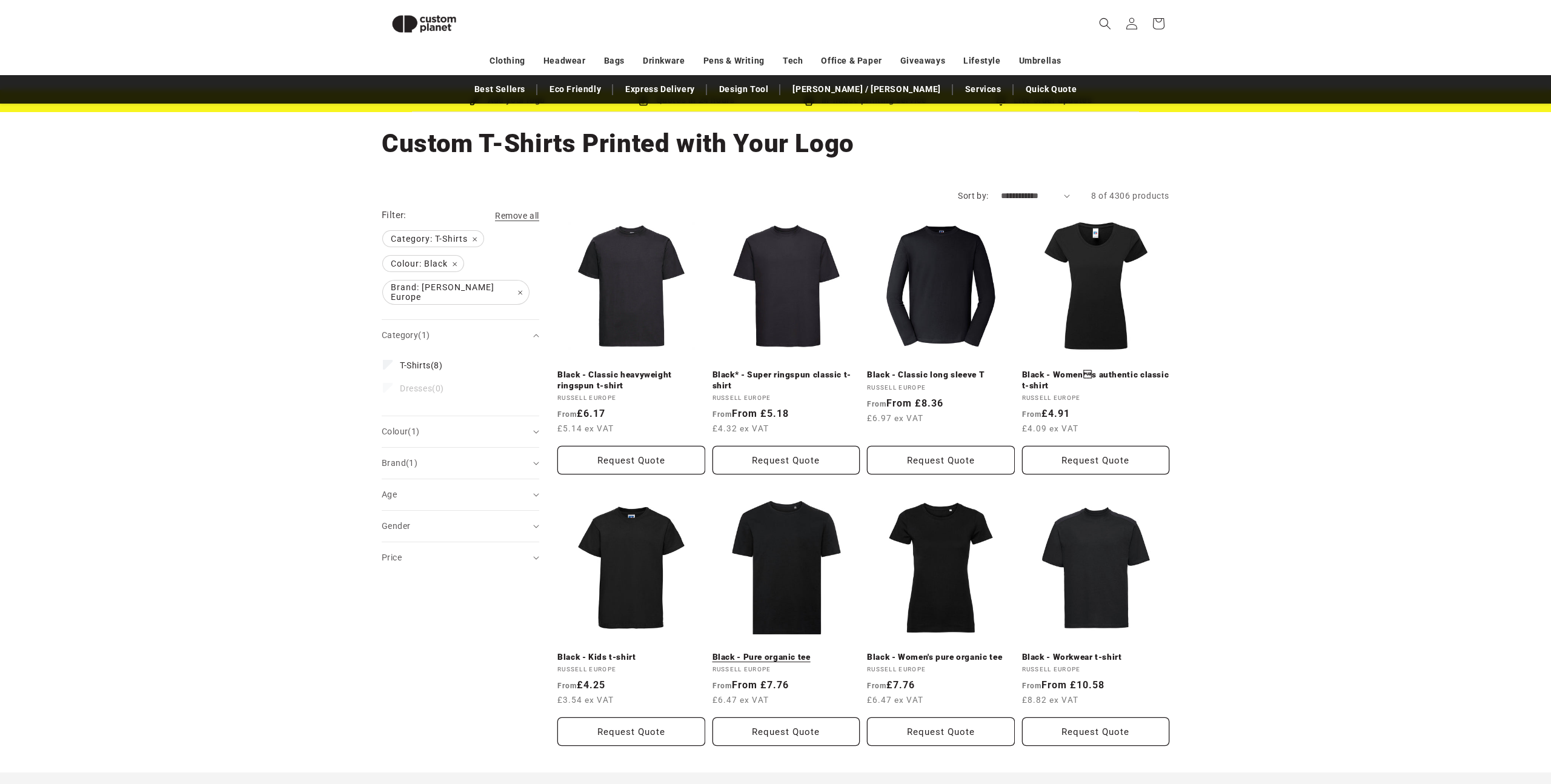
click at [813, 652] on link "Black - Pure organic tee" at bounding box center [787, 657] width 148 height 11
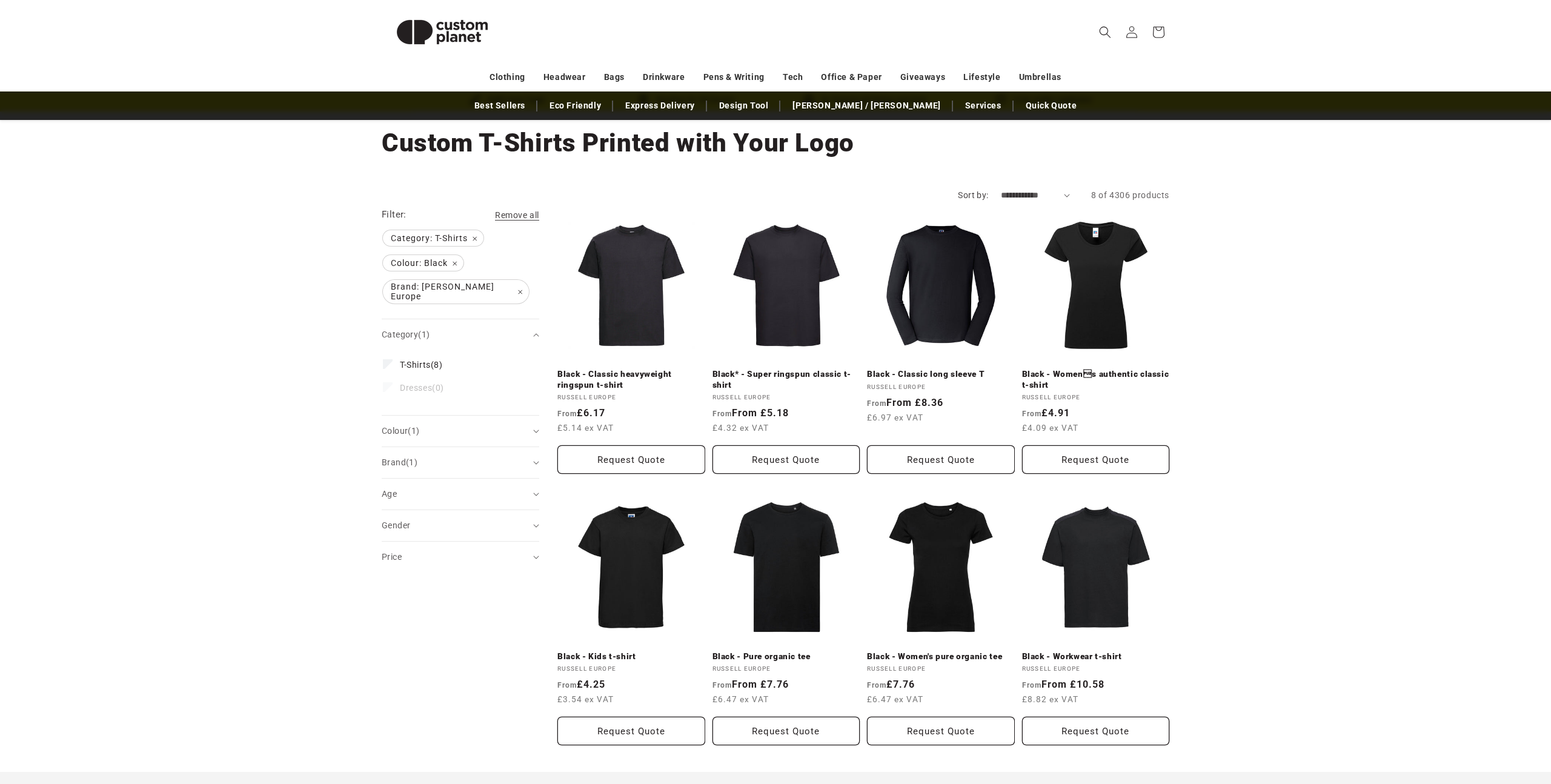
scroll to position [37, 0]
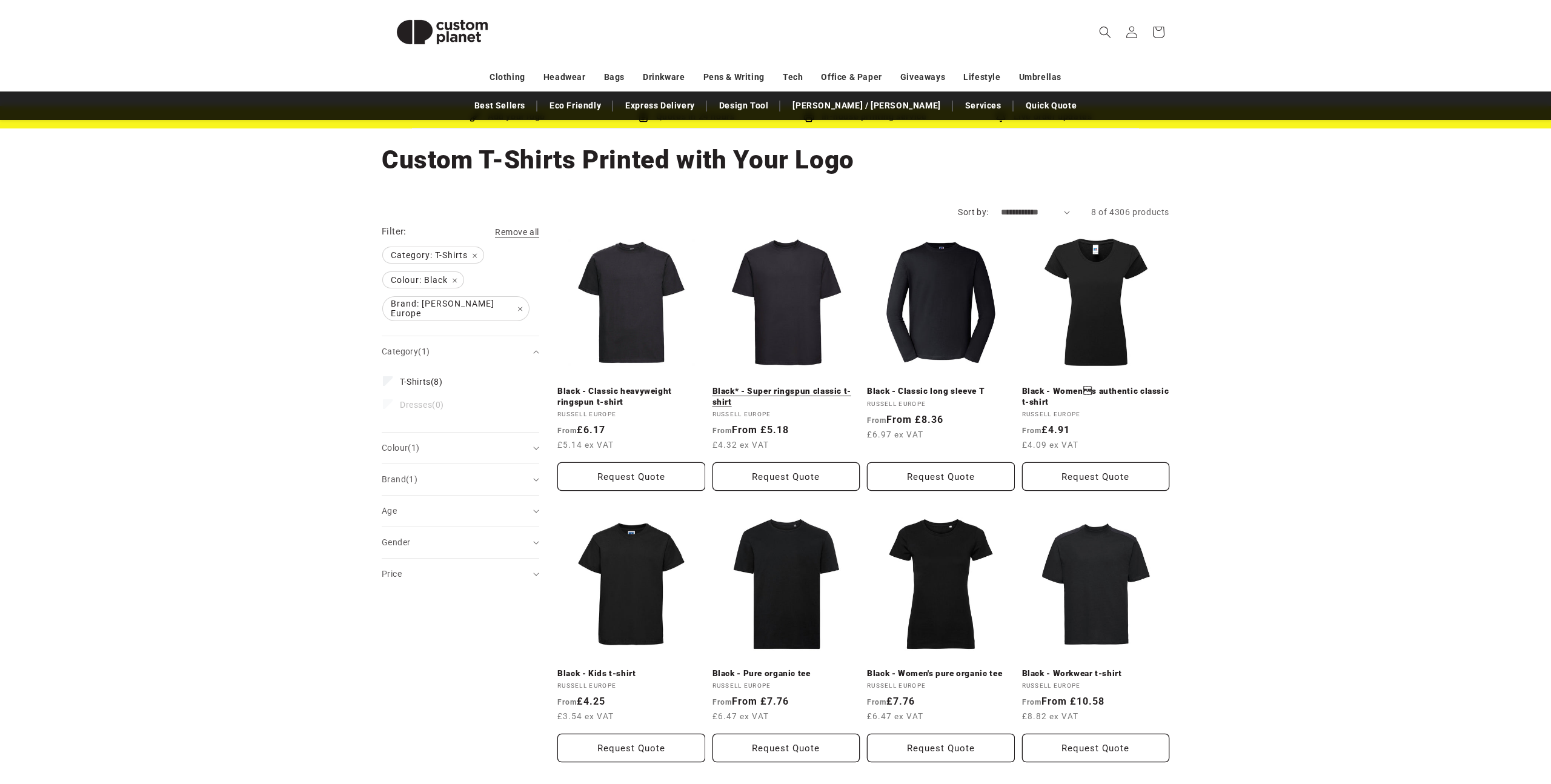
click at [785, 386] on link "Black* - Super ringspun classic t-shirt" at bounding box center [787, 397] width 148 height 22
click at [1137, 668] on link "Black - Workwear t-shirt" at bounding box center [1096, 673] width 148 height 11
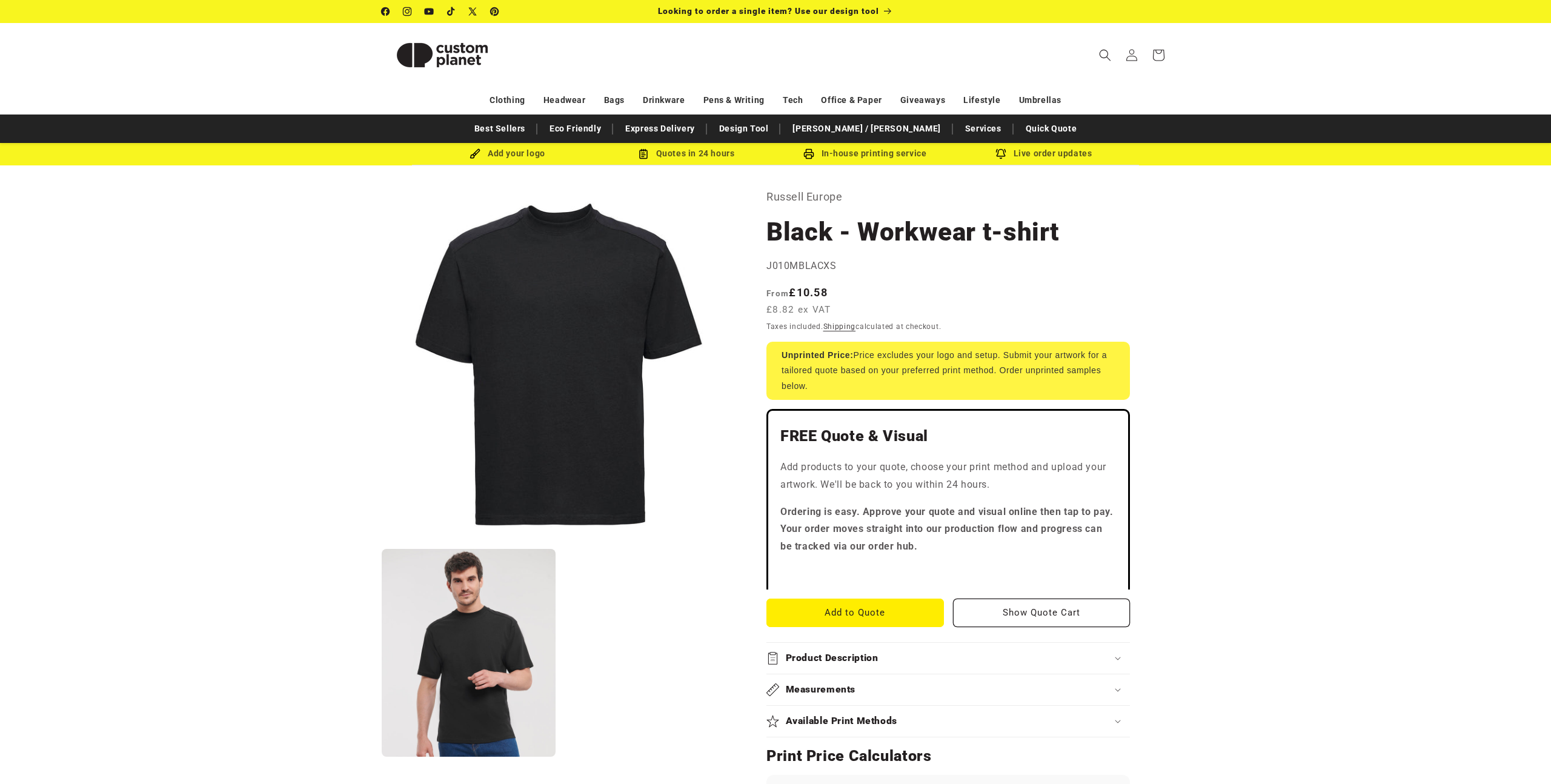
click at [382, 757] on button "Open media 2 in modal" at bounding box center [382, 757] width 0 height 0
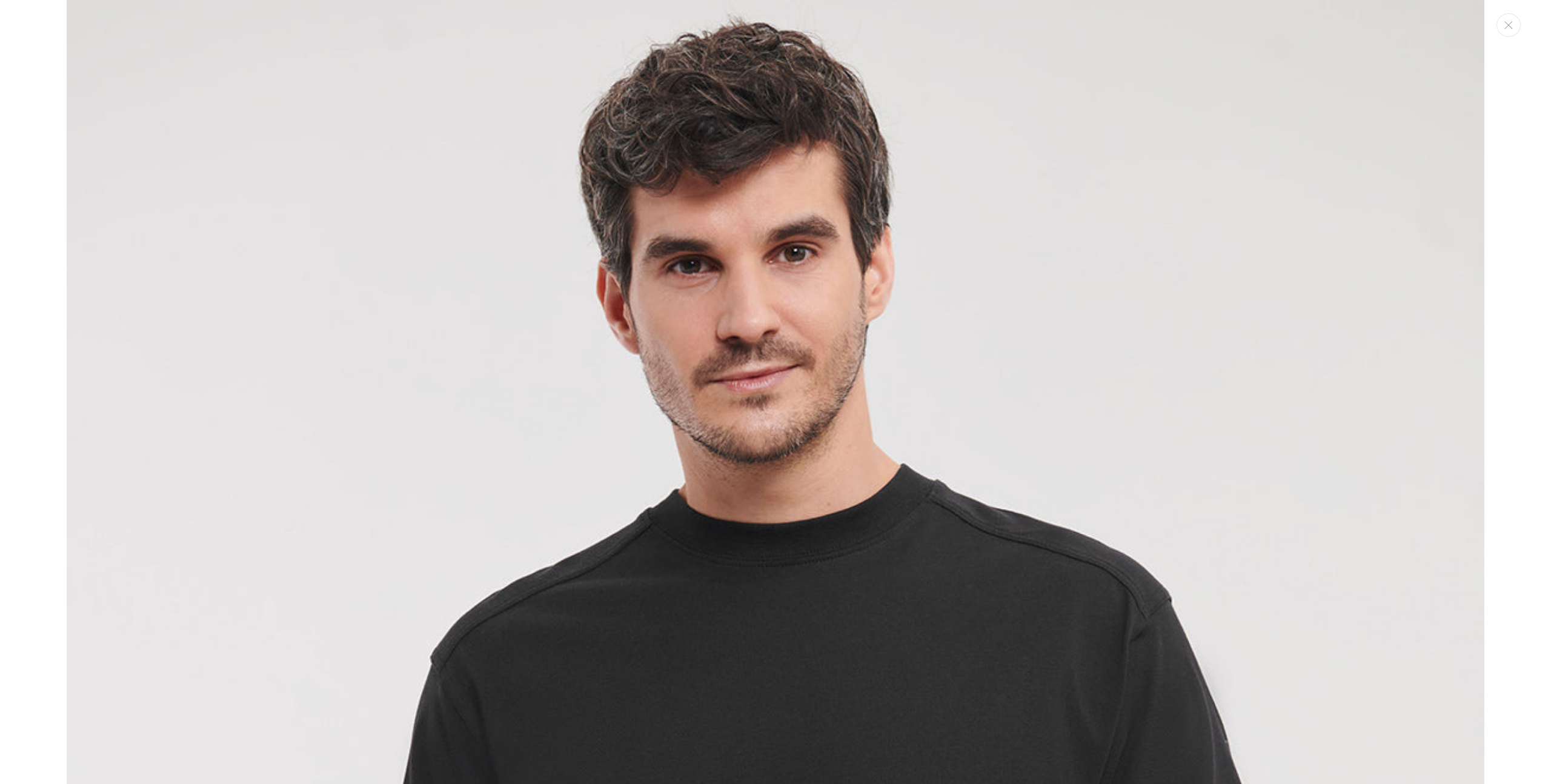
click div "Media gallery"
